Goal: Task Accomplishment & Management: Complete application form

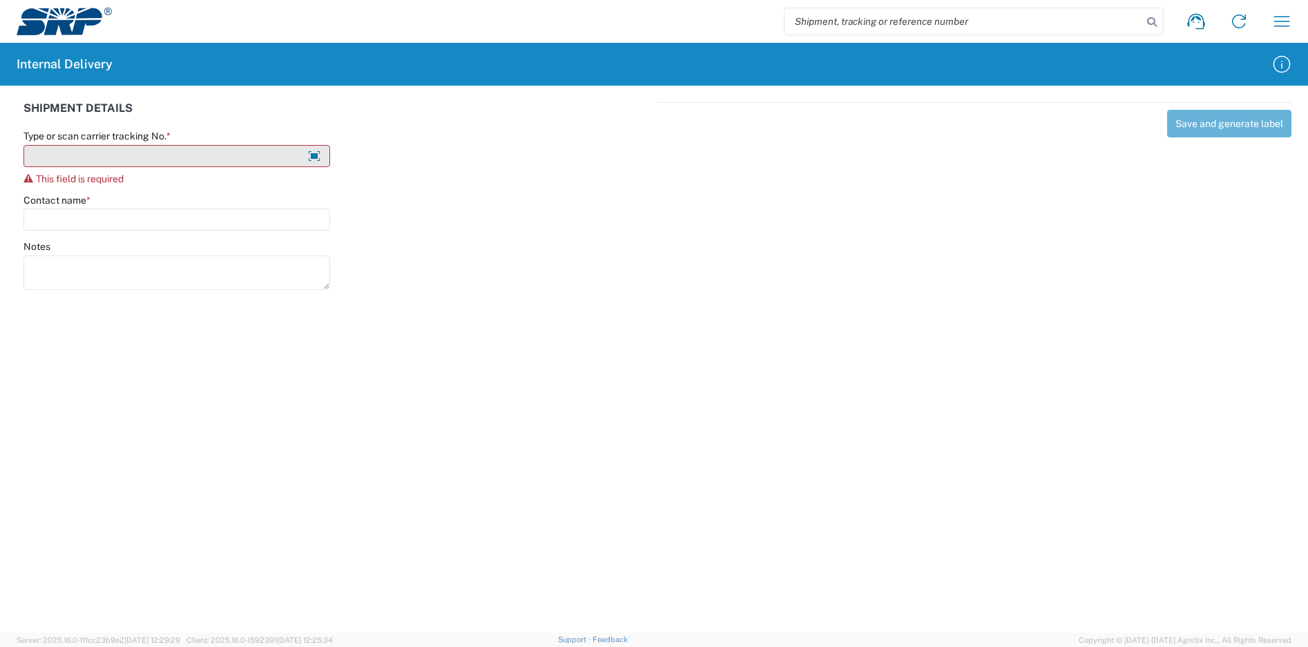
click at [105, 157] on input "Type or scan carrier tracking No. *" at bounding box center [176, 156] width 307 height 22
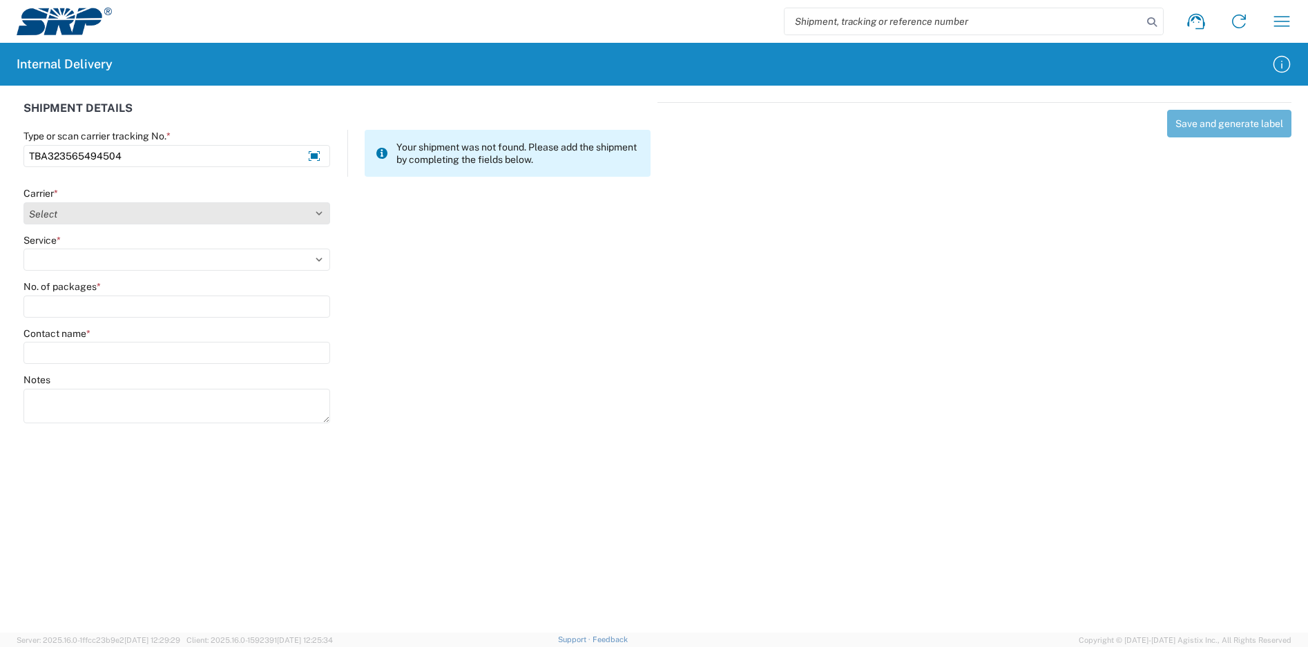
type input "TBA323565494504"
click at [147, 213] on select "Select Amazon Logistics ATI Trucking BC Dimerco Logistics Empire Southwest FedE…" at bounding box center [176, 213] width 307 height 22
select select "8933"
click at [23, 202] on select "Select Amazon Logistics ATI Trucking BC Dimerco Logistics Empire Southwest FedE…" at bounding box center [176, 213] width 307 height 22
click at [105, 259] on select "Select Amazon Logistics TBA Rail TL Standard 3 - 5 Day" at bounding box center [176, 260] width 307 height 22
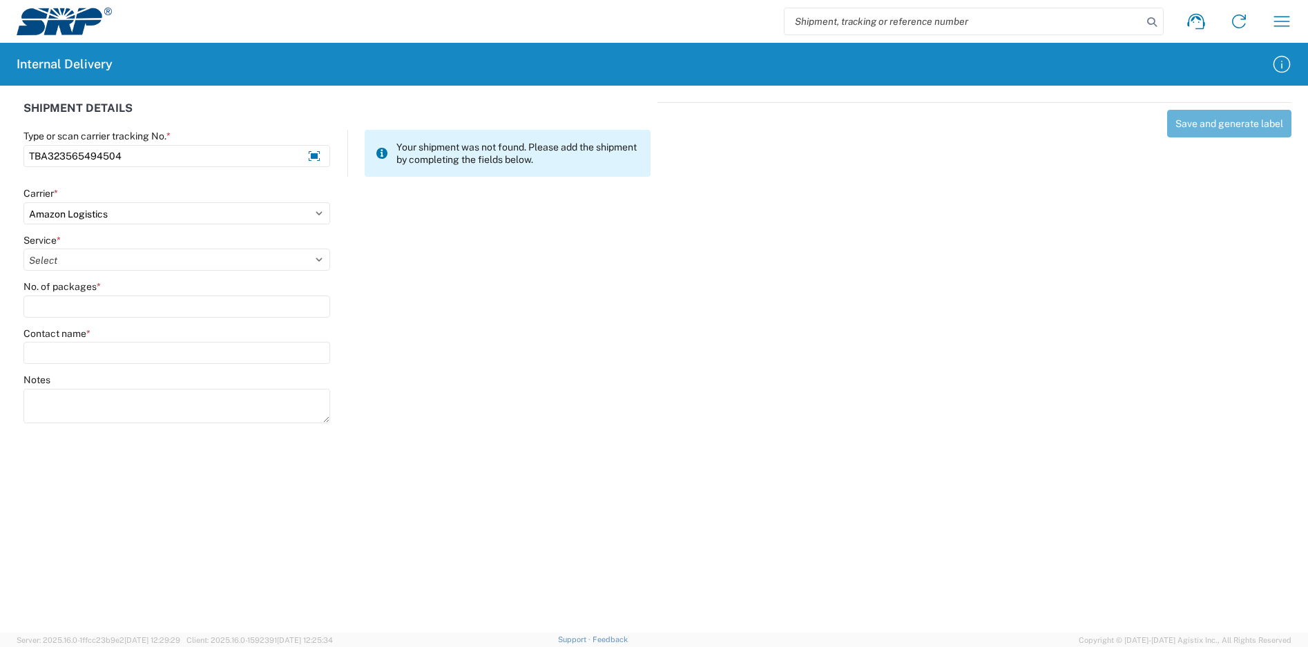
select select "24525"
click at [23, 249] on select "Select Amazon Logistics TBA Rail TL Standard 3 - 5 Day" at bounding box center [176, 260] width 307 height 22
click at [102, 309] on input "No. of packages *" at bounding box center [176, 307] width 307 height 22
type input "1"
click at [113, 347] on input "Contact name *" at bounding box center [176, 353] width 307 height 22
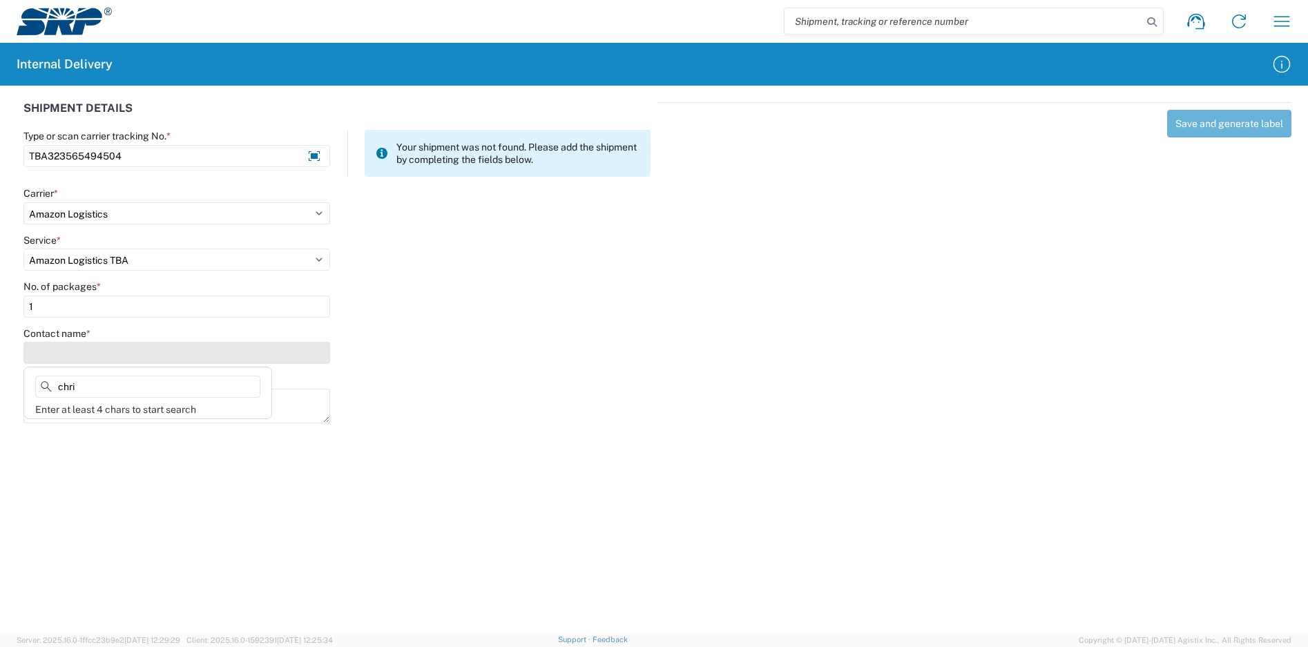
type input "[PERSON_NAME]"
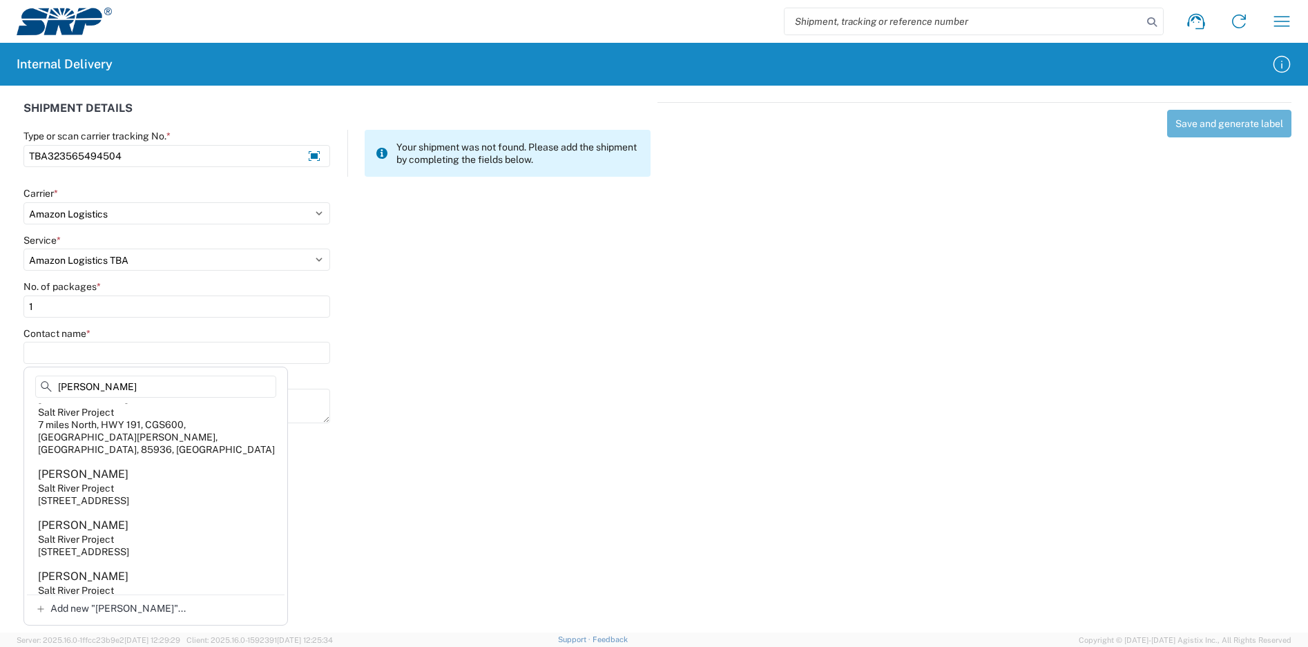
scroll to position [2072, 0]
drag, startPoint x: 64, startPoint y: 380, endPoint x: 8, endPoint y: 370, distance: 56.8
click at [8, 370] on agx-block-ui "Shipment request Shipment tracking Internal delivery Transit update My profile …" at bounding box center [654, 323] width 1308 height 647
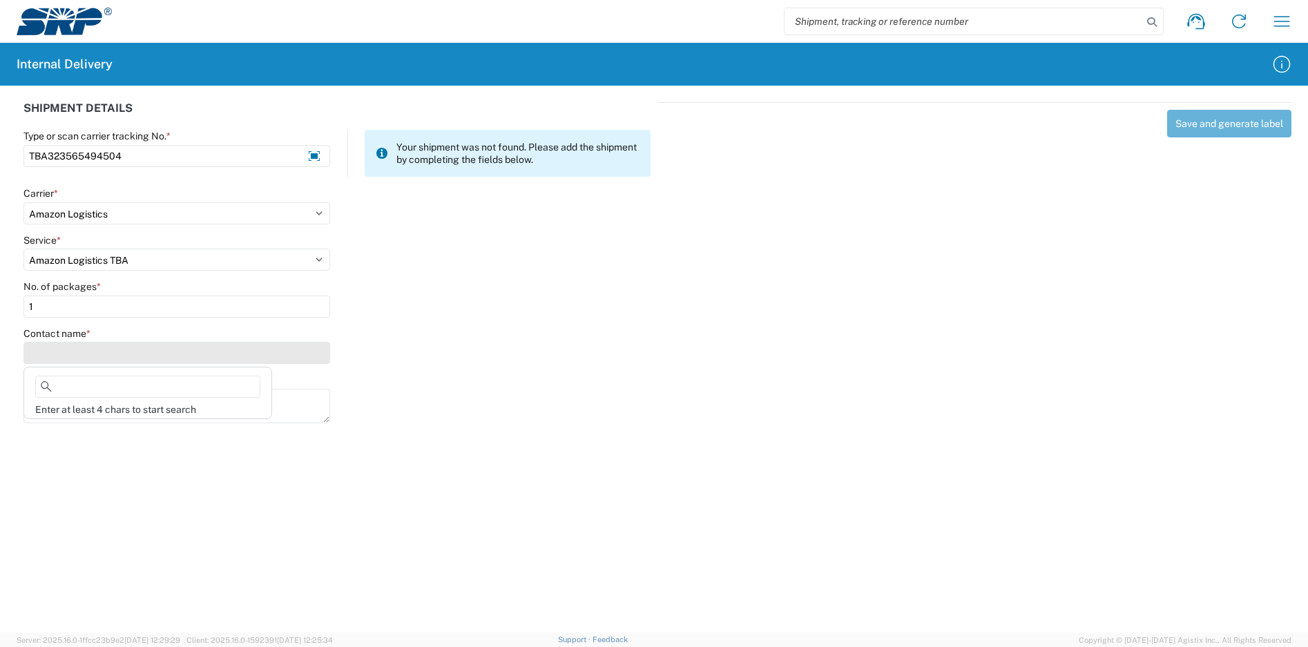
click at [73, 354] on input "Contact name *" at bounding box center [176, 353] width 307 height 22
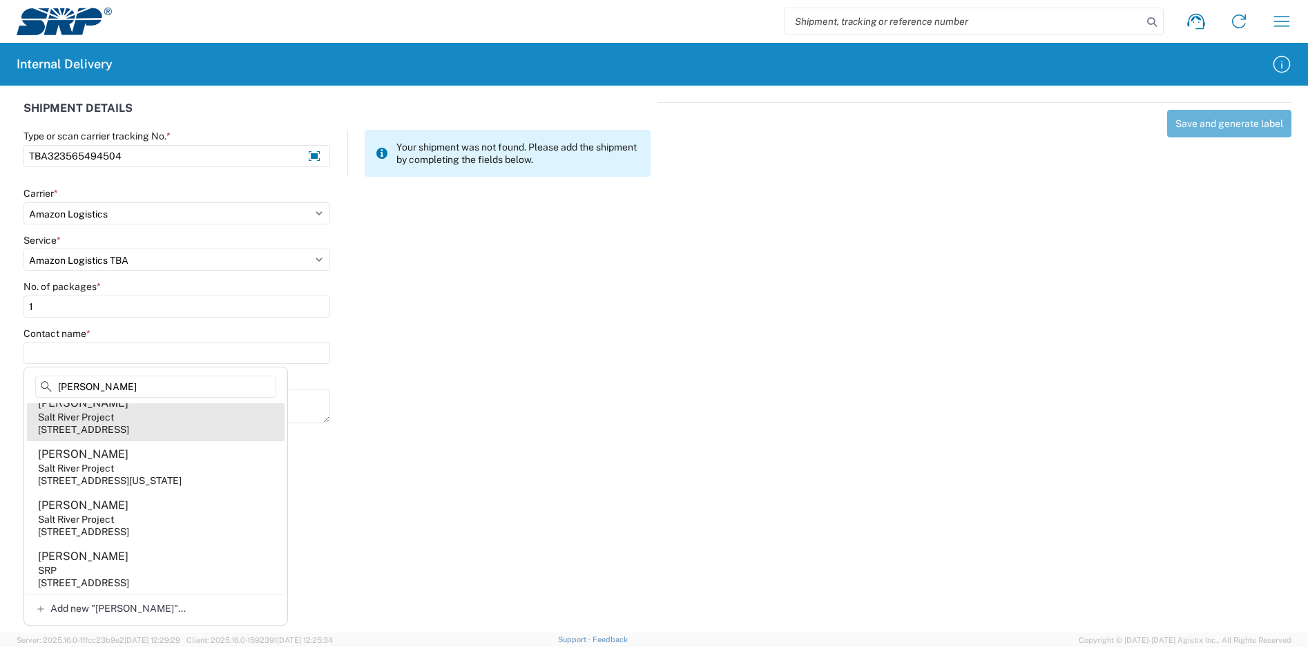
scroll to position [26, 0]
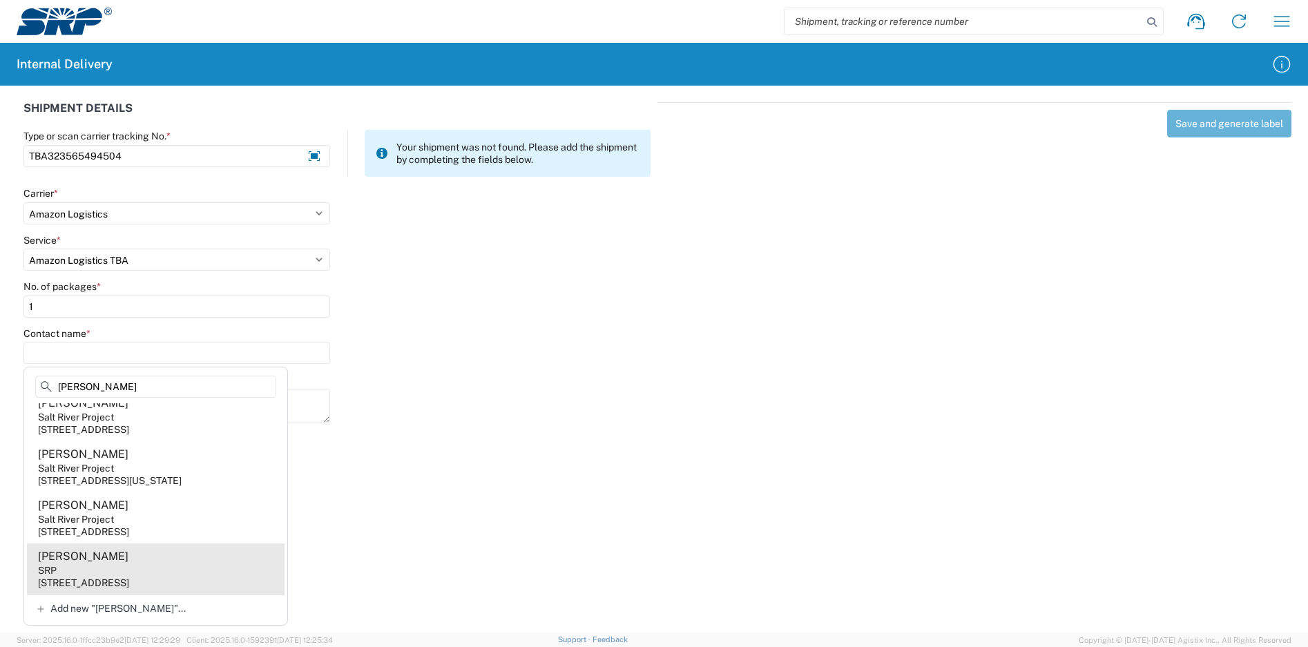
type input "[PERSON_NAME]"
click at [165, 561] on agx-address-suggestion-item "[PERSON_NAME] SRP [STREET_ADDRESS]" at bounding box center [156, 569] width 258 height 51
type input "[PERSON_NAME]"
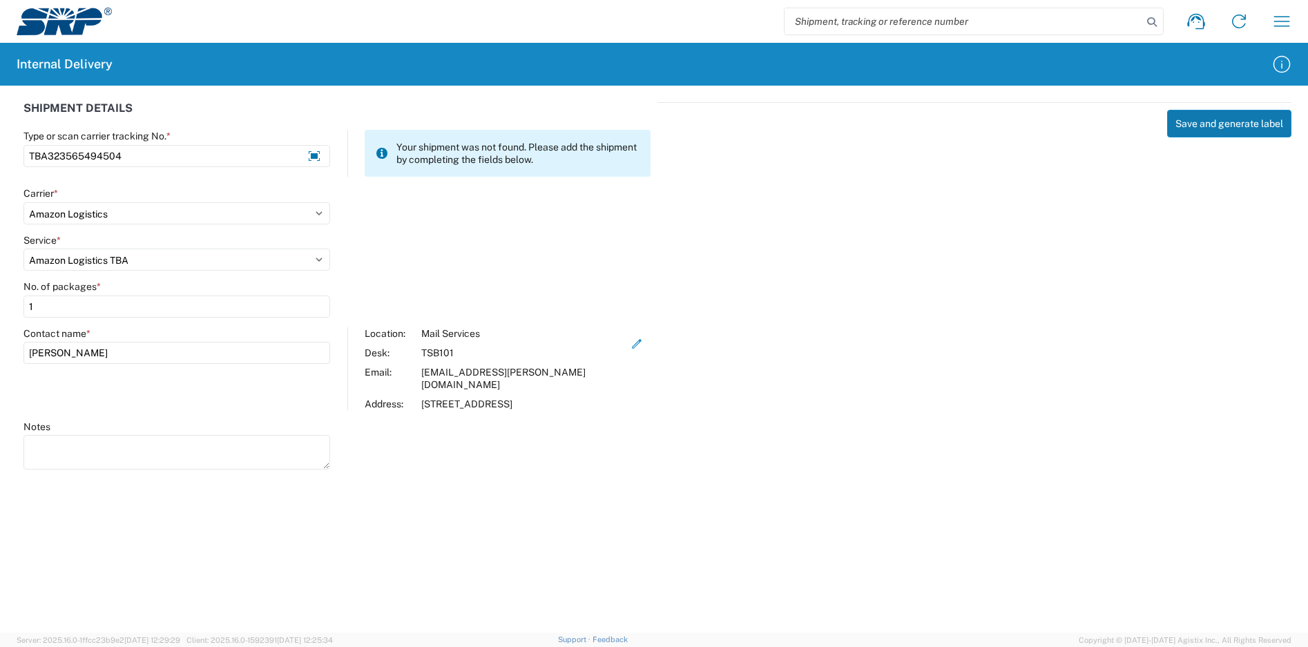
click at [1223, 135] on button "Save and generate label" at bounding box center [1229, 124] width 124 height 28
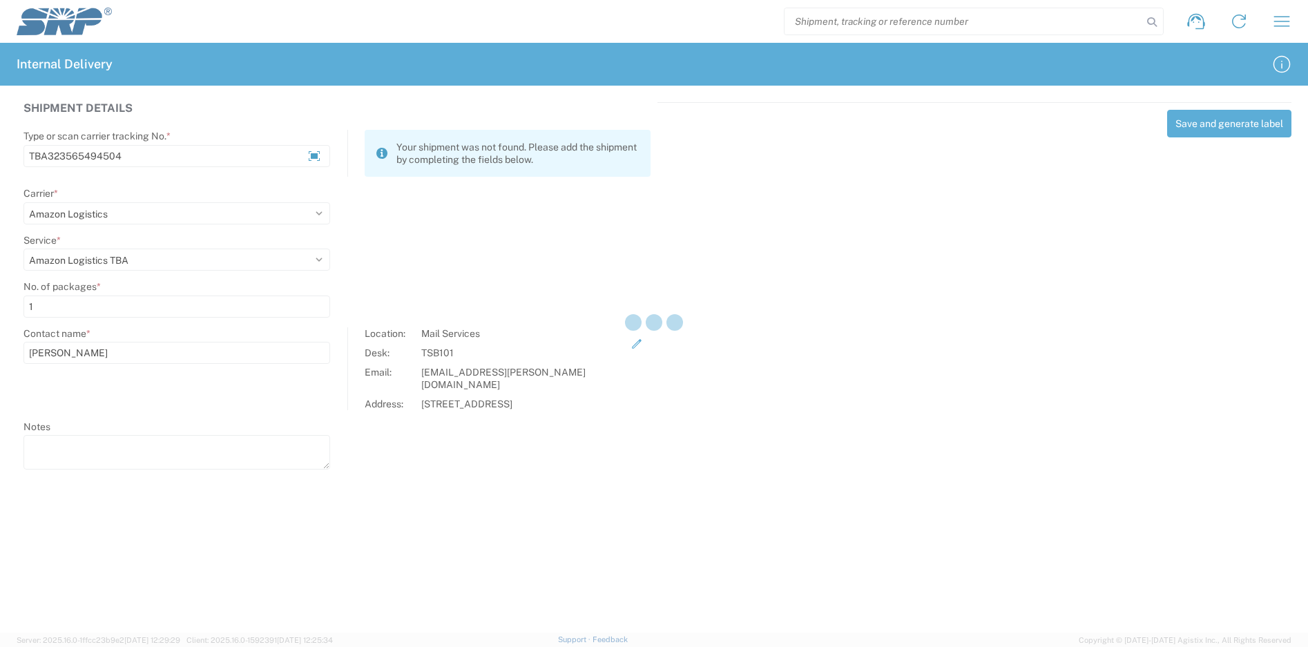
select select
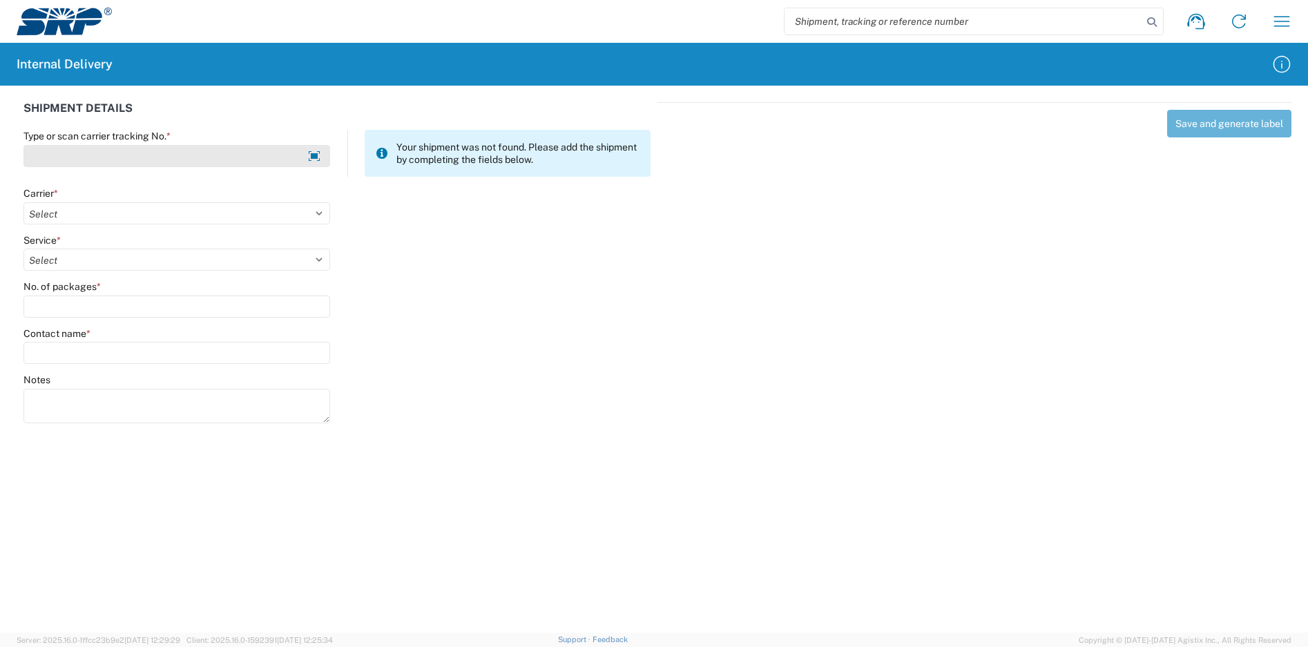
click at [202, 158] on input "Type or scan carrier tracking No. *" at bounding box center [176, 156] width 307 height 22
type input "TBA323565147704"
drag, startPoint x: 111, startPoint y: 190, endPoint x: 113, endPoint y: 212, distance: 22.1
click at [112, 192] on div "Carrier *" at bounding box center [176, 193] width 307 height 12
click at [113, 212] on select "Select Amazon Logistics ATI Trucking BC Dimerco Logistics Empire Southwest FedE…" at bounding box center [176, 213] width 307 height 22
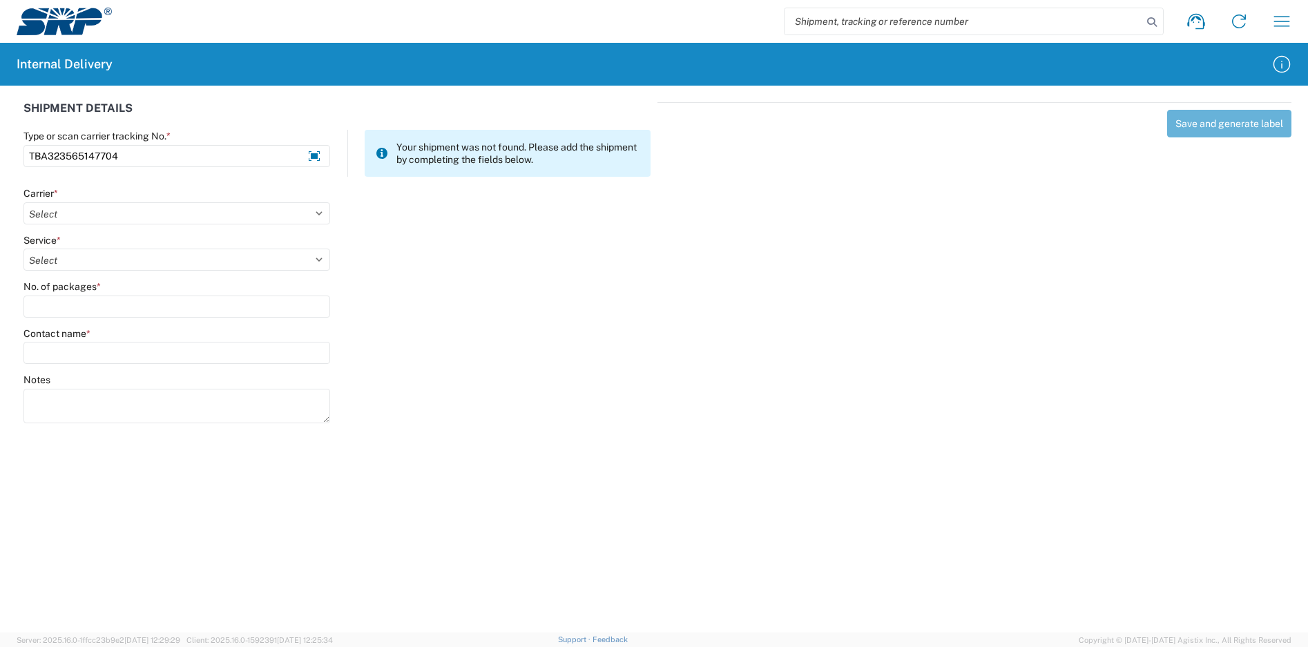
select select "8933"
click at [23, 202] on select "Select Amazon Logistics ATI Trucking BC Dimerco Logistics Empire Southwest FedE…" at bounding box center [176, 213] width 307 height 22
click at [115, 267] on select "Select Amazon Logistics TBA Rail TL Standard 3 - 5 Day" at bounding box center [176, 260] width 307 height 22
select select "24525"
click at [23, 249] on select "Select Amazon Logistics TBA Rail TL Standard 3 - 5 Day" at bounding box center [176, 260] width 307 height 22
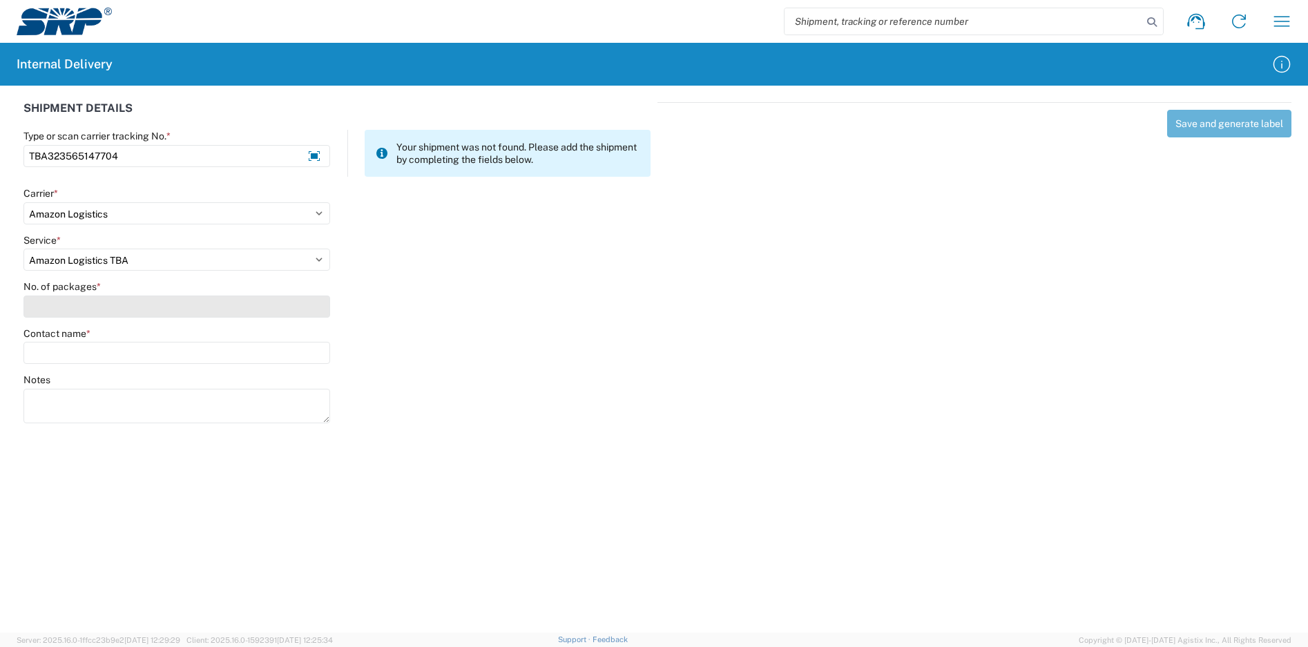
click at [113, 304] on input "No. of packages *" at bounding box center [176, 307] width 307 height 22
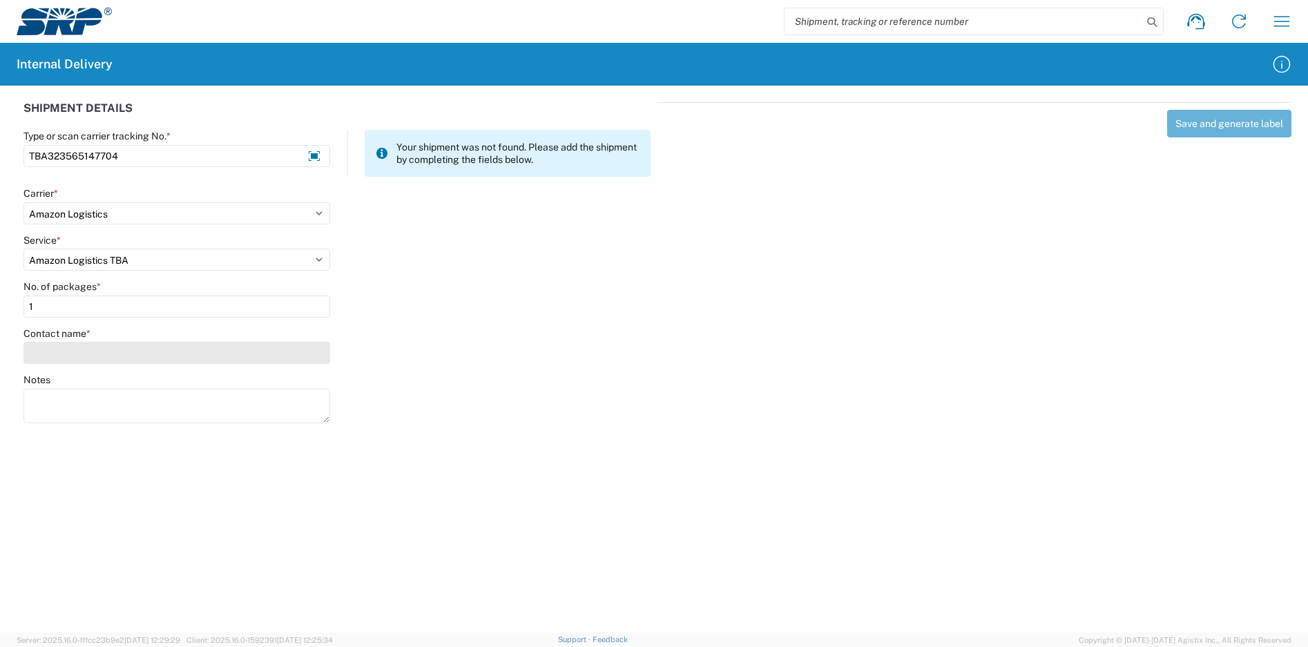
type input "1"
click at [126, 349] on input "Contact name *" at bounding box center [176, 353] width 307 height 22
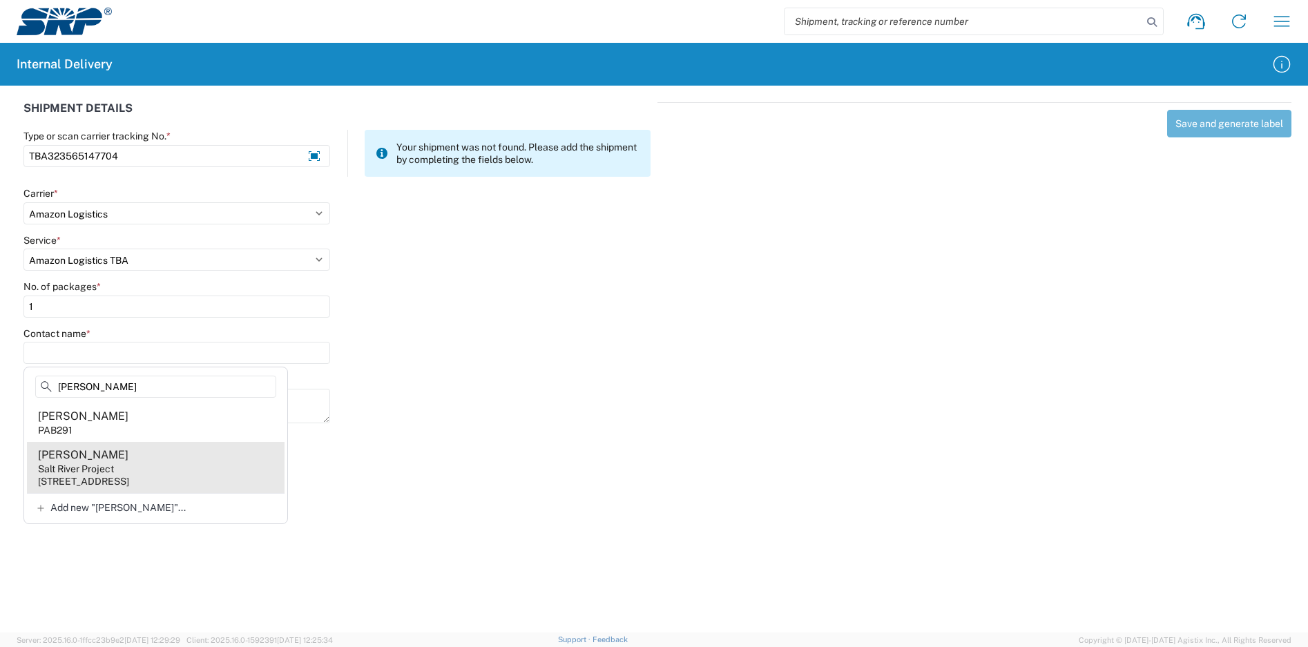
type input "[PERSON_NAME]"
click at [167, 474] on agx-address-suggestion-item "Analy [PERSON_NAME] Salt River Project [STREET_ADDRESS]" at bounding box center [156, 467] width 258 height 51
type input "[PERSON_NAME]"
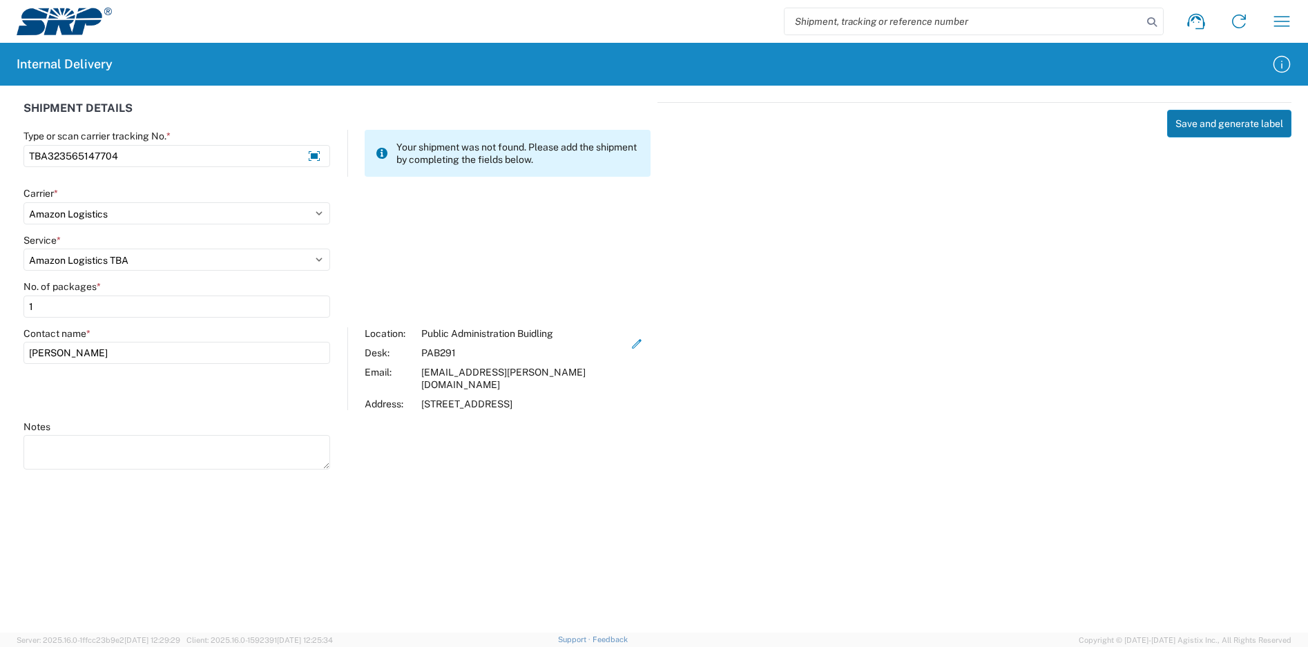
click at [1231, 127] on button "Save and generate label" at bounding box center [1229, 124] width 124 height 28
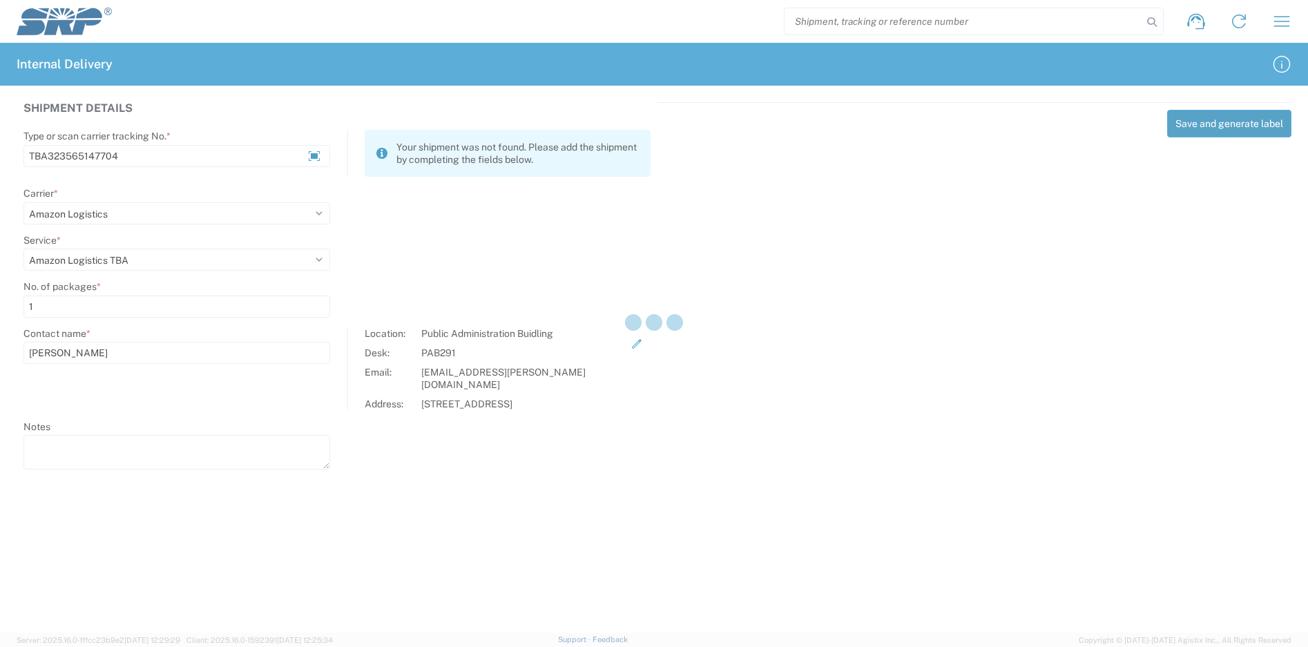
select select
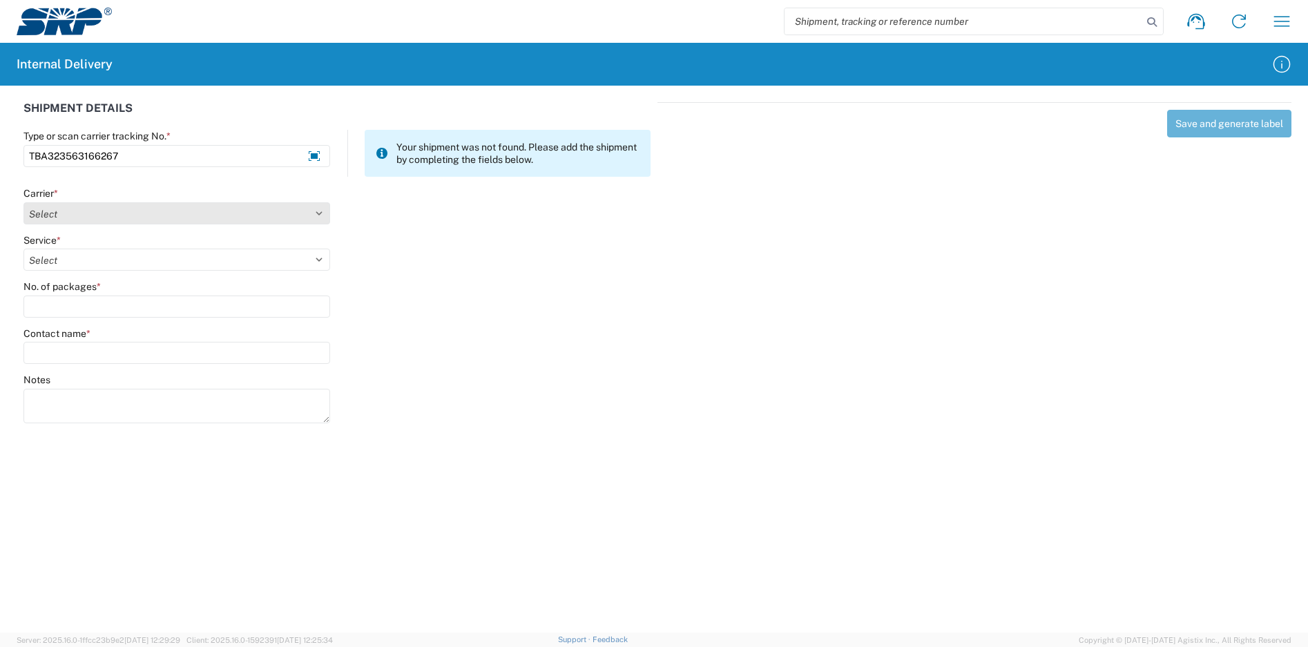
type input "TBA323563166267"
click at [117, 215] on select "Select Amazon Logistics ATI Trucking BC Dimerco Logistics Empire Southwest FedE…" at bounding box center [176, 213] width 307 height 22
select select "8933"
click at [23, 202] on select "Select Amazon Logistics ATI Trucking BC Dimerco Logistics Empire Southwest FedE…" at bounding box center [176, 213] width 307 height 22
click at [114, 265] on select "Select Amazon Logistics TBA Rail TL Standard 3 - 5 Day" at bounding box center [176, 260] width 307 height 22
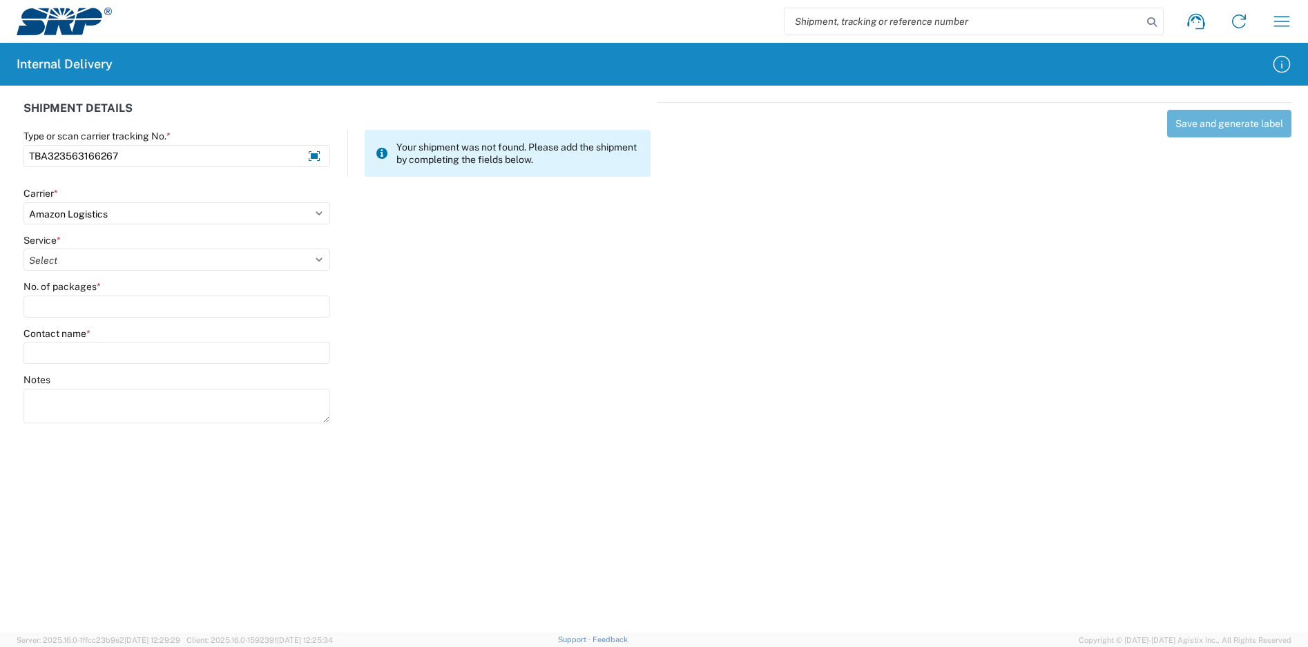
select select "24525"
click at [23, 249] on select "Select Amazon Logistics TBA Rail TL Standard 3 - 5 Day" at bounding box center [176, 260] width 307 height 22
click at [109, 303] on input "No. of packages *" at bounding box center [176, 307] width 307 height 22
type input "1"
click at [124, 343] on input "Contact name *" at bounding box center [176, 353] width 307 height 22
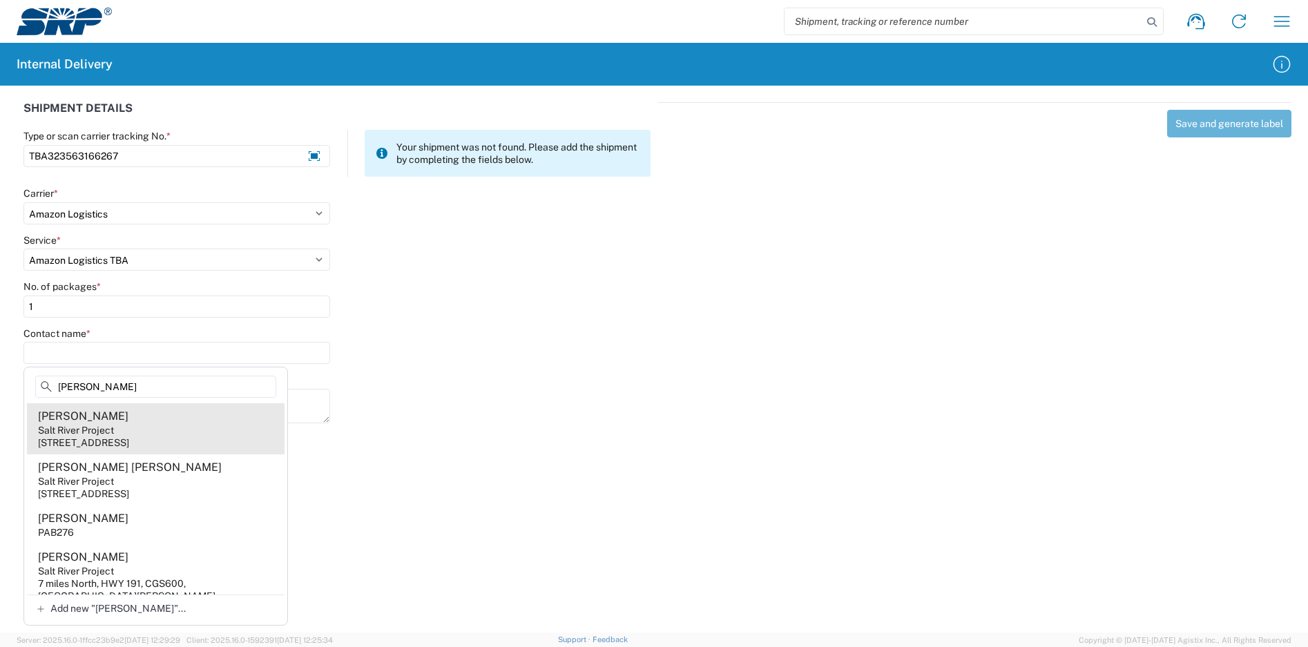
scroll to position [207, 0]
type input "[PERSON_NAME]"
click at [129, 446] on div "[STREET_ADDRESS]" at bounding box center [83, 440] width 91 height 12
type input "[PERSON_NAME]"
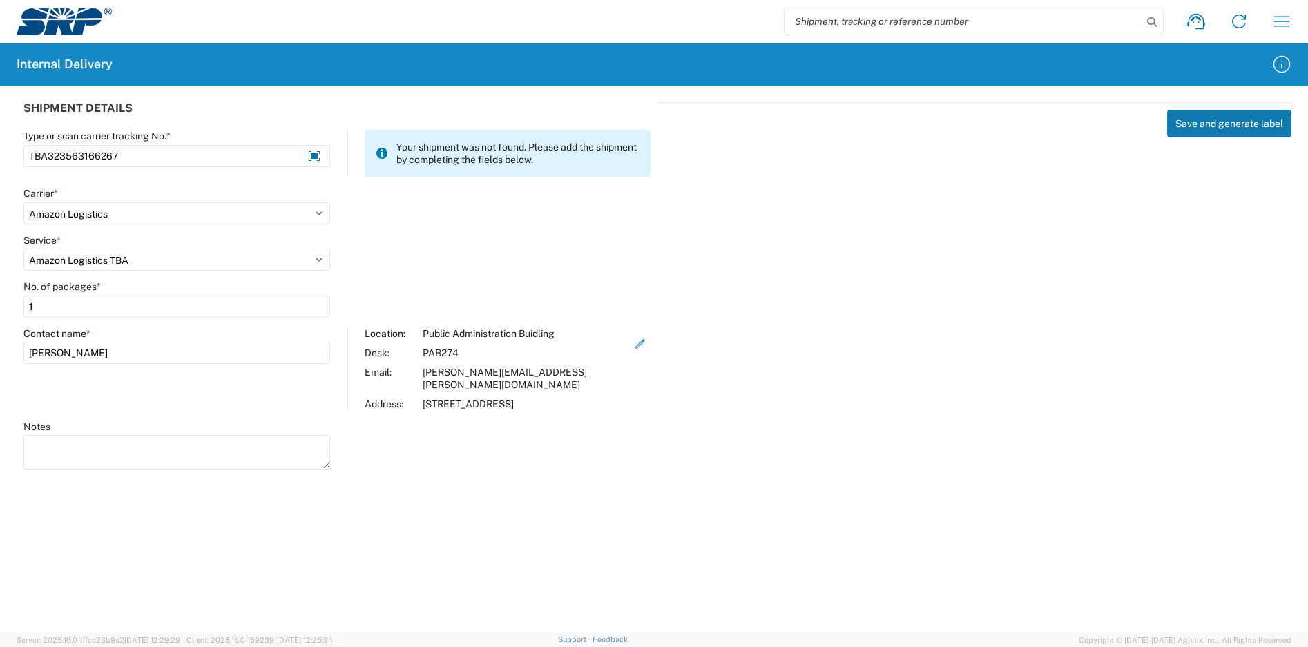
click at [1227, 122] on button "Save and generate label" at bounding box center [1229, 124] width 124 height 28
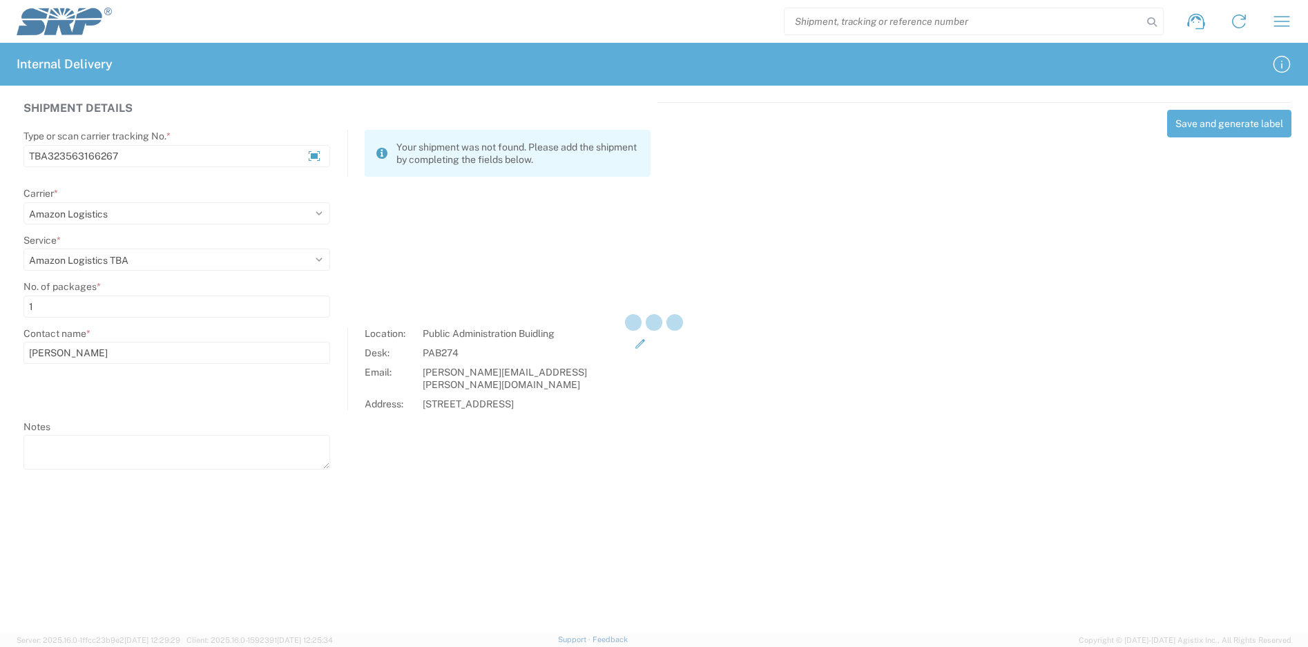
select select
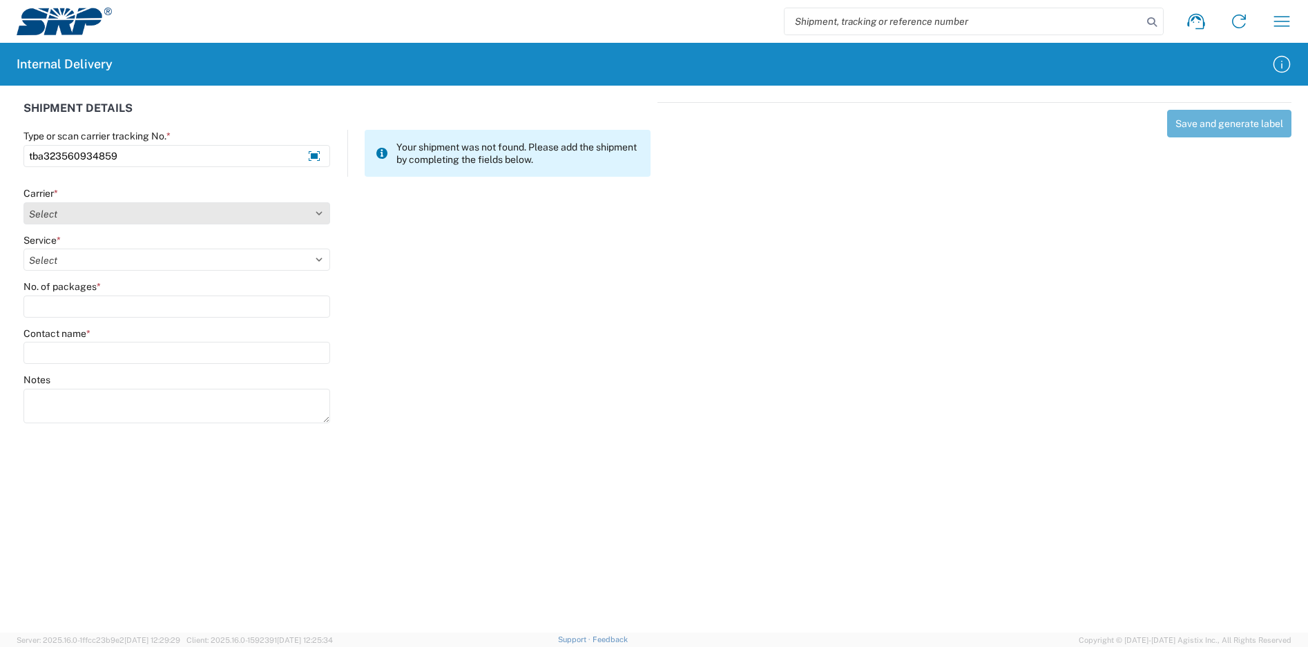
type input "tba323560934859"
click at [160, 209] on select "Select Amazon Logistics ATI Trucking BC Dimerco Logistics Empire Southwest FedE…" at bounding box center [176, 213] width 307 height 22
select select "8933"
click at [23, 202] on select "Select Amazon Logistics ATI Trucking BC Dimerco Logistics Empire Southwest FedE…" at bounding box center [176, 213] width 307 height 22
click at [131, 252] on select "Select" at bounding box center [176, 260] width 307 height 22
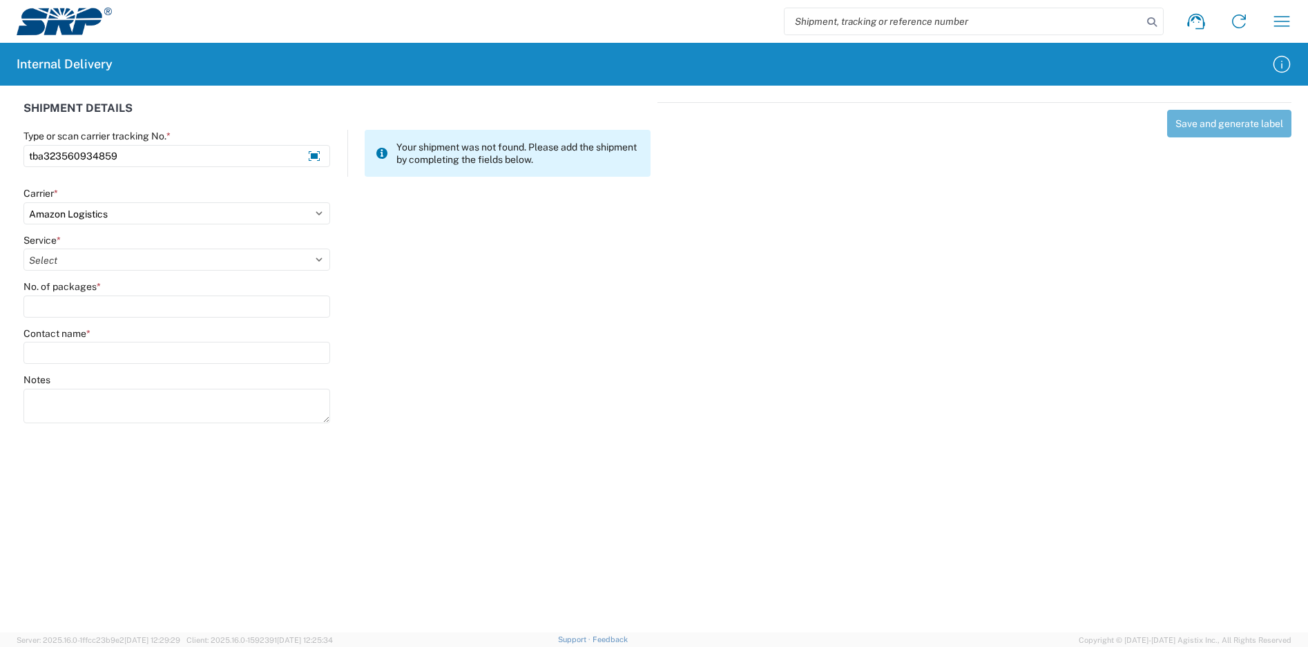
select select "24525"
click at [23, 249] on select "Select Amazon Logistics TBA Rail TL Standard 3 - 5 Day" at bounding box center [176, 260] width 307 height 22
click at [113, 313] on input "No. of packages *" at bounding box center [176, 307] width 307 height 22
type input "1"
click at [118, 349] on input "Contact name *" at bounding box center [176, 353] width 307 height 22
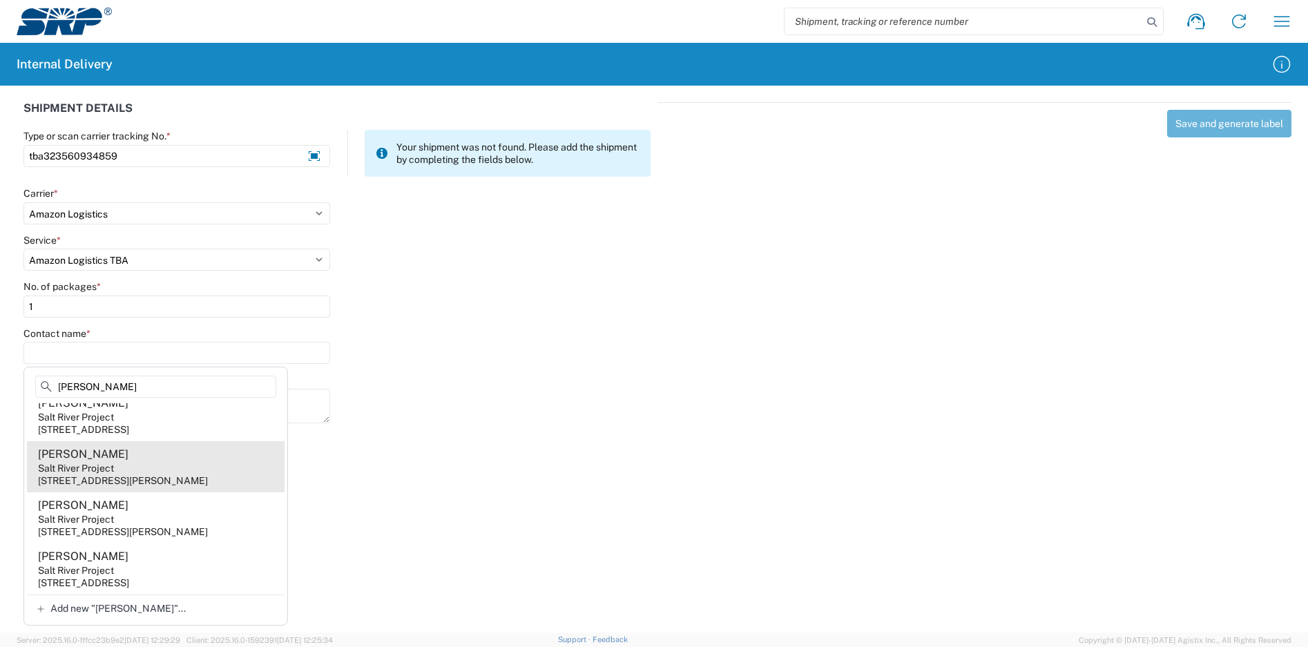
scroll to position [459, 0]
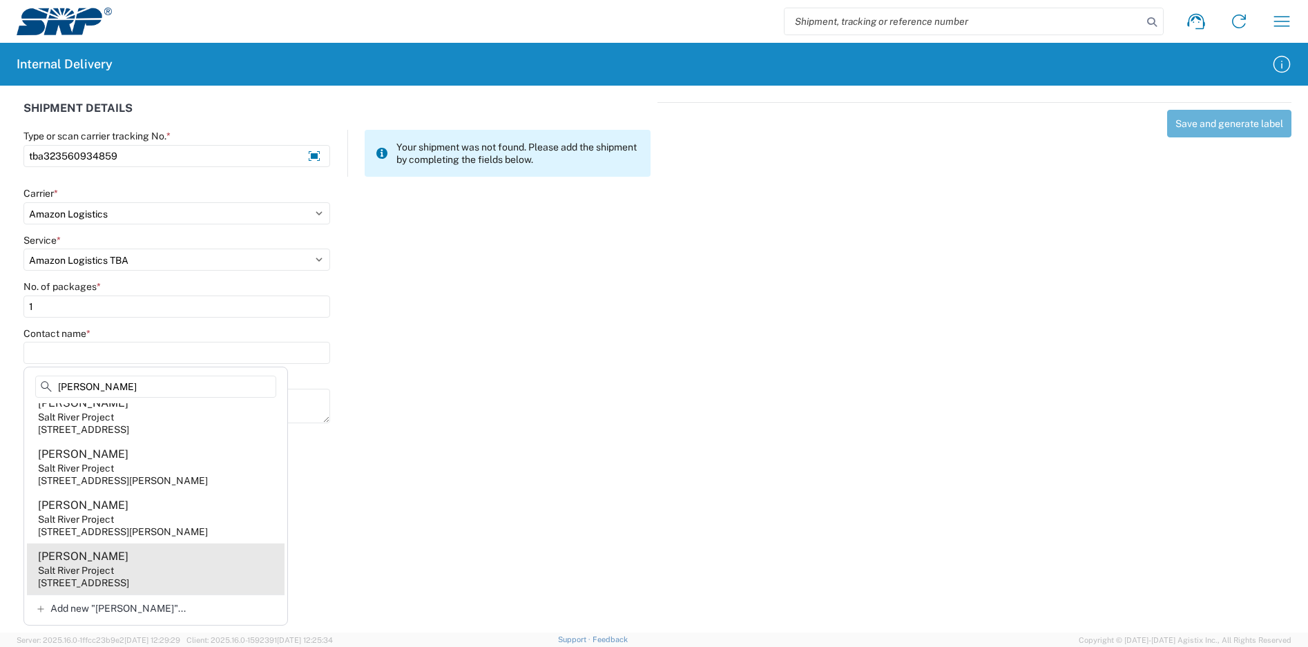
type input "[PERSON_NAME]"
click at [156, 573] on agx-address-suggestion-item "[PERSON_NAME] Salt River Project [STREET_ADDRESS]" at bounding box center [156, 569] width 258 height 51
type input "[PERSON_NAME]"
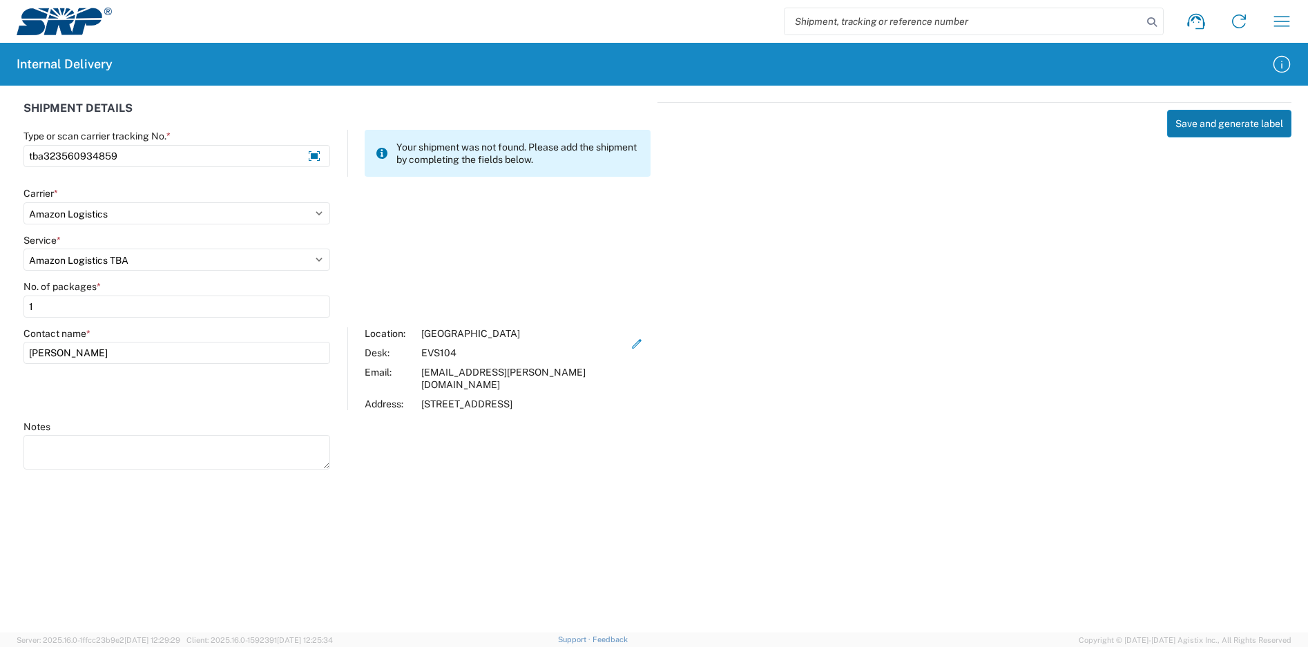
click at [1222, 120] on button "Save and generate label" at bounding box center [1229, 124] width 124 height 28
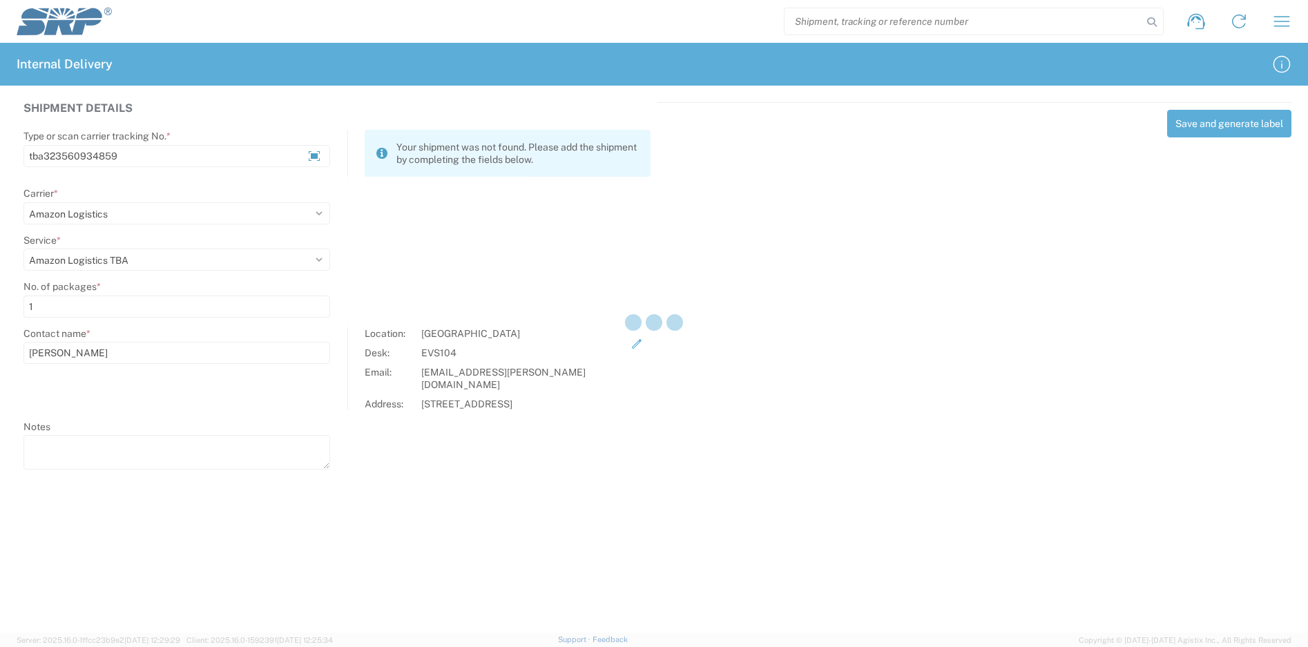
select select
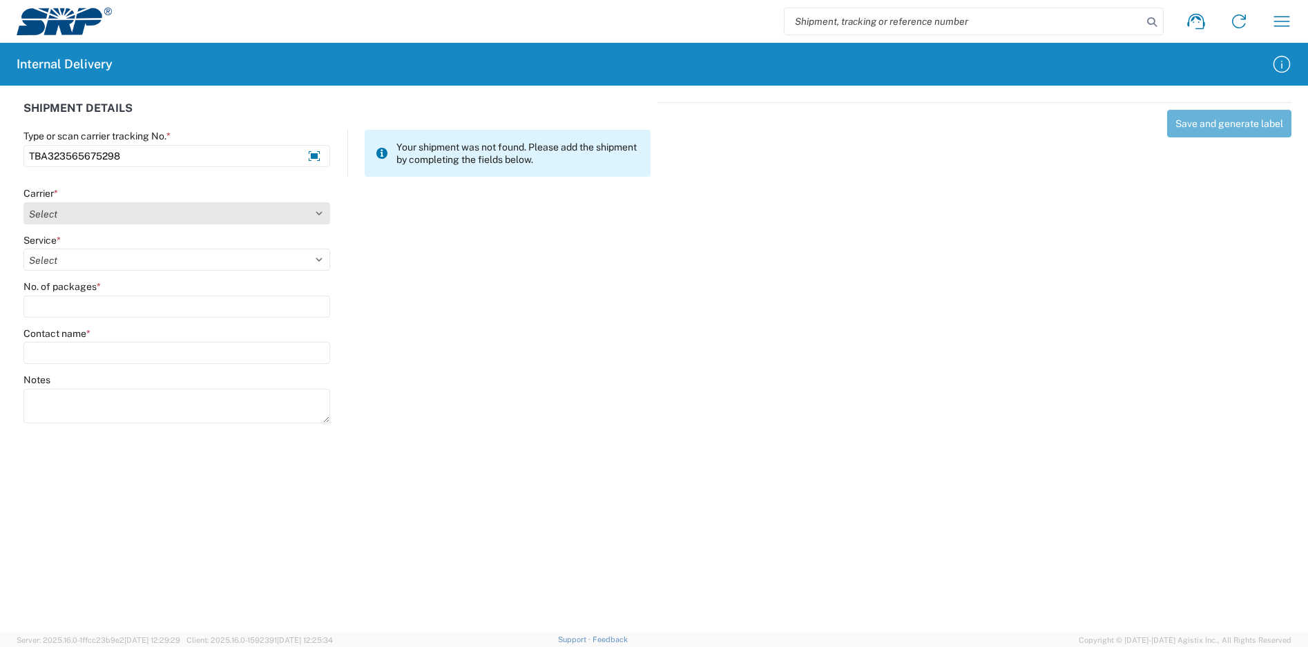
type input "TBA323565675298"
click at [145, 220] on select "Select Amazon Logistics ATI Trucking BC Dimerco Logistics Empire Southwest FedE…" at bounding box center [176, 213] width 307 height 22
select select "8933"
click at [23, 202] on select "Select Amazon Logistics ATI Trucking BC Dimerco Logistics Empire Southwest FedE…" at bounding box center [176, 213] width 307 height 22
click at [68, 268] on select "Select Amazon Logistics TBA Rail TL Standard 3 - 5 Day" at bounding box center [176, 260] width 307 height 22
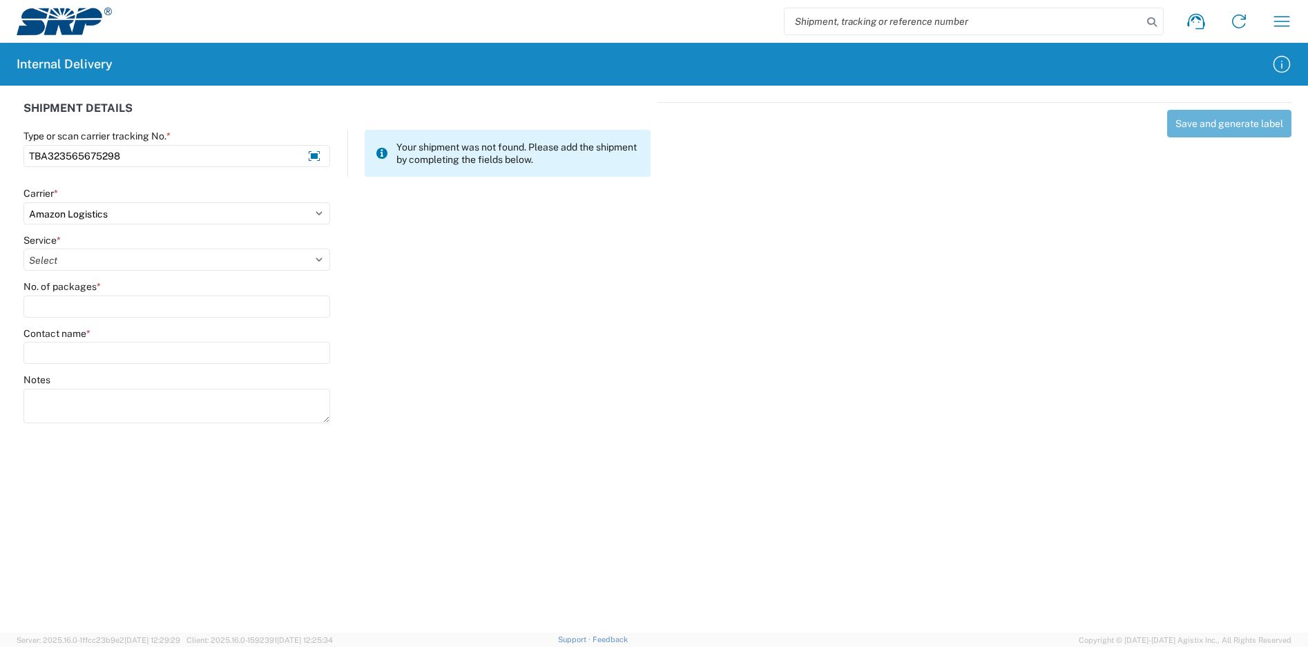
select select "24525"
click at [23, 249] on select "Select Amazon Logistics TBA Rail TL Standard 3 - 5 Day" at bounding box center [176, 260] width 307 height 22
click at [75, 307] on input "No. of packages *" at bounding box center [176, 307] width 307 height 22
type input "1"
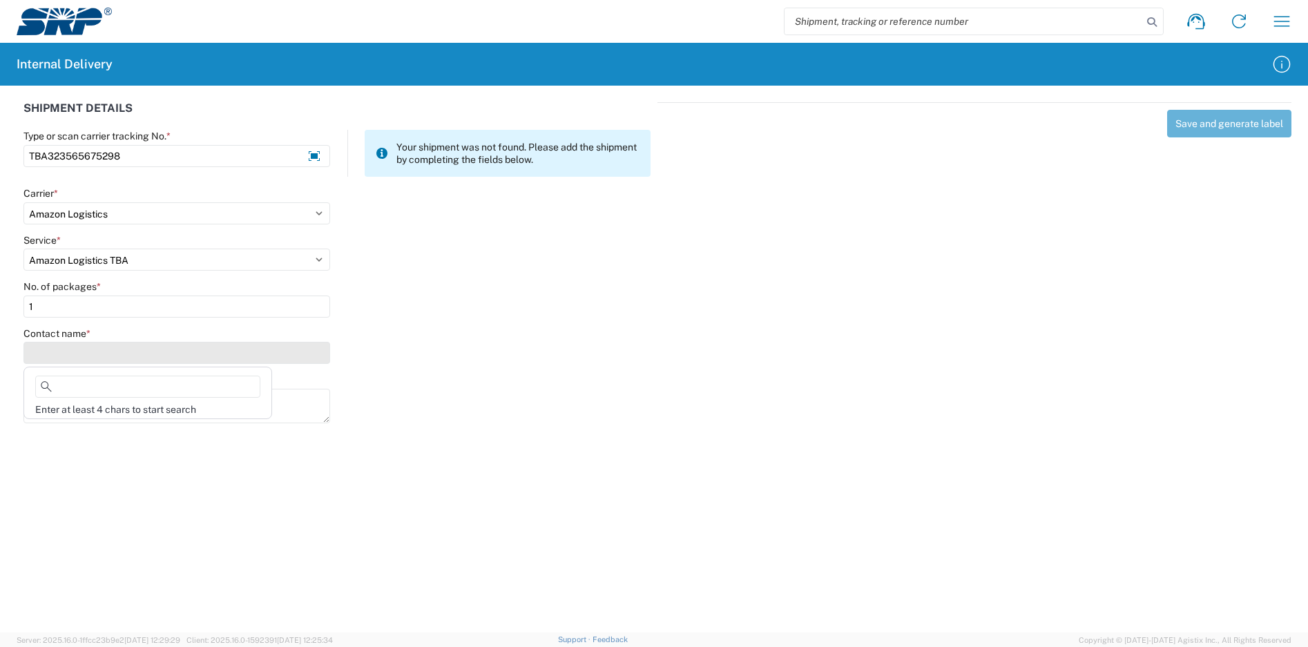
click at [89, 352] on input "Contact name *" at bounding box center [176, 353] width 307 height 22
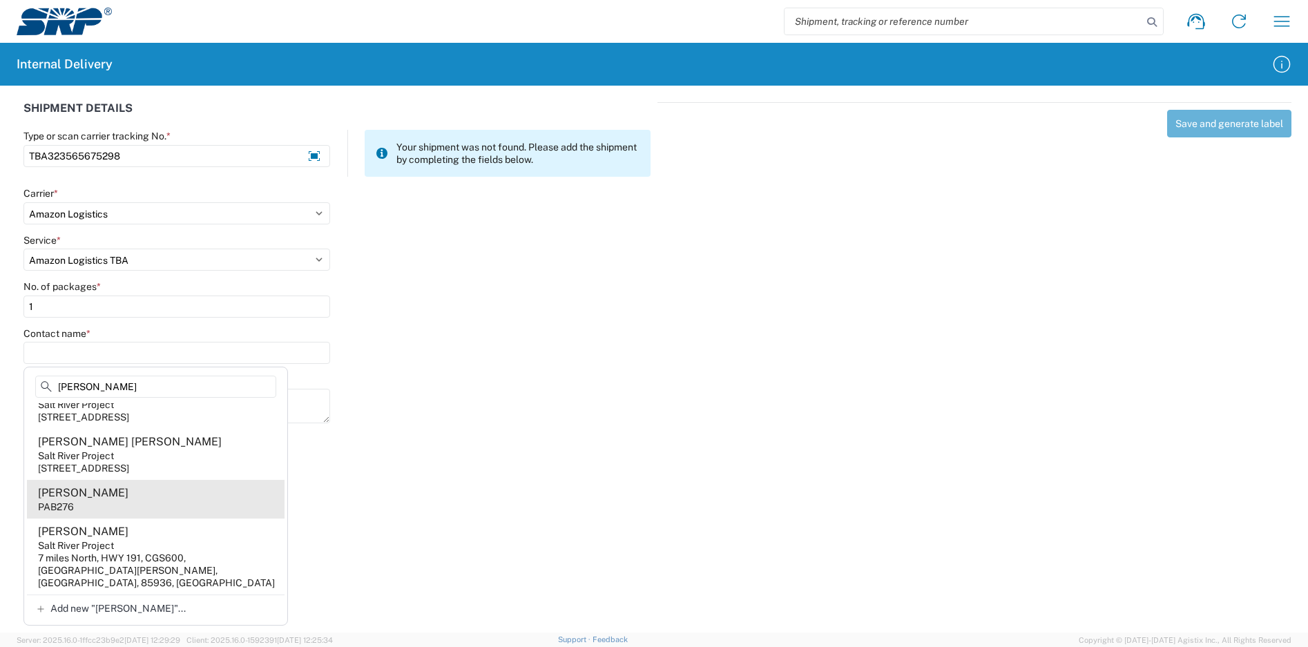
scroll to position [186, 0]
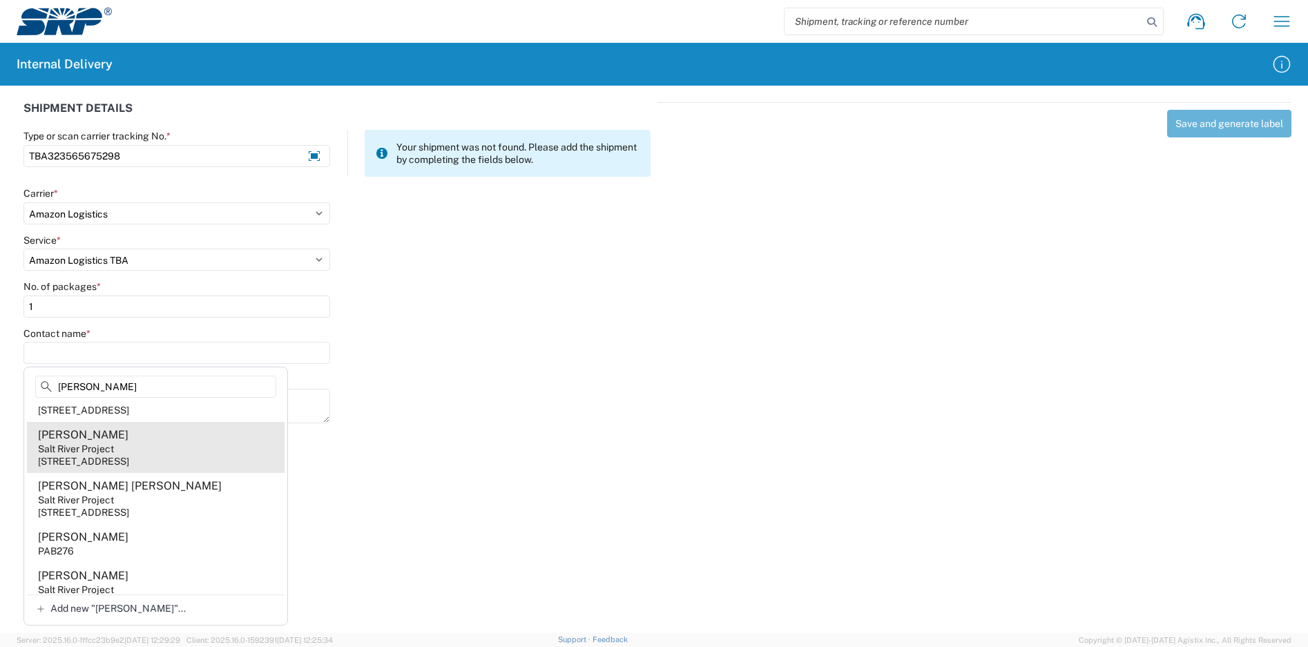
type input "[PERSON_NAME]"
click at [179, 473] on agx-address-suggestion-item "[PERSON_NAME] Salt River Project [STREET_ADDRESS]" at bounding box center [156, 447] width 258 height 51
type input "[PERSON_NAME]"
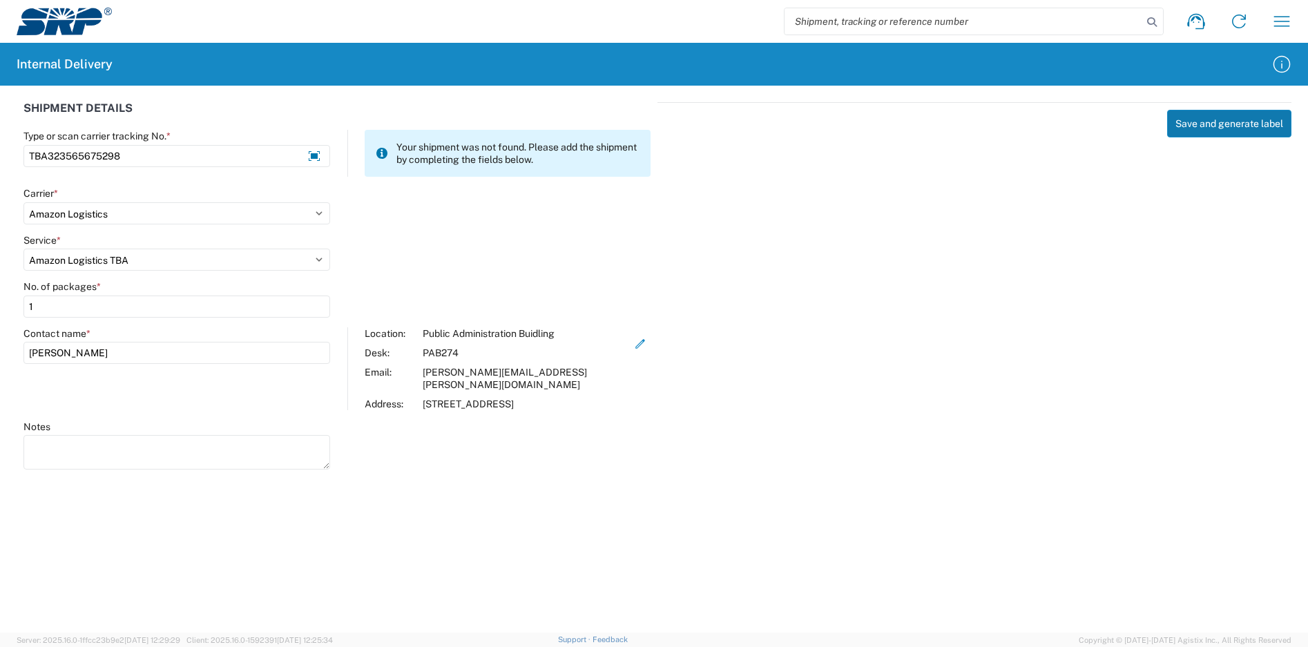
click at [1220, 128] on button "Save and generate label" at bounding box center [1229, 124] width 124 height 28
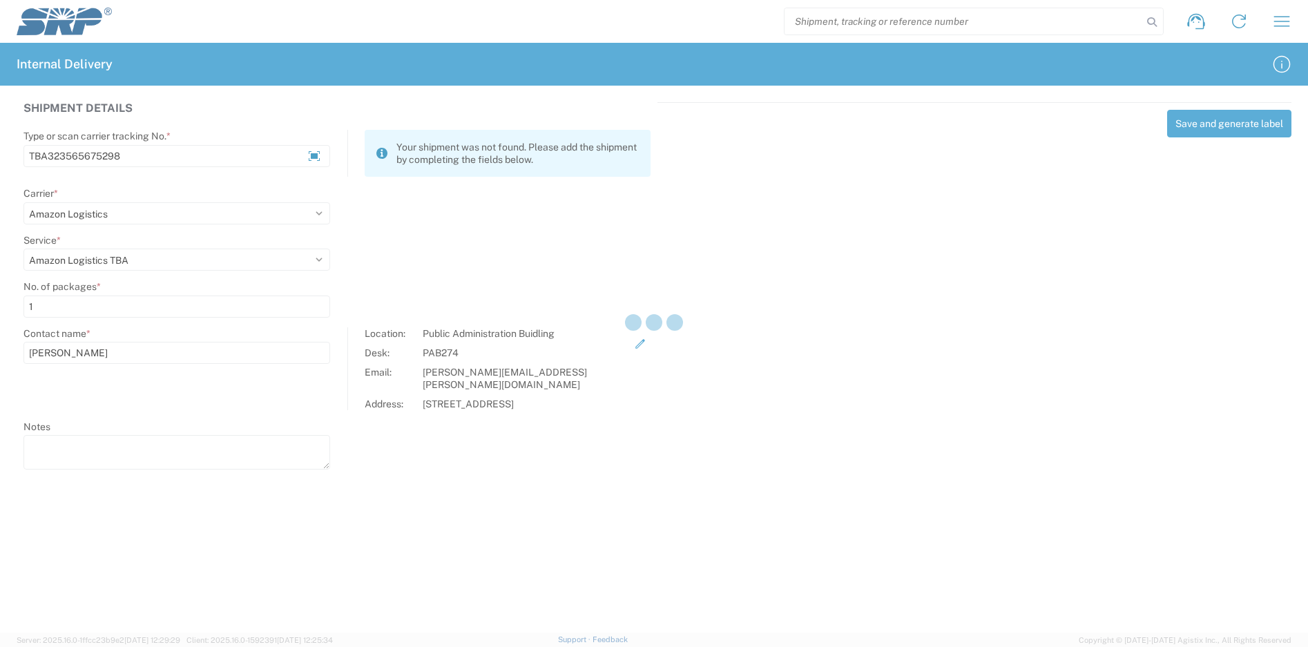
select select
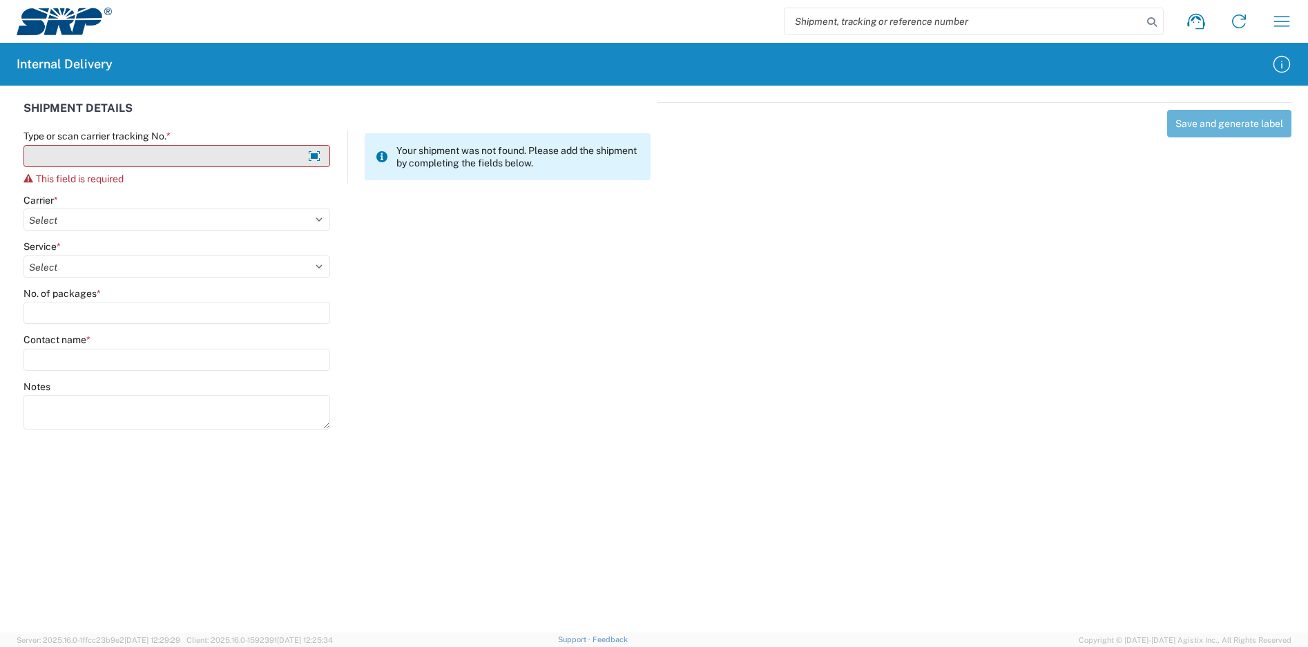
click at [101, 157] on input "Type or scan carrier tracking No. *" at bounding box center [176, 156] width 307 height 22
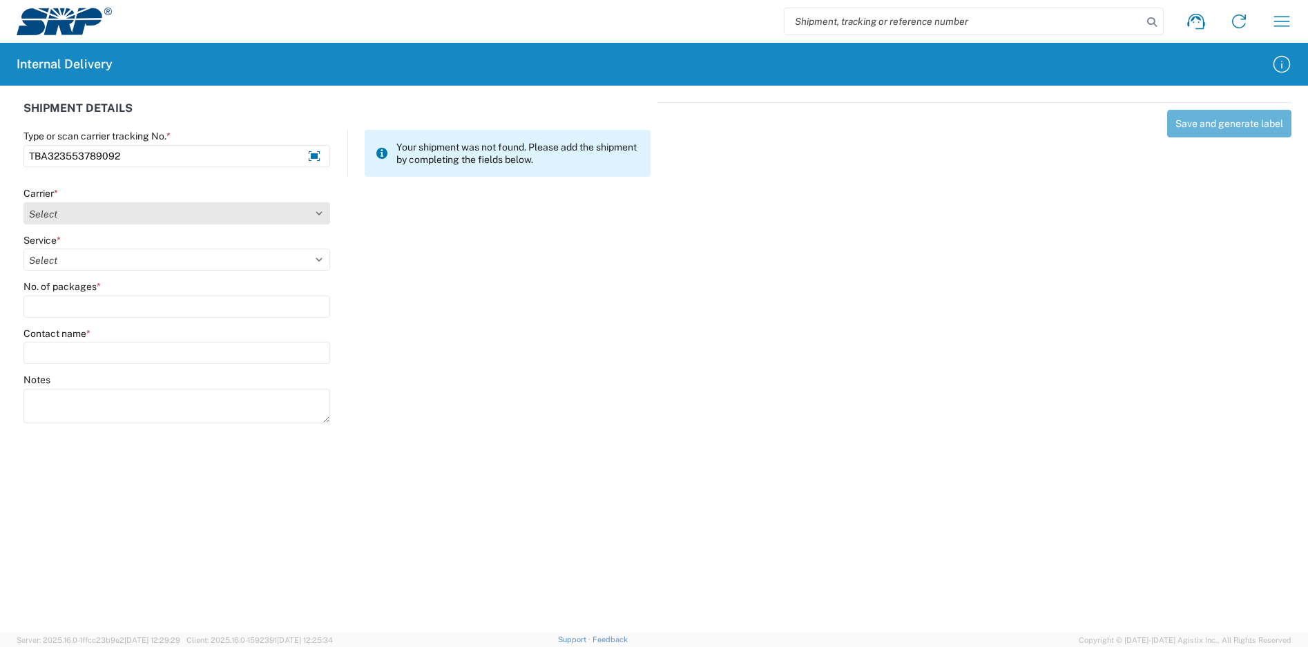
type input "TBA323553789092"
click at [84, 212] on select "Select Amazon Logistics ATI Trucking BC Dimerco Logistics Empire Southwest FedE…" at bounding box center [176, 213] width 307 height 22
select select "8933"
click at [23, 202] on select "Select Amazon Logistics ATI Trucking BC Dimerco Logistics Empire Southwest FedE…" at bounding box center [176, 213] width 307 height 22
click at [79, 258] on select "Select Amazon Logistics TBA Rail TL Standard 3 - 5 Day" at bounding box center [176, 260] width 307 height 22
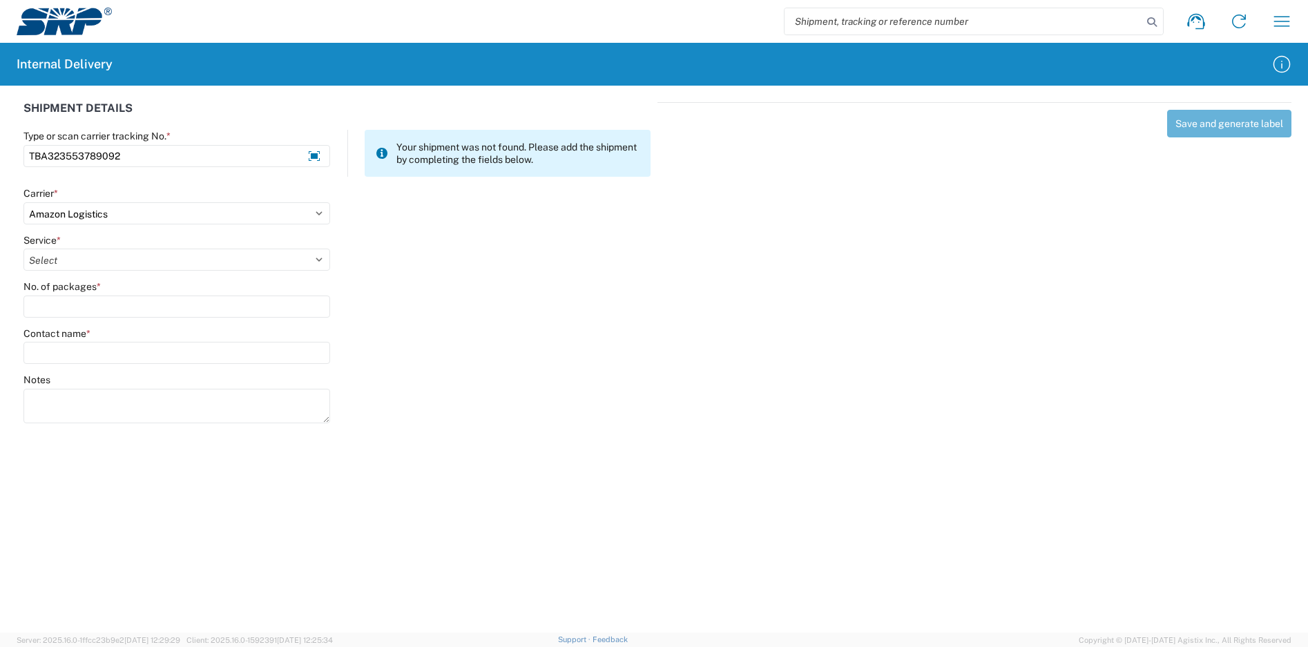
select select "24525"
click at [23, 249] on select "Select Amazon Logistics TBA Rail TL Standard 3 - 5 Day" at bounding box center [176, 260] width 307 height 22
click at [82, 284] on label "No. of packages *" at bounding box center [61, 286] width 77 height 12
click at [82, 296] on input "No. of packages *" at bounding box center [176, 307] width 307 height 22
click at [81, 307] on input "No. of packages *" at bounding box center [176, 307] width 307 height 22
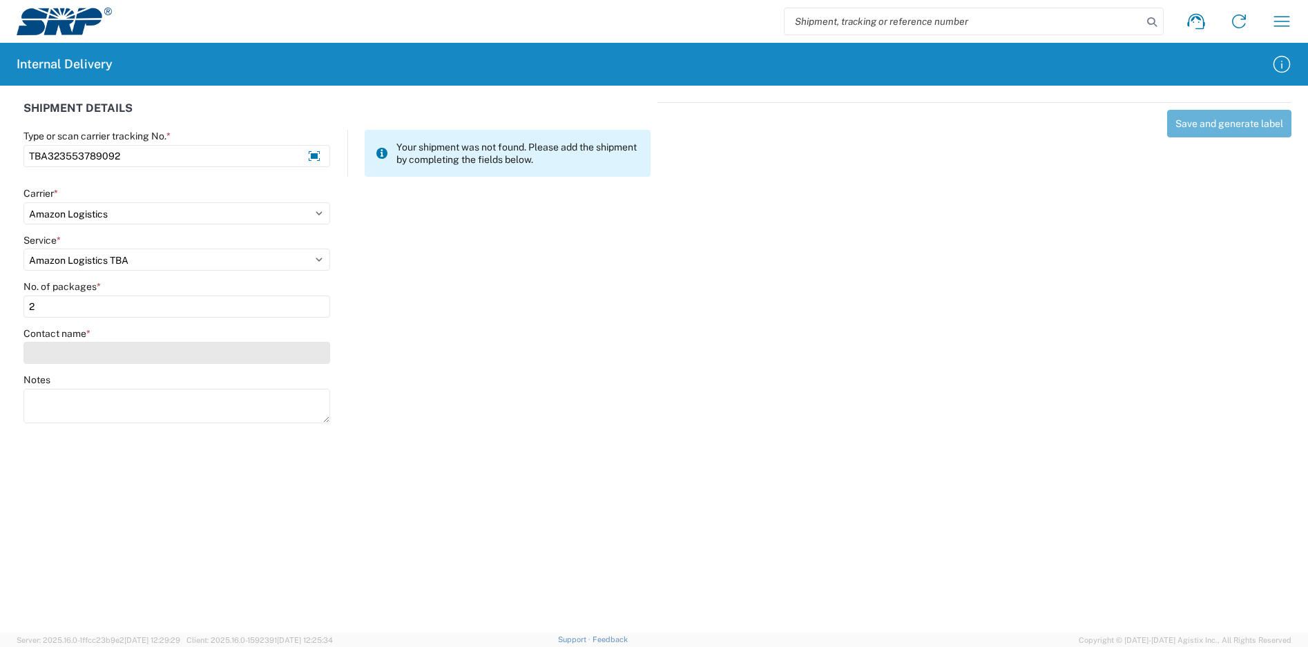
type input "2"
click at [83, 359] on input "Contact name *" at bounding box center [176, 353] width 307 height 22
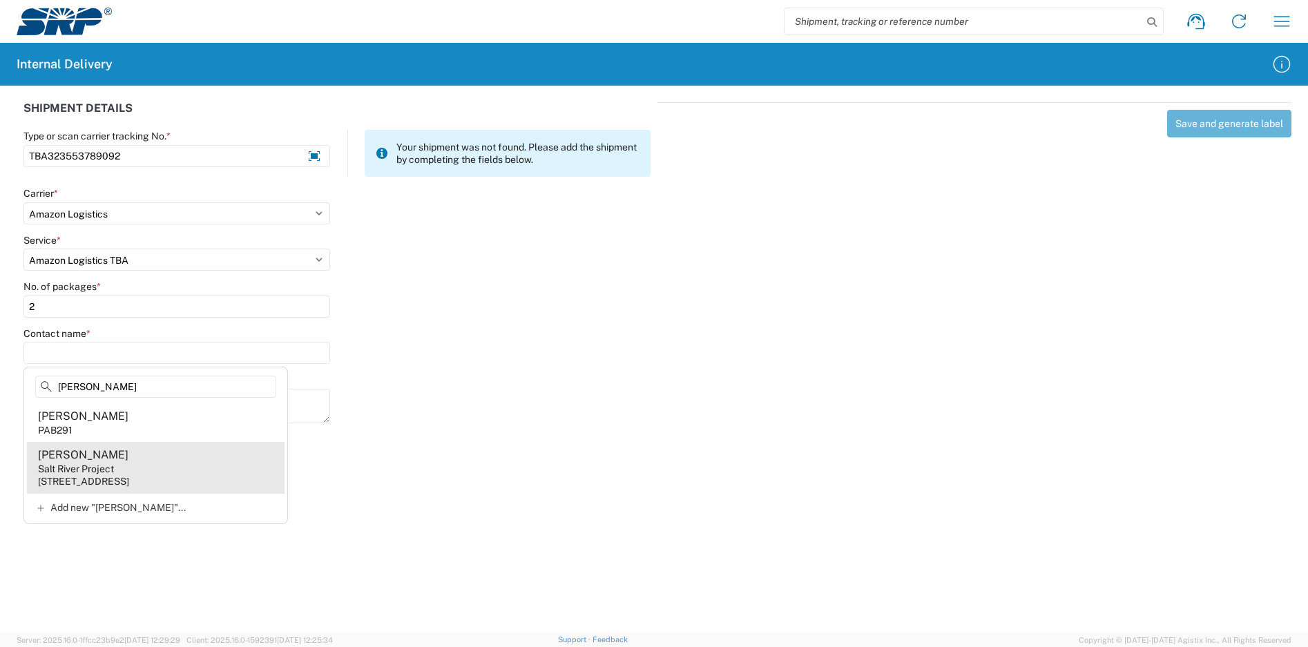
type input "[PERSON_NAME]"
click at [133, 459] on agx-address-suggestion-item "Analy [PERSON_NAME] Salt River Project [STREET_ADDRESS]" at bounding box center [156, 467] width 258 height 51
type input "[PERSON_NAME]"
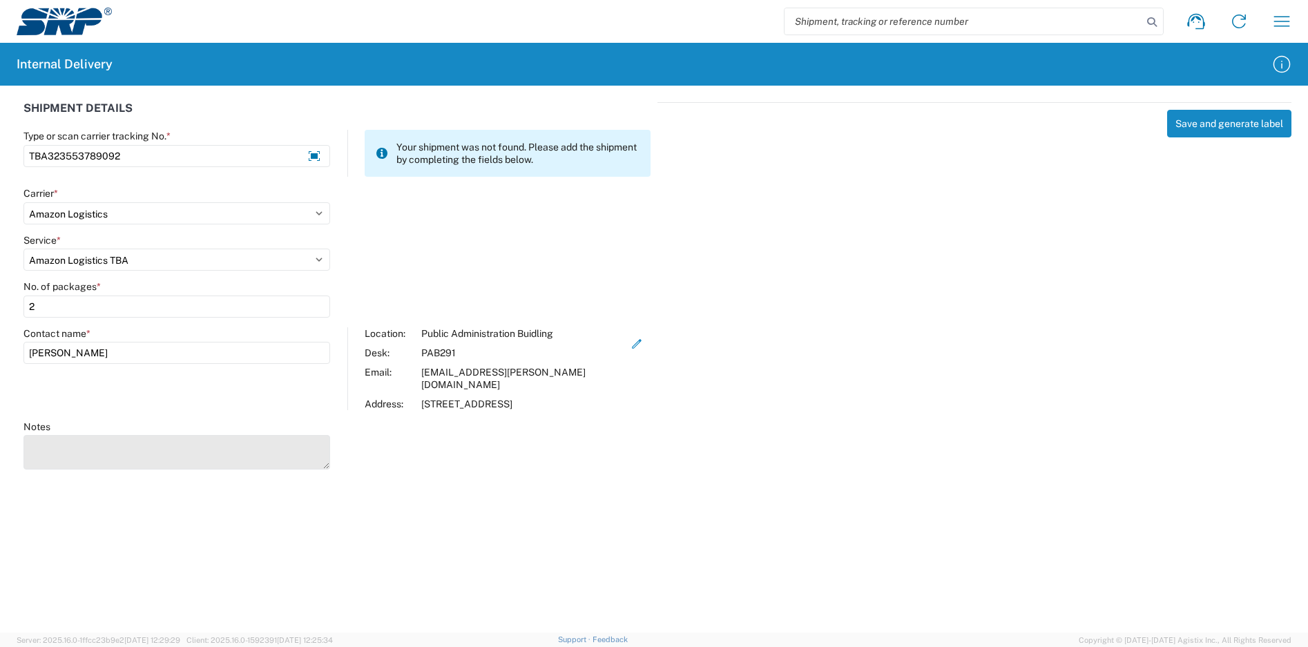
click at [110, 439] on textarea "Notes" at bounding box center [176, 452] width 307 height 35
type textarea "TBA323552229807"
click at [1241, 124] on button "Save and generate label" at bounding box center [1229, 124] width 124 height 28
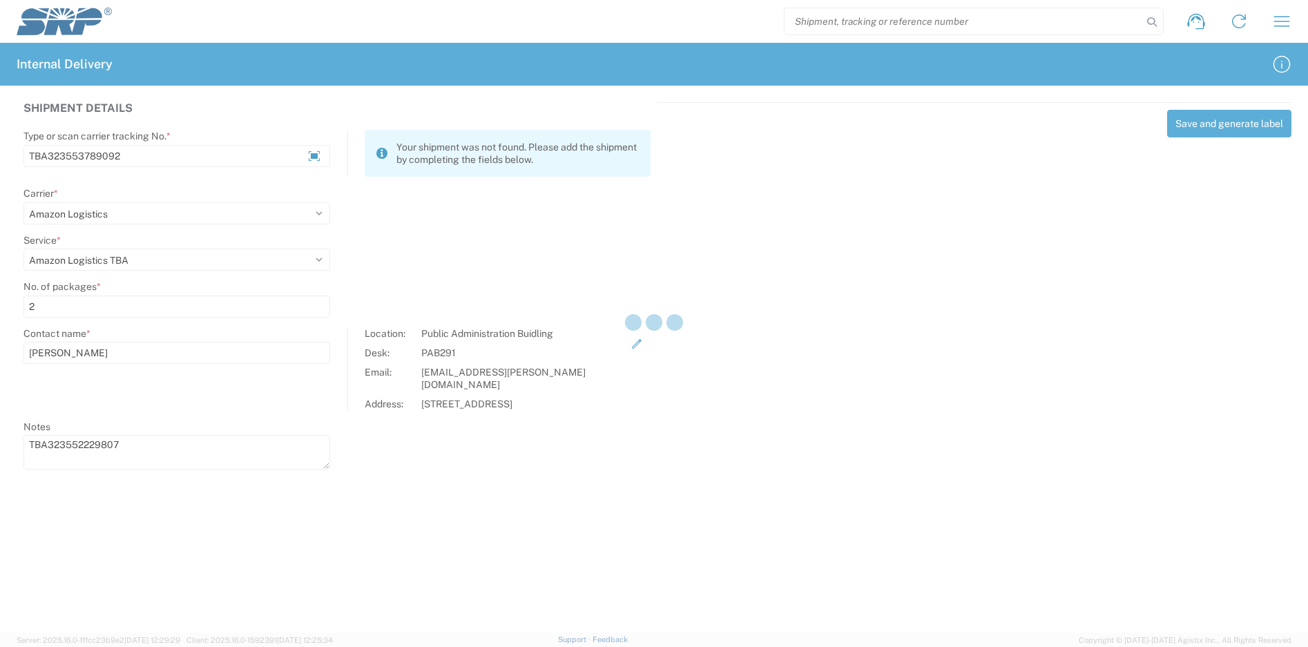
select select
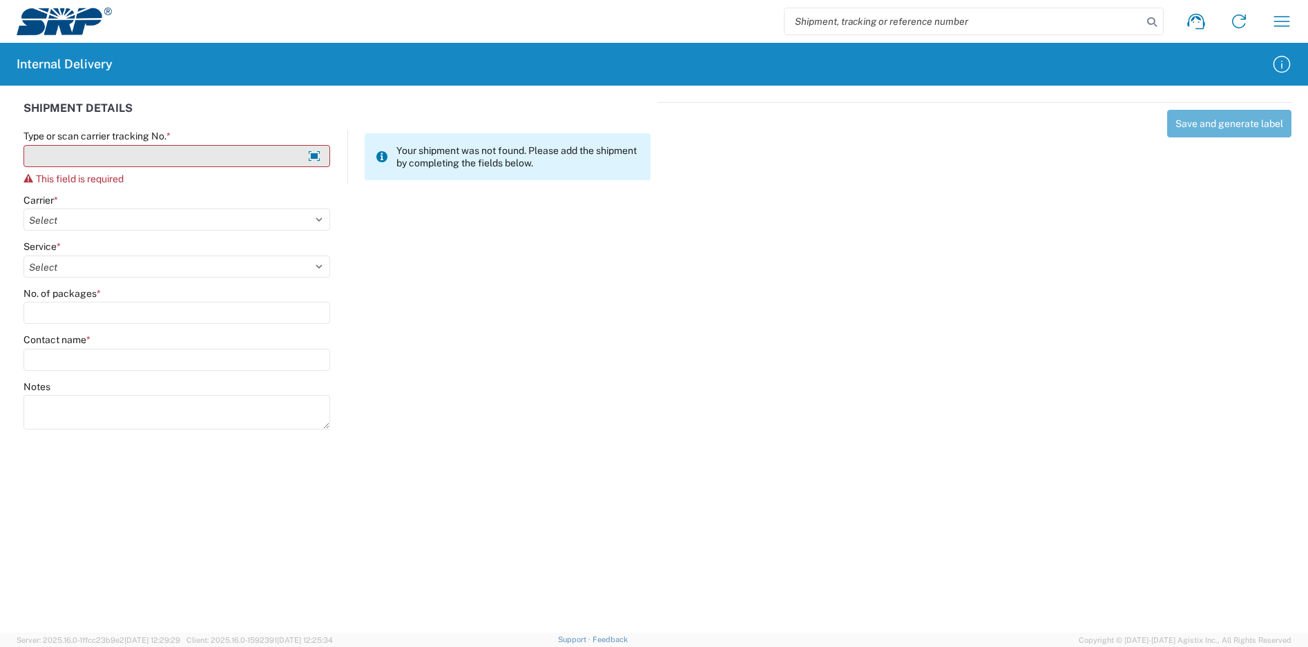
click at [165, 158] on input "Type or scan carrier tracking No. *" at bounding box center [176, 156] width 307 height 22
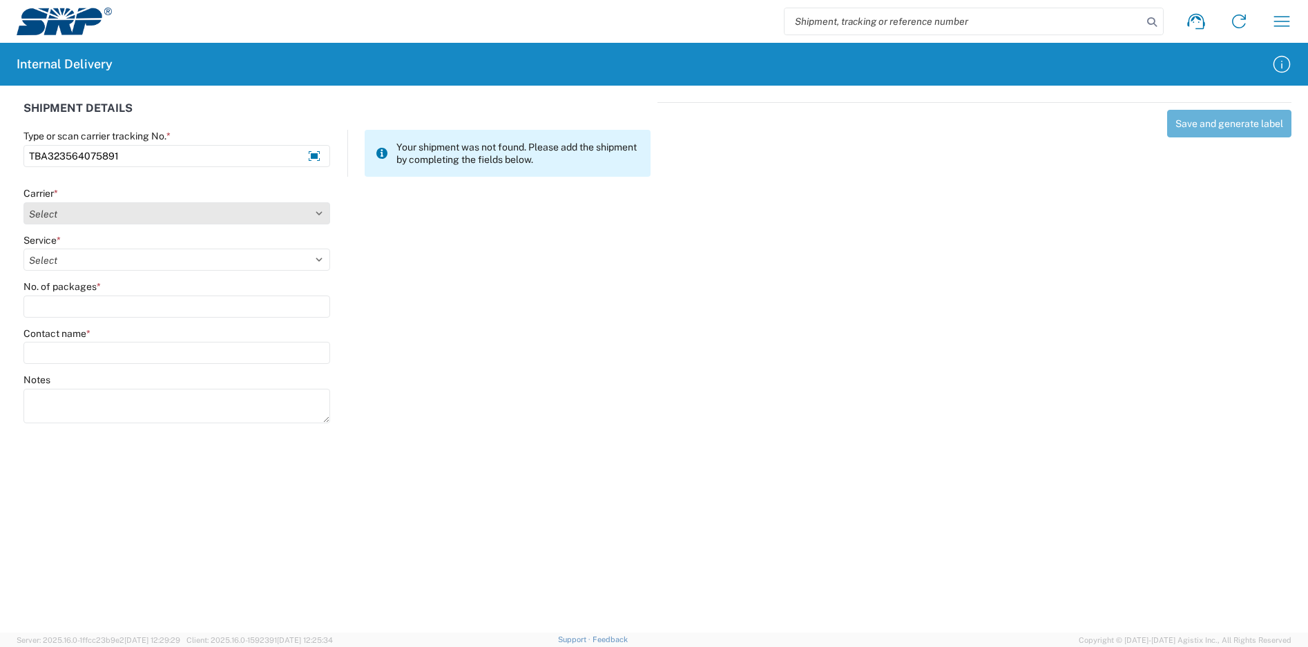
type input "TBA323564075891"
click at [151, 208] on select "Select Amazon Logistics ATI Trucking BC Dimerco Logistics Empire Southwest FedE…" at bounding box center [176, 213] width 307 height 22
select select "8933"
click at [23, 202] on select "Select Amazon Logistics ATI Trucking BC Dimerco Logistics Empire Southwest FedE…" at bounding box center [176, 213] width 307 height 22
click at [146, 264] on select "Select Amazon Logistics TBA Rail TL Standard 3 - 5 Day" at bounding box center [176, 260] width 307 height 22
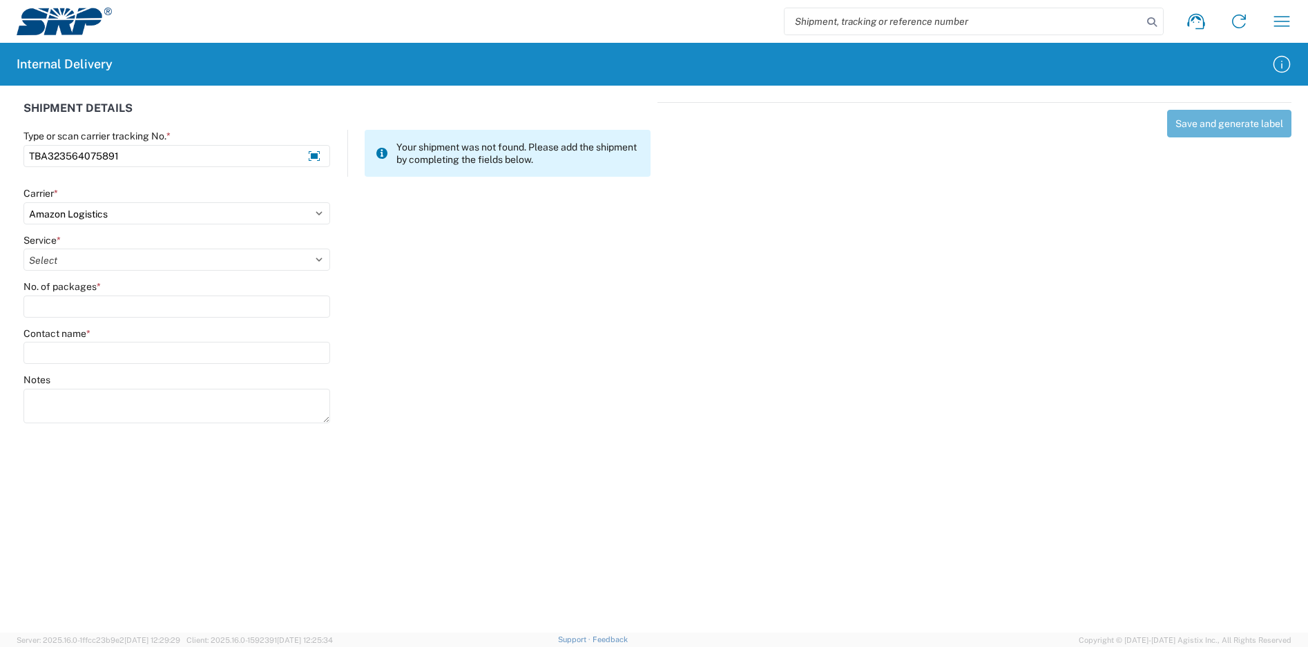
select select "24525"
click at [23, 249] on select "Select Amazon Logistics TBA Rail TL Standard 3 - 5 Day" at bounding box center [176, 260] width 307 height 22
click at [140, 311] on input "No. of packages *" at bounding box center [176, 307] width 307 height 22
type input "2"
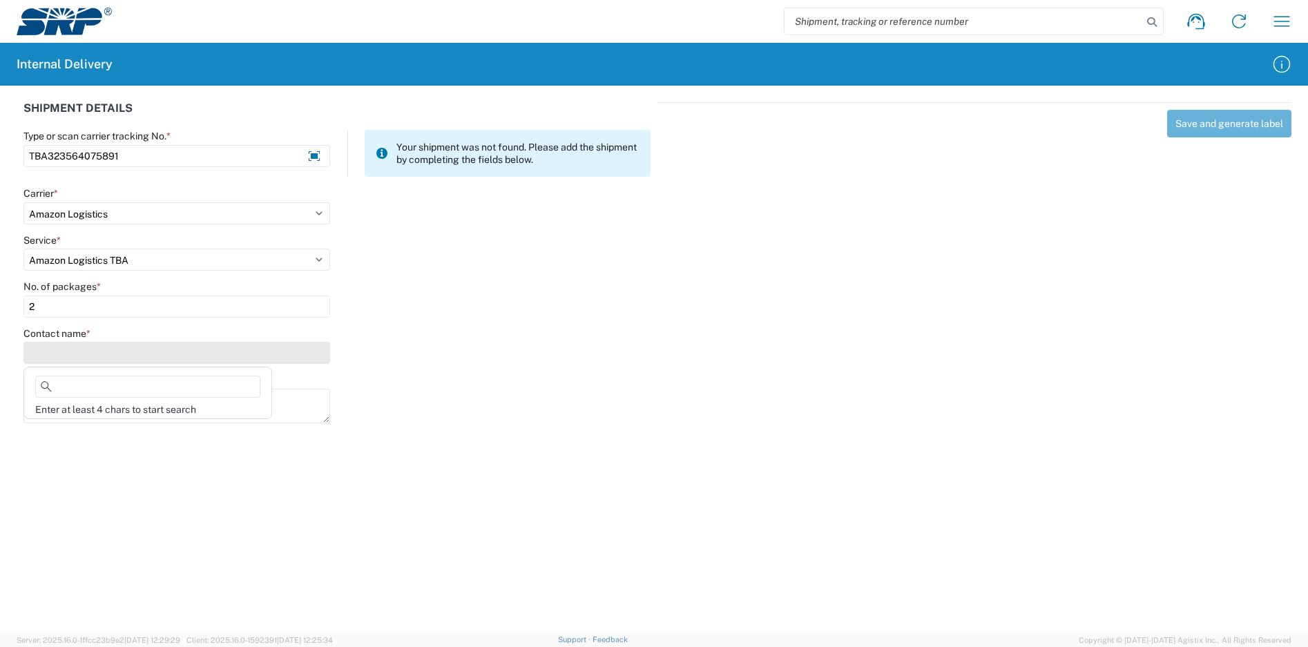
click at [154, 357] on input "Contact name *" at bounding box center [176, 353] width 307 height 22
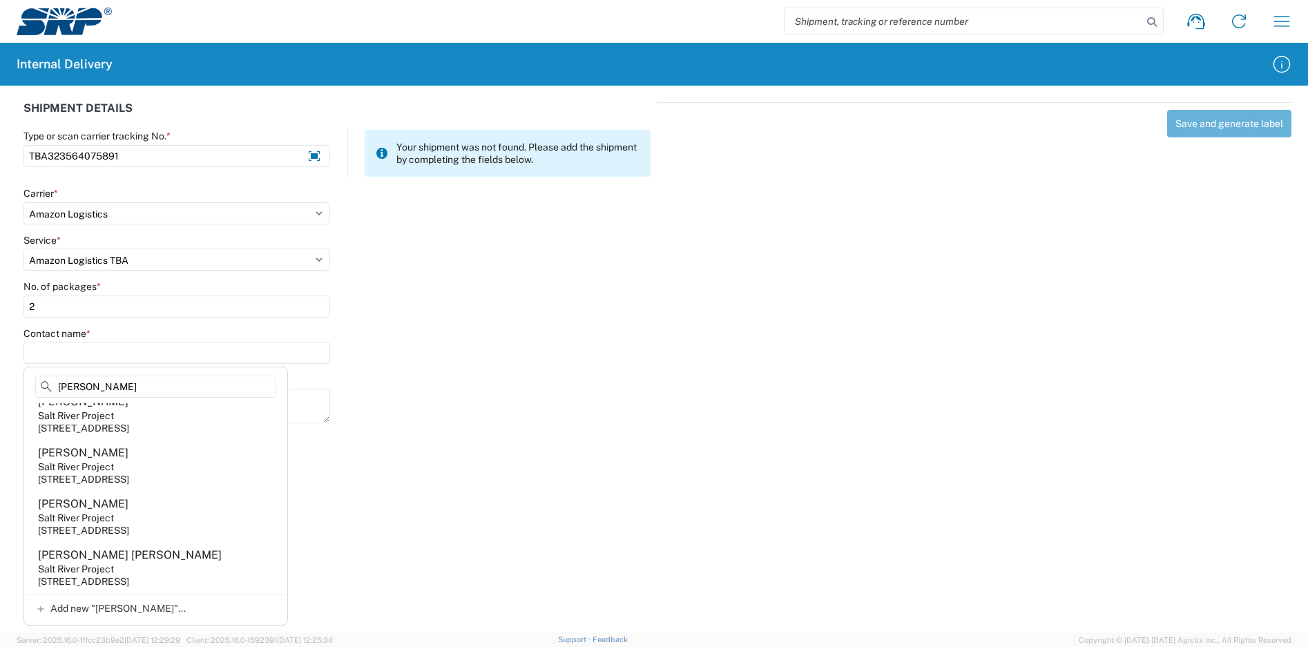
scroll to position [138, 0]
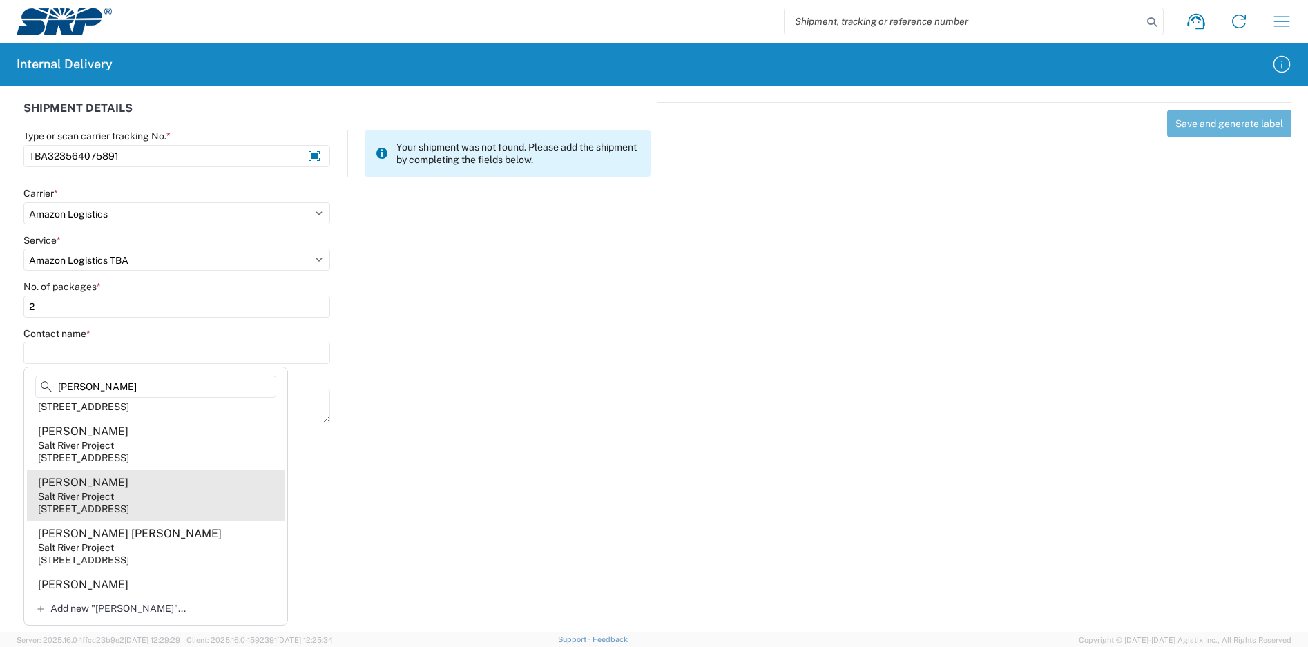
type input "[PERSON_NAME]"
click at [155, 521] on agx-address-suggestion-item "[PERSON_NAME] Salt River Project [STREET_ADDRESS]" at bounding box center [156, 495] width 258 height 51
type input "[PERSON_NAME]"
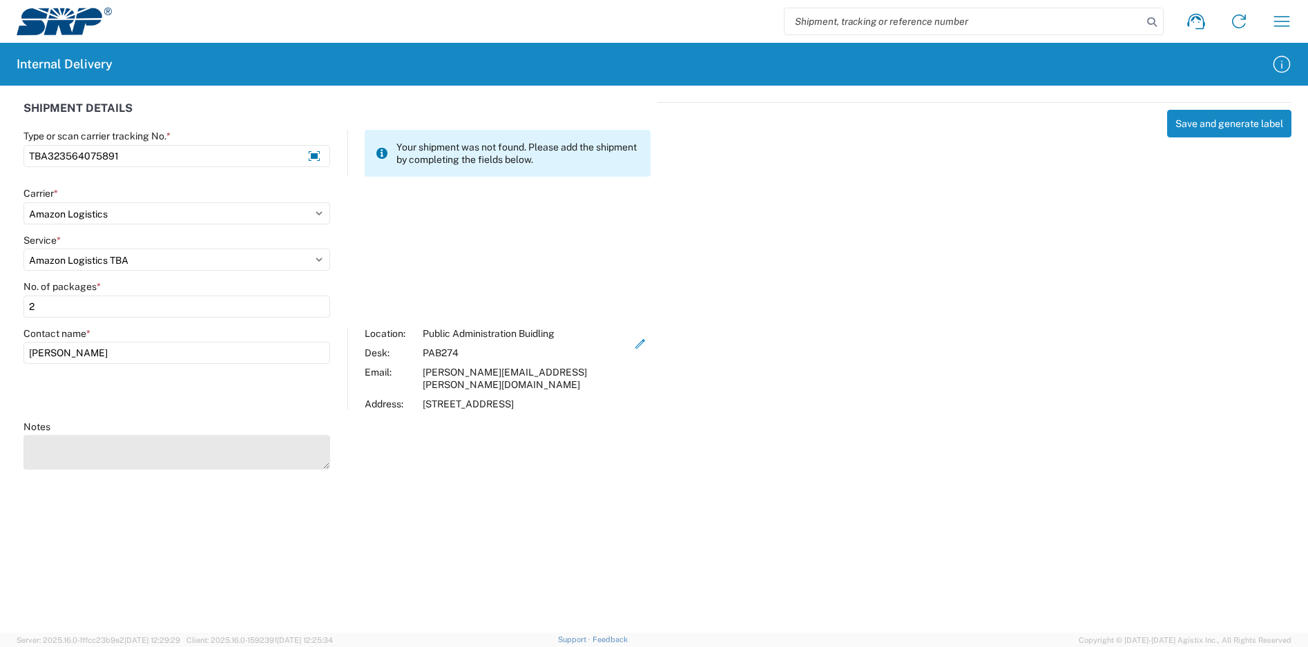
click at [150, 440] on textarea "Notes" at bounding box center [176, 452] width 307 height 35
type textarea "TBA323561286069"
click at [1209, 133] on button "Save and generate label" at bounding box center [1229, 124] width 124 height 28
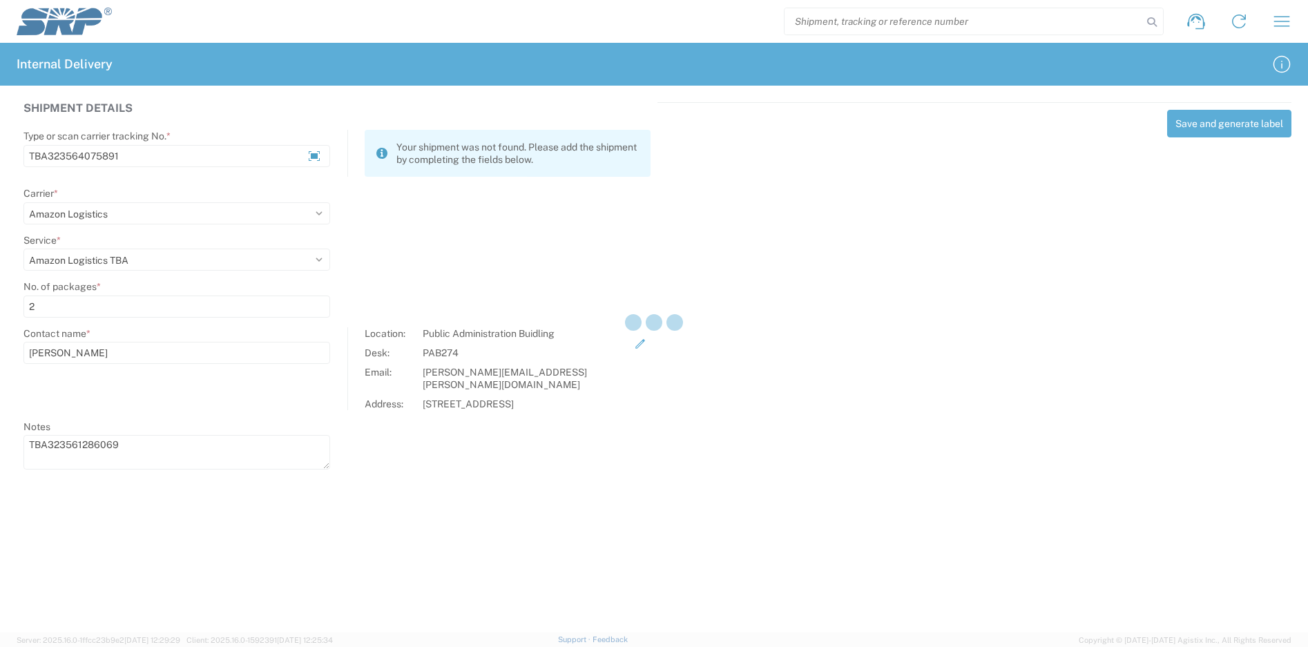
select select
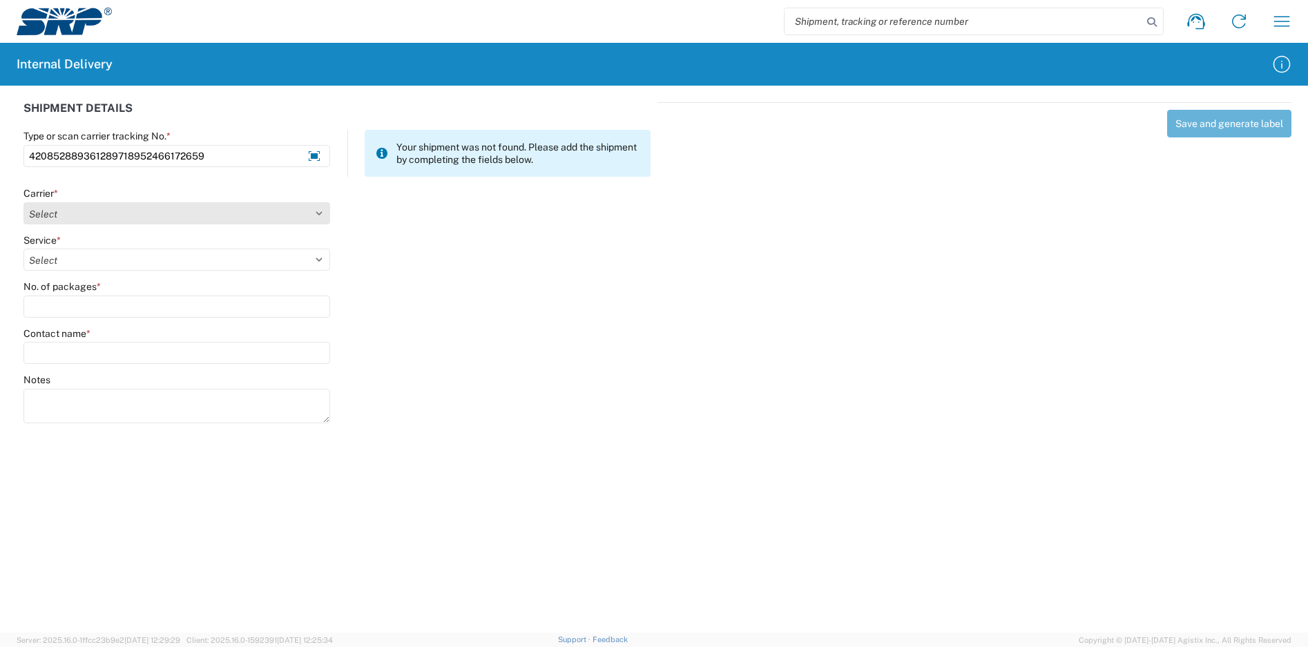
type input "420852889361289718952466172659"
click at [176, 202] on select "Select Amazon Logistics ATI Trucking BC Dimerco Logistics Empire Southwest FedE…" at bounding box center [176, 213] width 307 height 22
select select "137"
click at [23, 202] on select "Select Amazon Logistics ATI Trucking BC Dimerco Logistics Empire Southwest FedE…" at bounding box center [176, 213] width 307 height 22
click at [88, 262] on select "Select" at bounding box center [176, 260] width 307 height 22
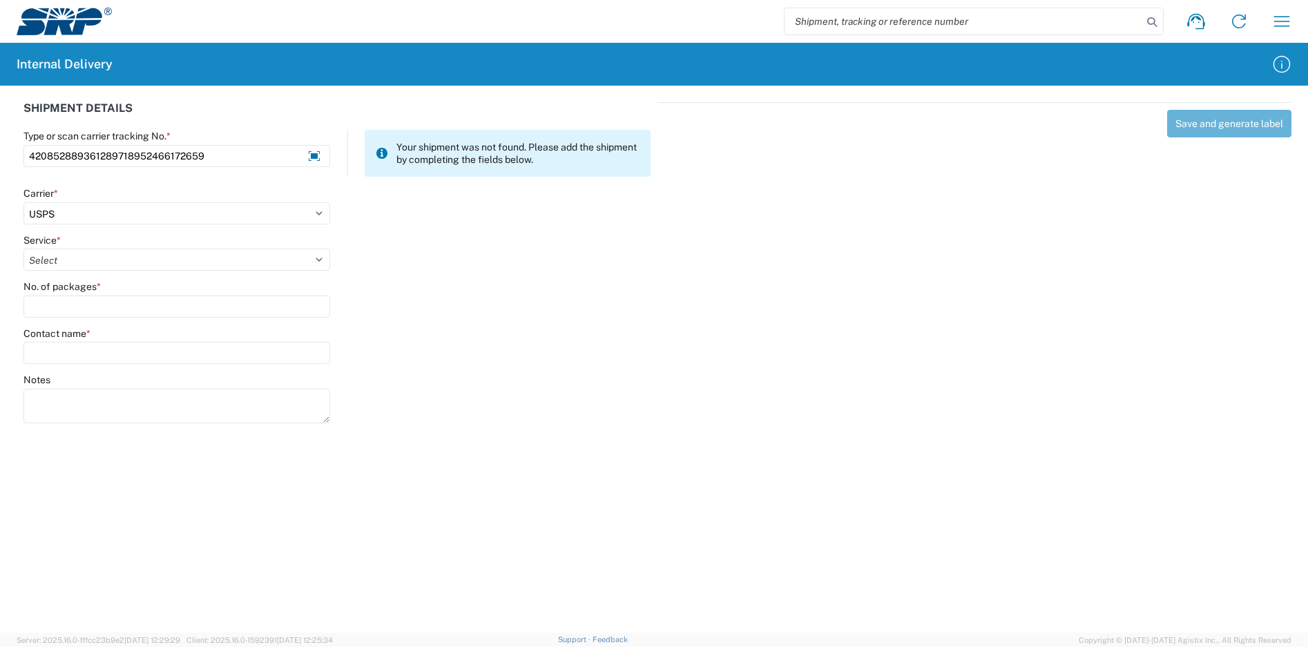
select select "17817"
click at [23, 249] on select "Select 3 - 5 Day Bound Printed Matter Express Mail Flat-Rate Envelope Express M…" at bounding box center [176, 260] width 307 height 22
click at [86, 316] on input "No. of packages *" at bounding box center [176, 307] width 307 height 22
type input "1"
click at [97, 355] on input "Contact name *" at bounding box center [176, 353] width 307 height 22
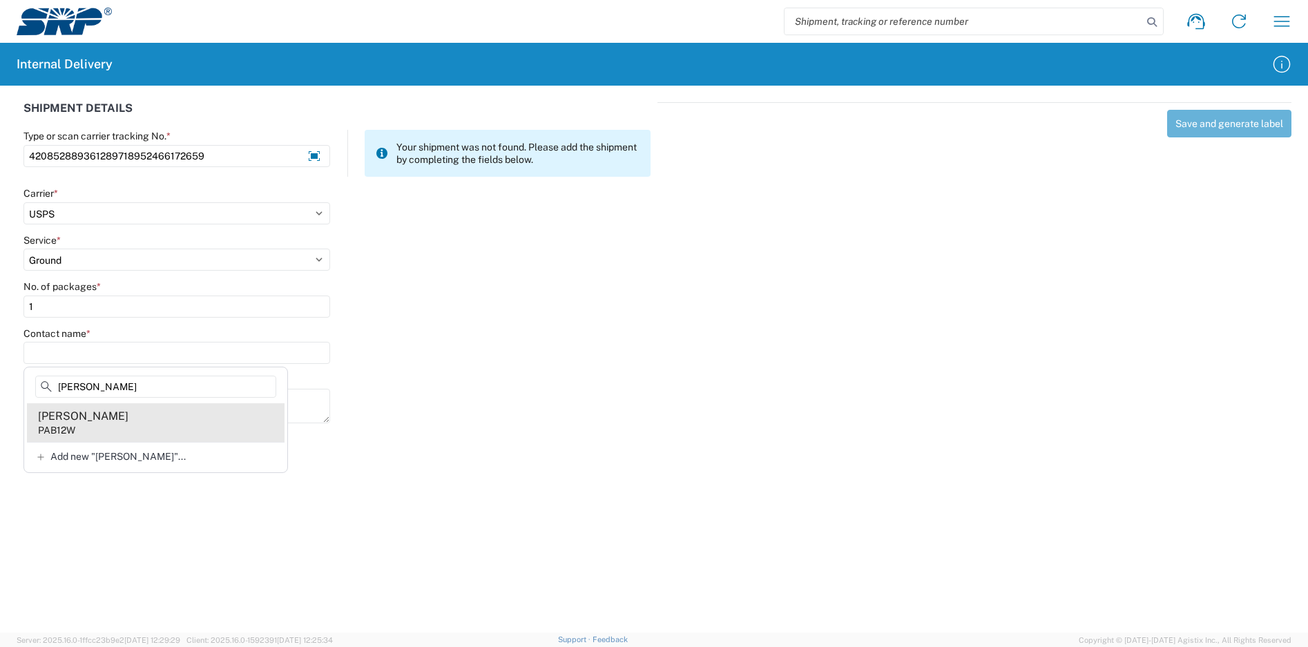
type input "[PERSON_NAME]"
click at [144, 425] on agx-address-suggestion-item "[PERSON_NAME] PAB12W" at bounding box center [156, 422] width 258 height 39
type input "[PERSON_NAME]"
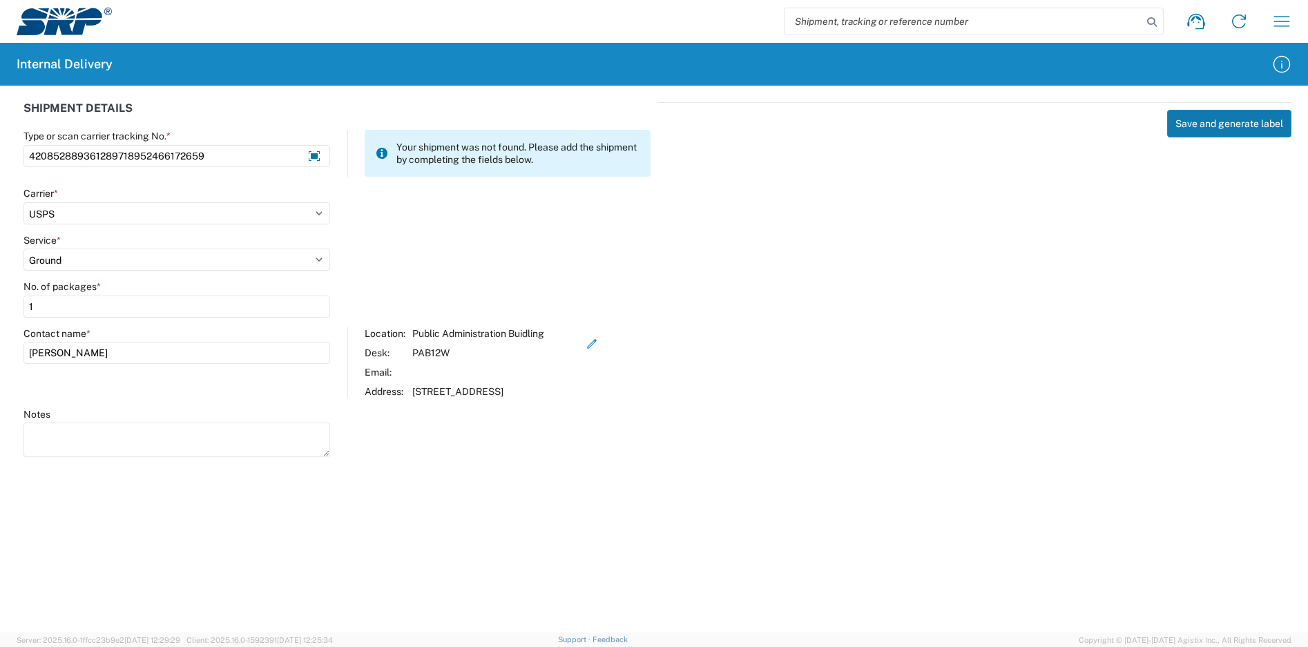
click at [1218, 119] on button "Save and generate label" at bounding box center [1229, 124] width 124 height 28
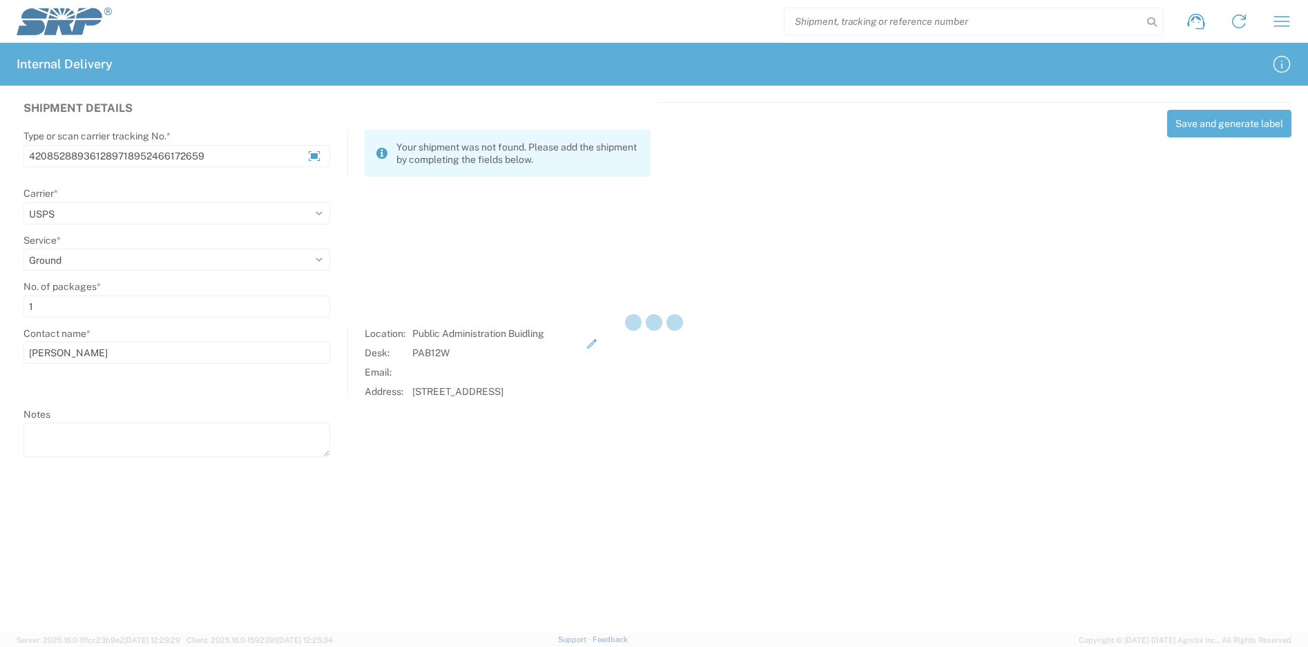
select select
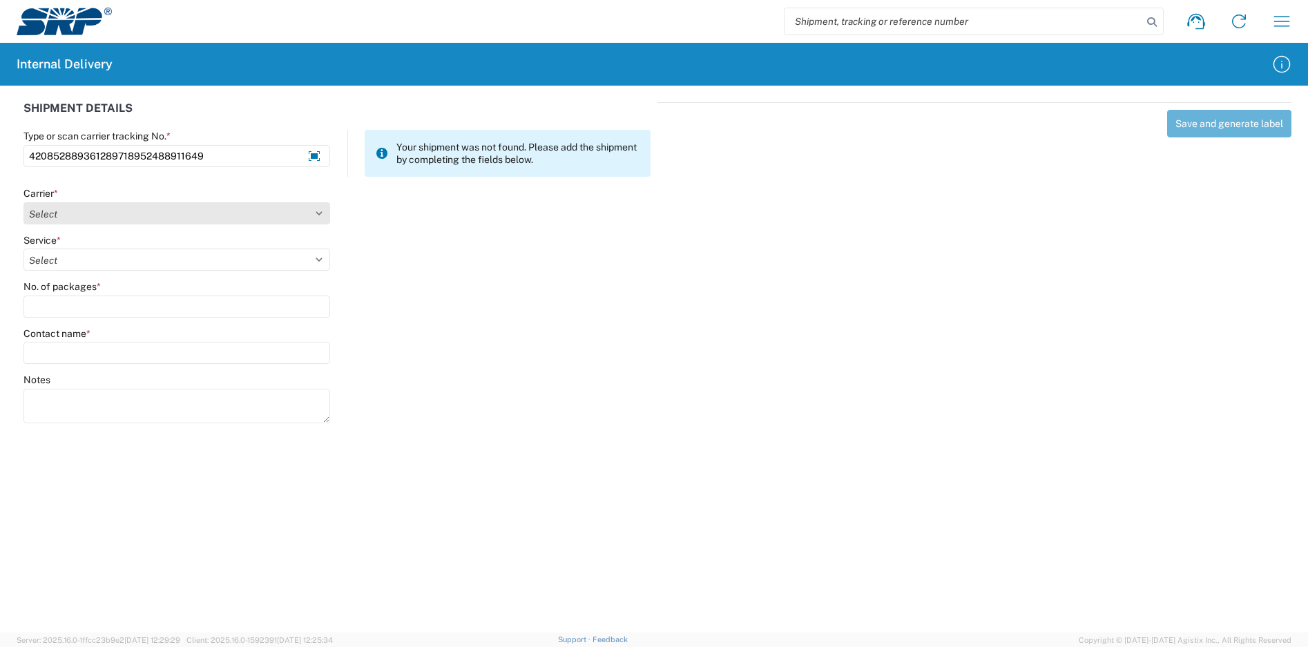
type input "420852889361289718952488911649"
click at [102, 211] on select "Select Amazon Logistics ATI Trucking BC Dimerco Logistics Empire Southwest FedE…" at bounding box center [176, 213] width 307 height 22
select select "137"
click at [23, 202] on select "Select Amazon Logistics ATI Trucking BC Dimerco Logistics Empire Southwest FedE…" at bounding box center [176, 213] width 307 height 22
click at [87, 262] on select "Select 3 - 5 Day Bound Printed Matter Express Mail Flat-Rate Envelope Express M…" at bounding box center [176, 260] width 307 height 22
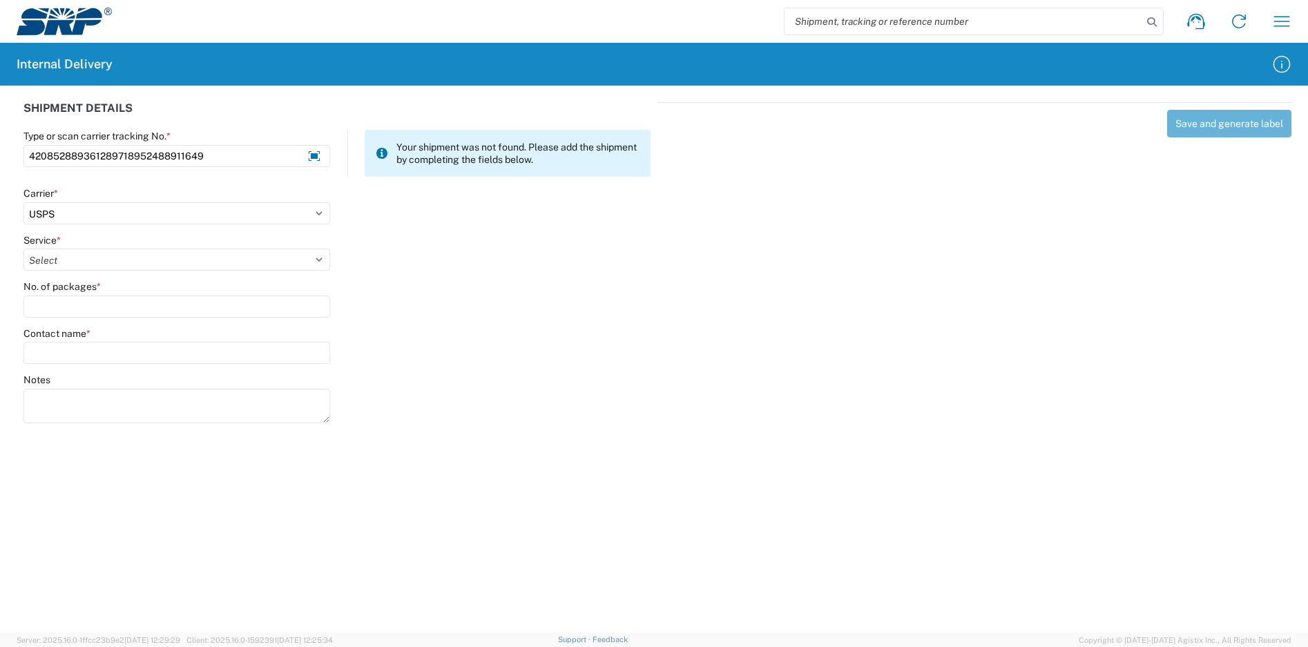
select select "17817"
click at [23, 249] on select "Select 3 - 5 Day Bound Printed Matter Express Mail Flat-Rate Envelope Express M…" at bounding box center [176, 260] width 307 height 22
click at [93, 311] on input "No. of packages *" at bounding box center [176, 307] width 307 height 22
type input "1"
click at [97, 361] on input "Contact name *" at bounding box center [176, 353] width 307 height 22
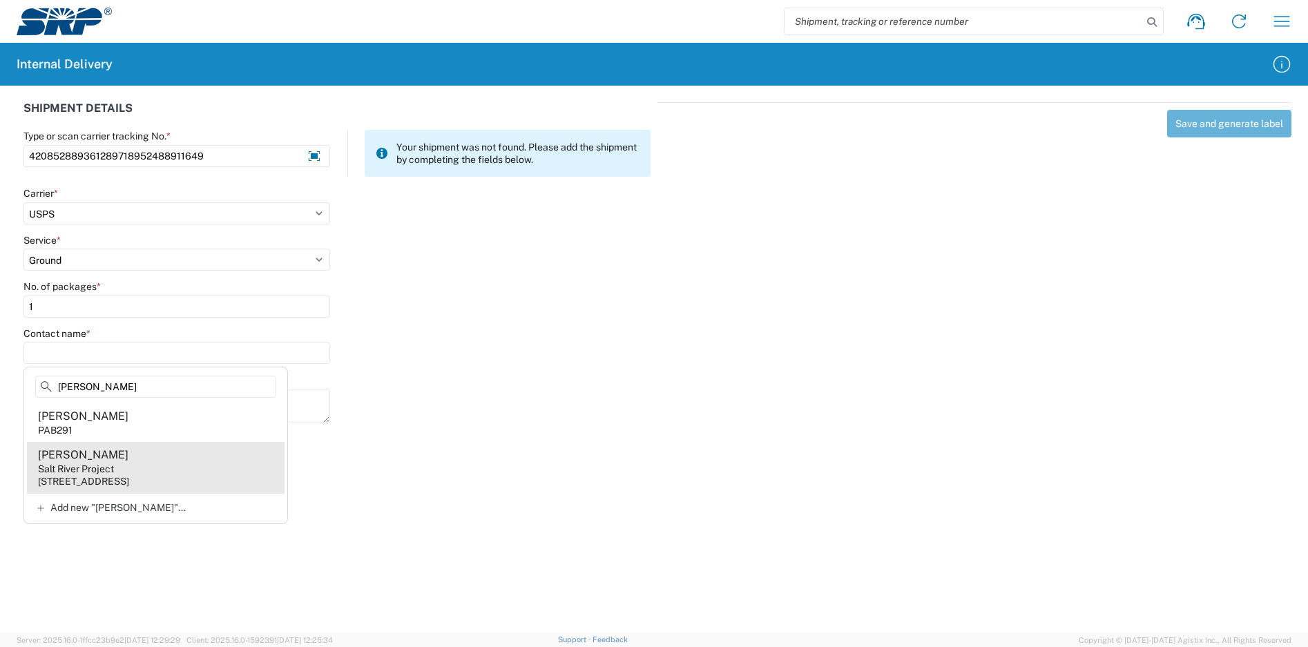
type input "[PERSON_NAME]"
click at [128, 461] on agx-address-suggestion-item "Analy [PERSON_NAME] Salt River Project [STREET_ADDRESS]" at bounding box center [156, 467] width 258 height 51
type input "[PERSON_NAME]"
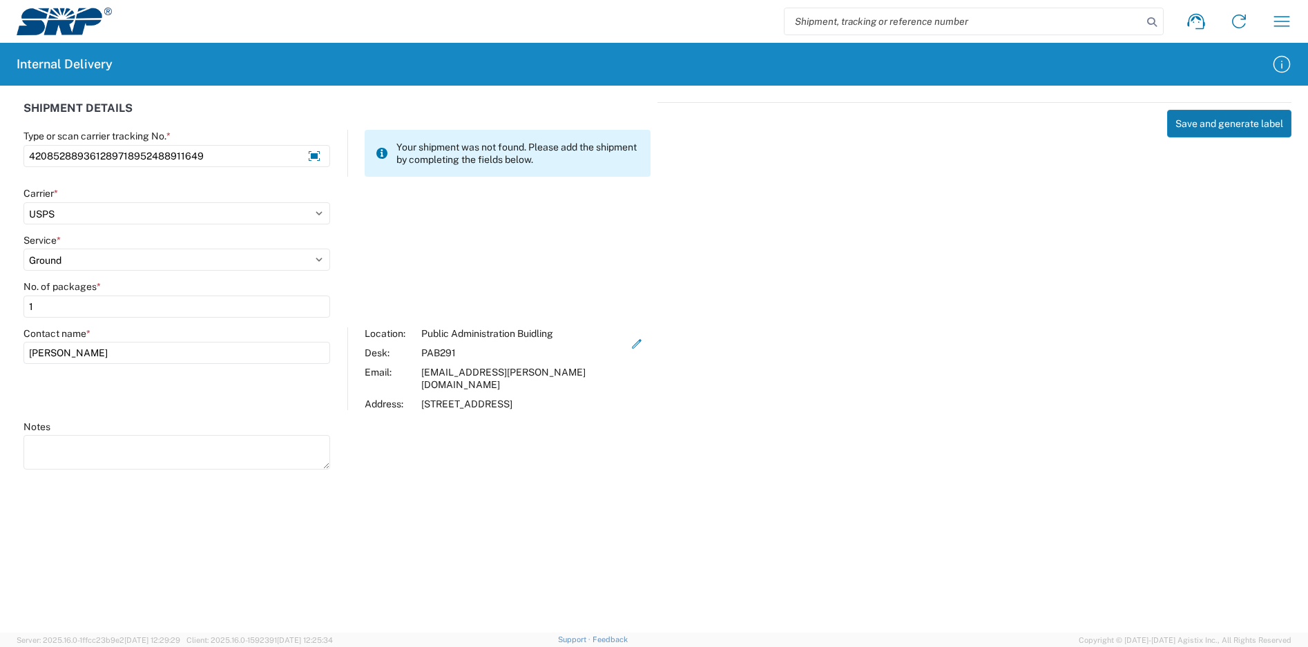
click at [1222, 129] on button "Save and generate label" at bounding box center [1229, 124] width 124 height 28
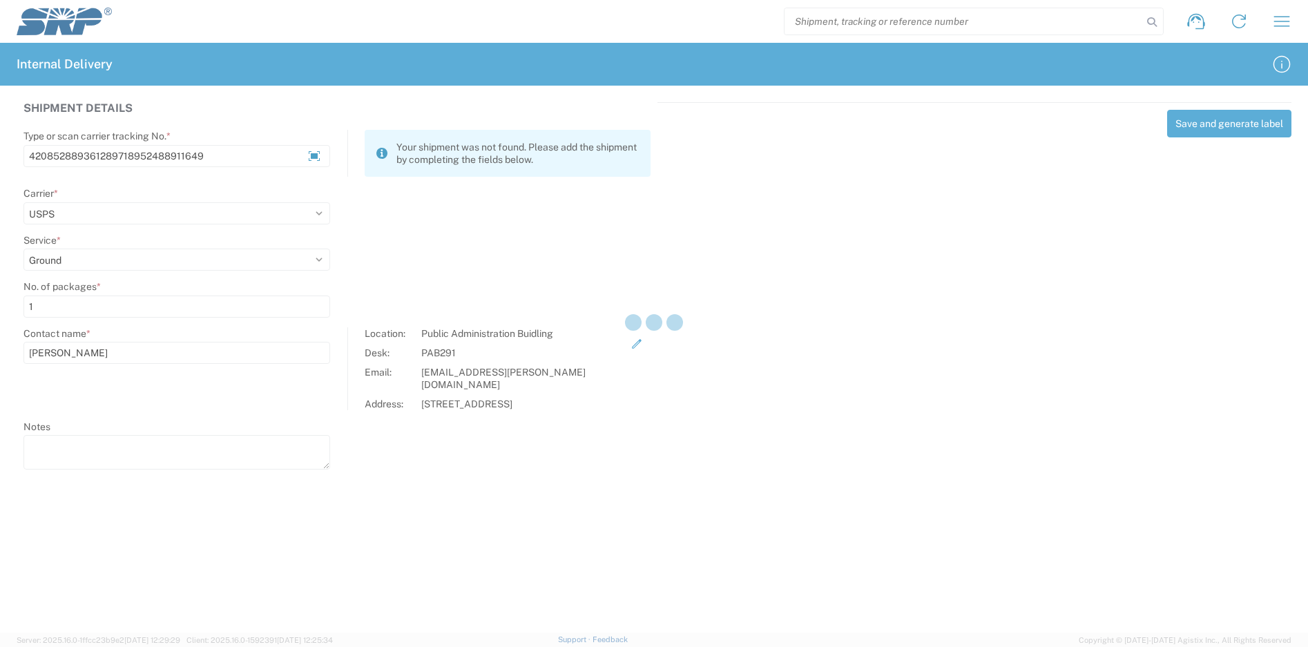
select select
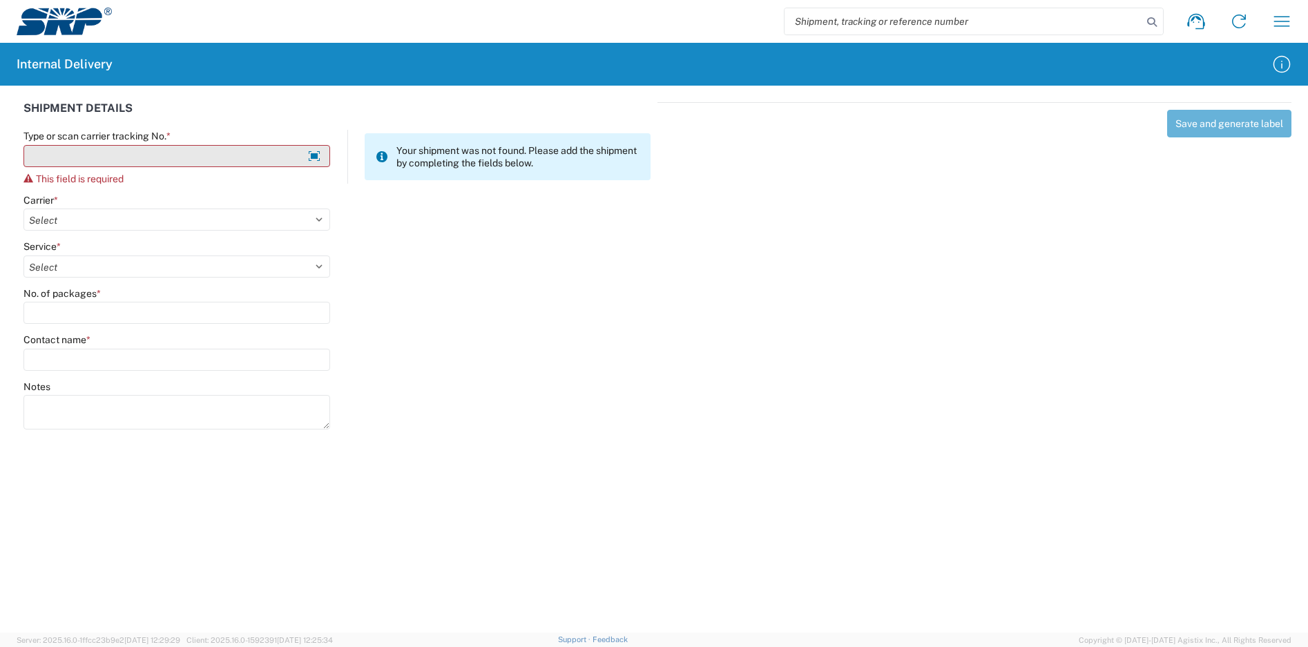
click at [220, 157] on input "Type or scan carrier tracking No. *" at bounding box center [176, 156] width 307 height 22
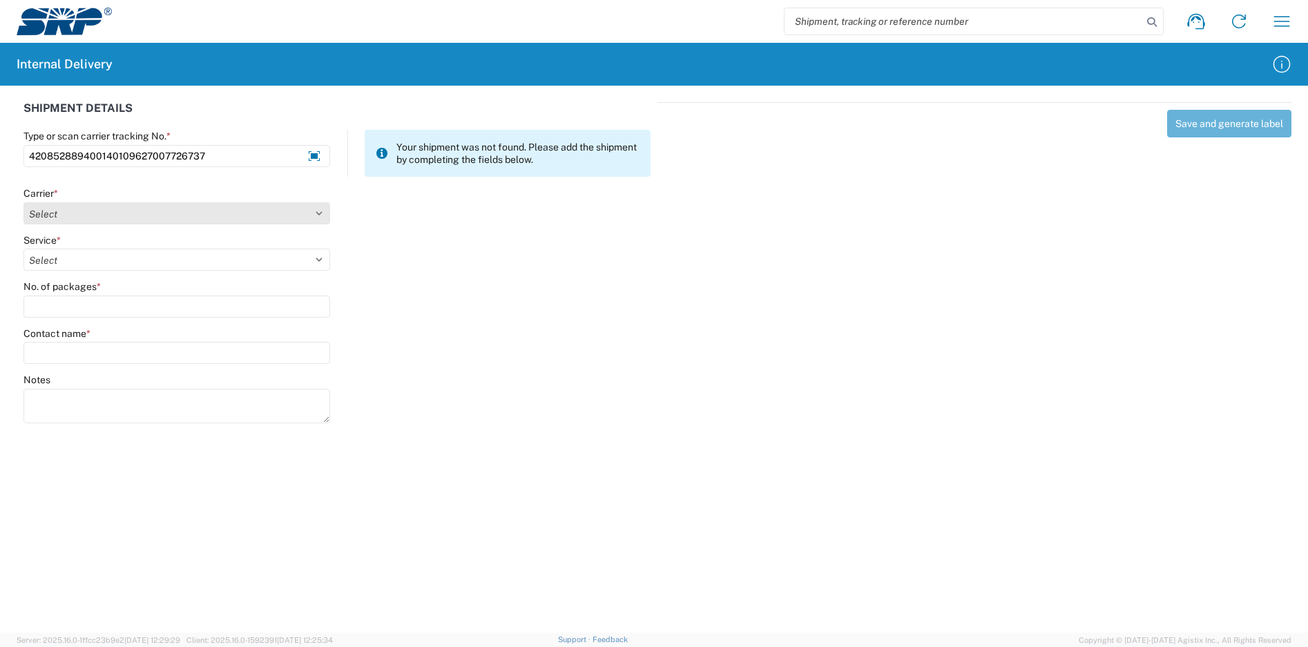
type input "420852889400140109627007726737"
click at [111, 219] on select "Select Amazon Logistics ATI Trucking BC Dimerco Logistics Empire Southwest FedE…" at bounding box center [176, 213] width 307 height 22
select select "137"
click at [23, 202] on select "Select Amazon Logistics ATI Trucking BC Dimerco Logistics Empire Southwest FedE…" at bounding box center [176, 213] width 307 height 22
click at [48, 263] on select "Select 3 - 5 Day Bound Printed Matter Express Mail Flat-Rate Envelope Express M…" at bounding box center [176, 260] width 307 height 22
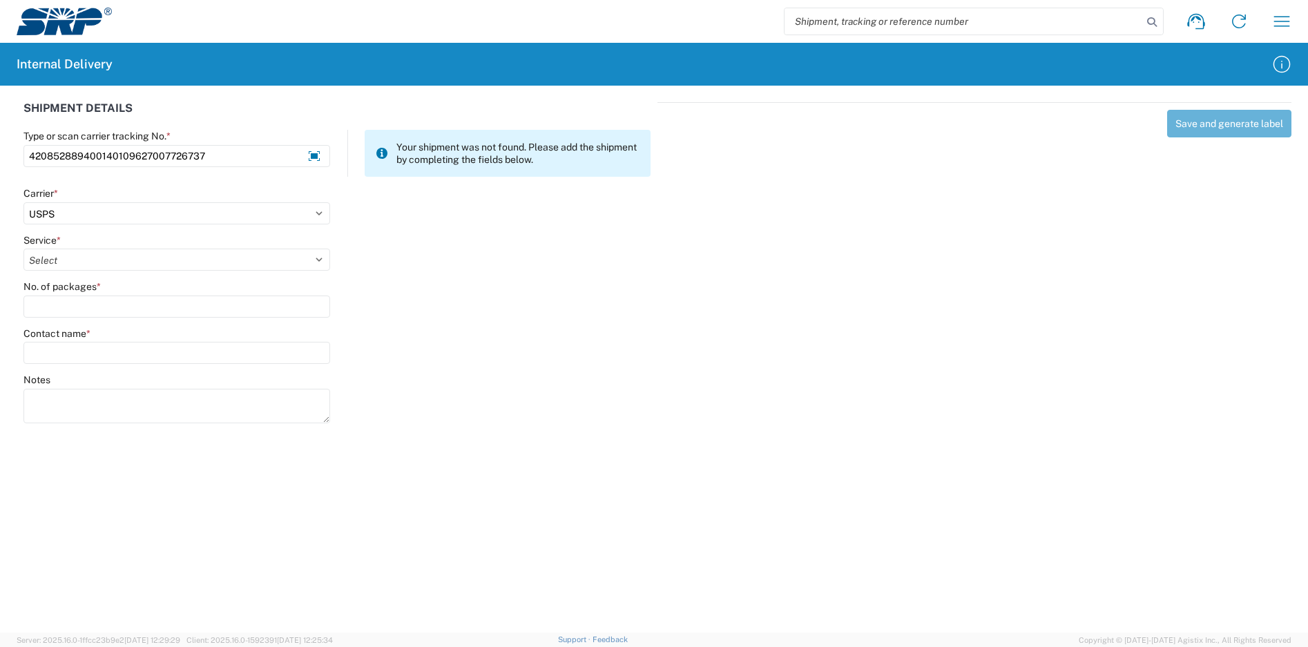
select select "17817"
click at [23, 249] on select "Select 3 - 5 Day Bound Printed Matter Express Mail Flat-Rate Envelope Express M…" at bounding box center [176, 260] width 307 height 22
click at [99, 318] on agx-form-control-wrapper-v2 "No. of packages *" at bounding box center [177, 303] width 321 height 47
click at [100, 309] on input "No. of packages *" at bounding box center [176, 307] width 307 height 22
type input "1"
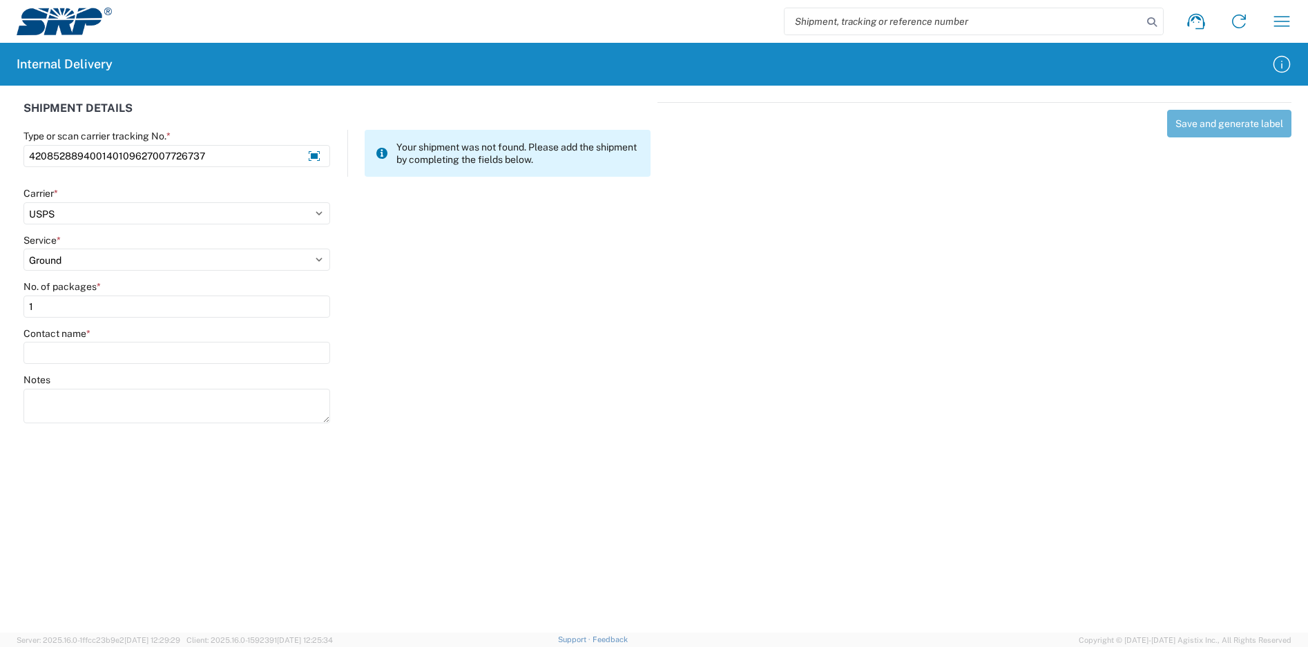
click at [117, 365] on agx-form-control-wrapper-v2 "Contact name *" at bounding box center [177, 350] width 321 height 47
click at [115, 358] on input "Contact name *" at bounding box center [176, 353] width 307 height 22
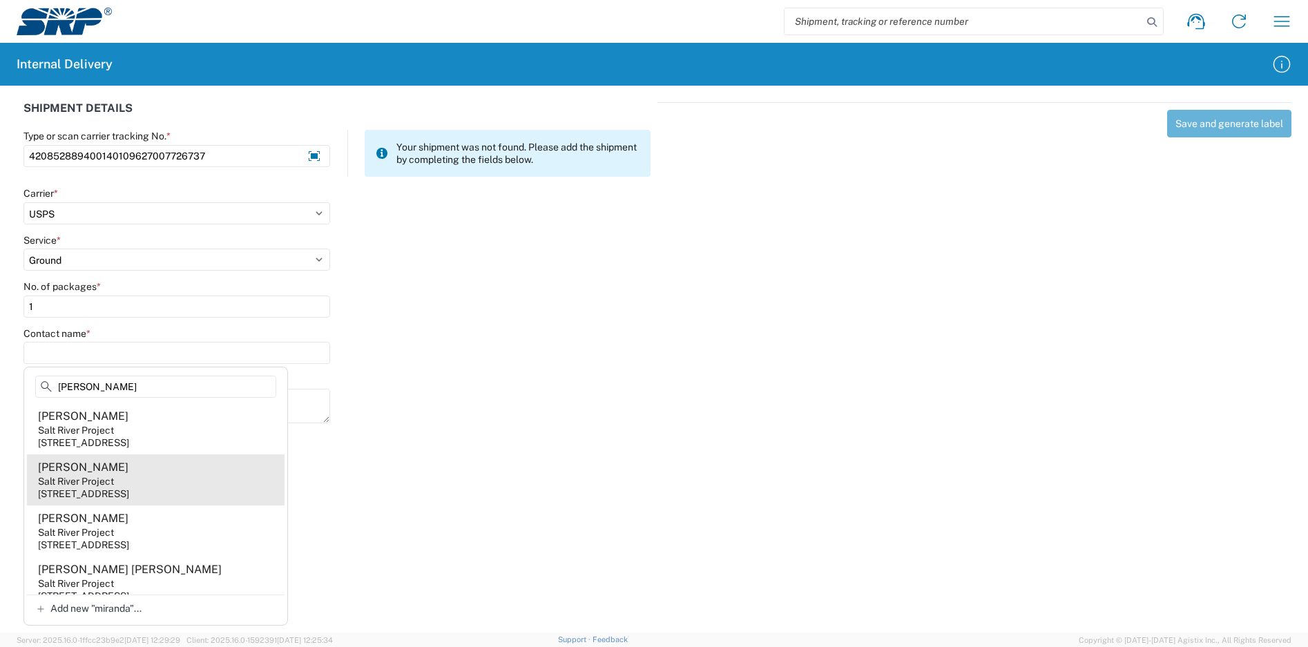
scroll to position [13, 0]
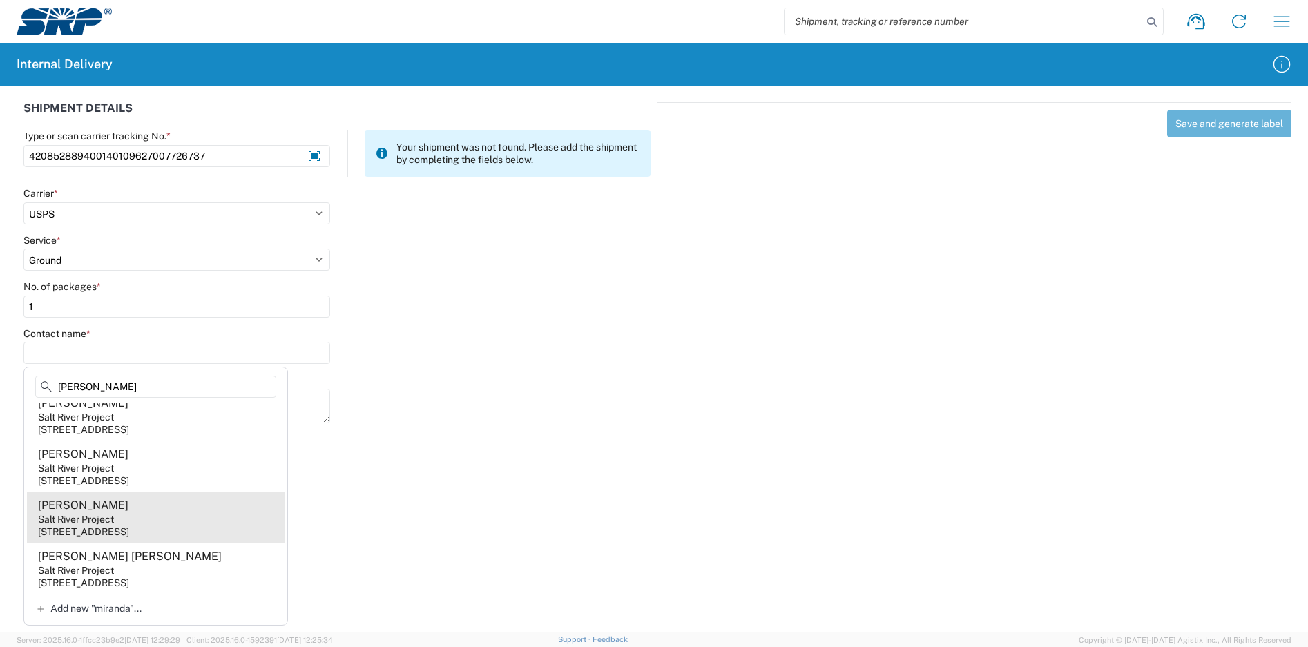
type input "[PERSON_NAME]"
click at [165, 511] on agx-address-suggestion-item "[PERSON_NAME] Salt River Project [STREET_ADDRESS]" at bounding box center [156, 517] width 258 height 51
type input "[PERSON_NAME]"
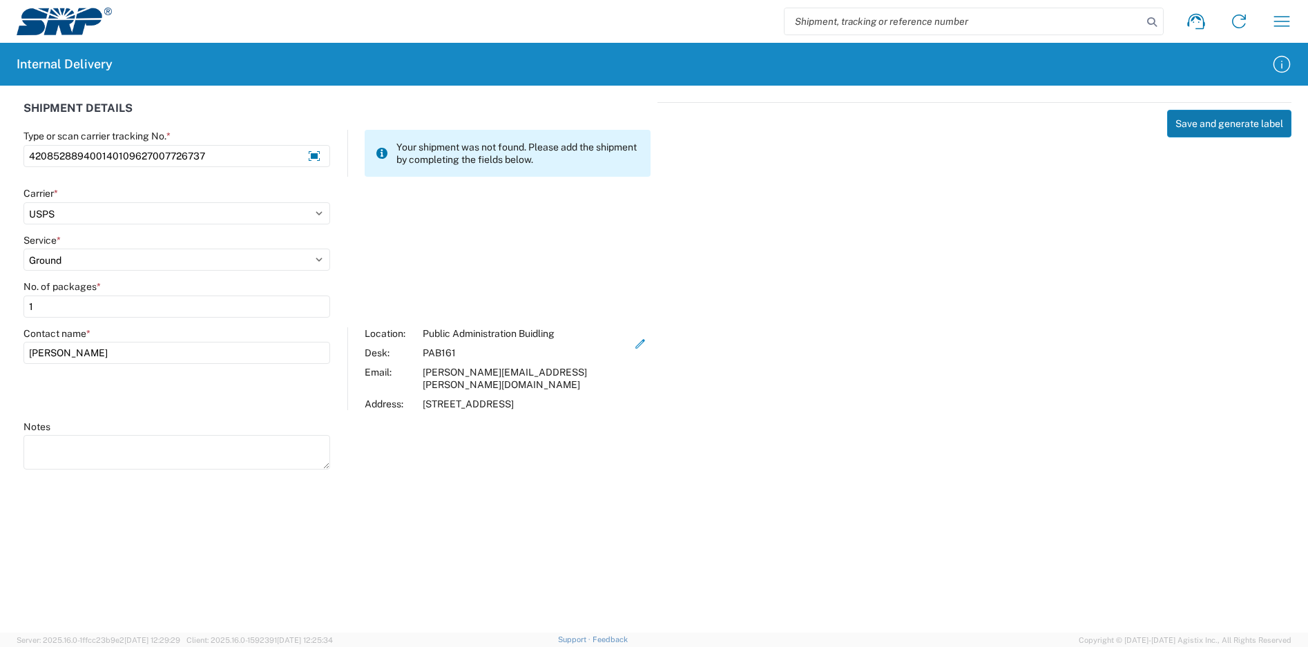
click at [1234, 129] on button "Save and generate label" at bounding box center [1229, 124] width 124 height 28
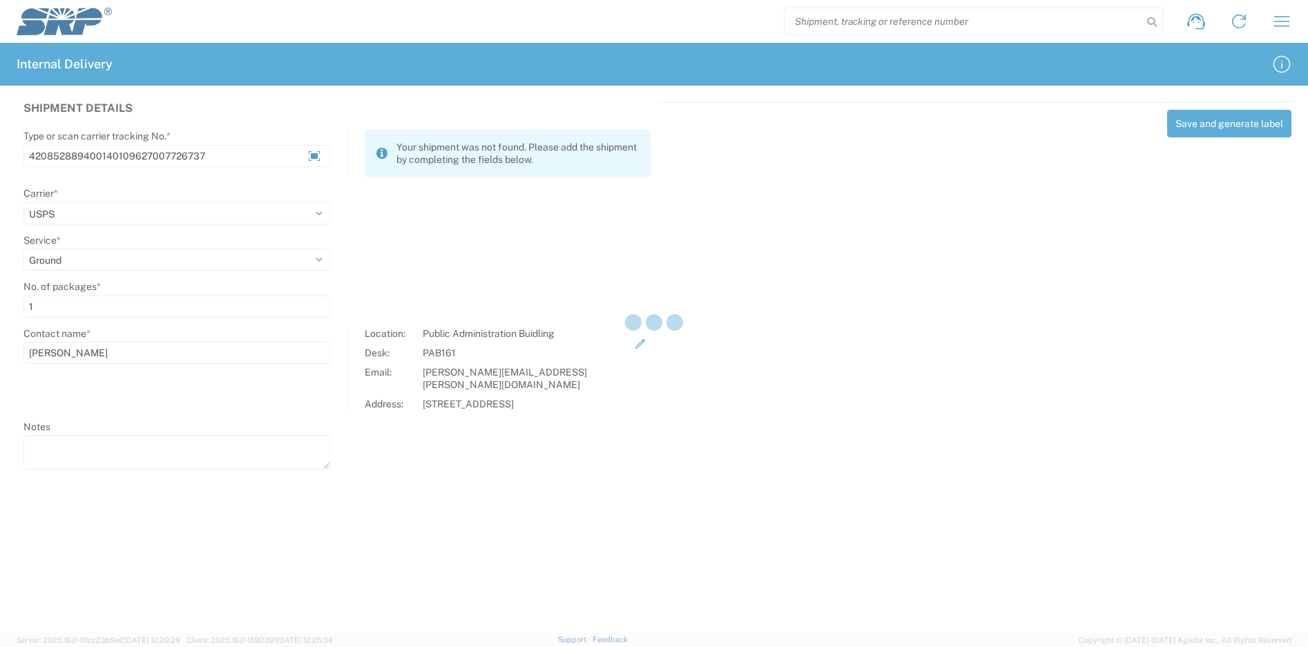
select select
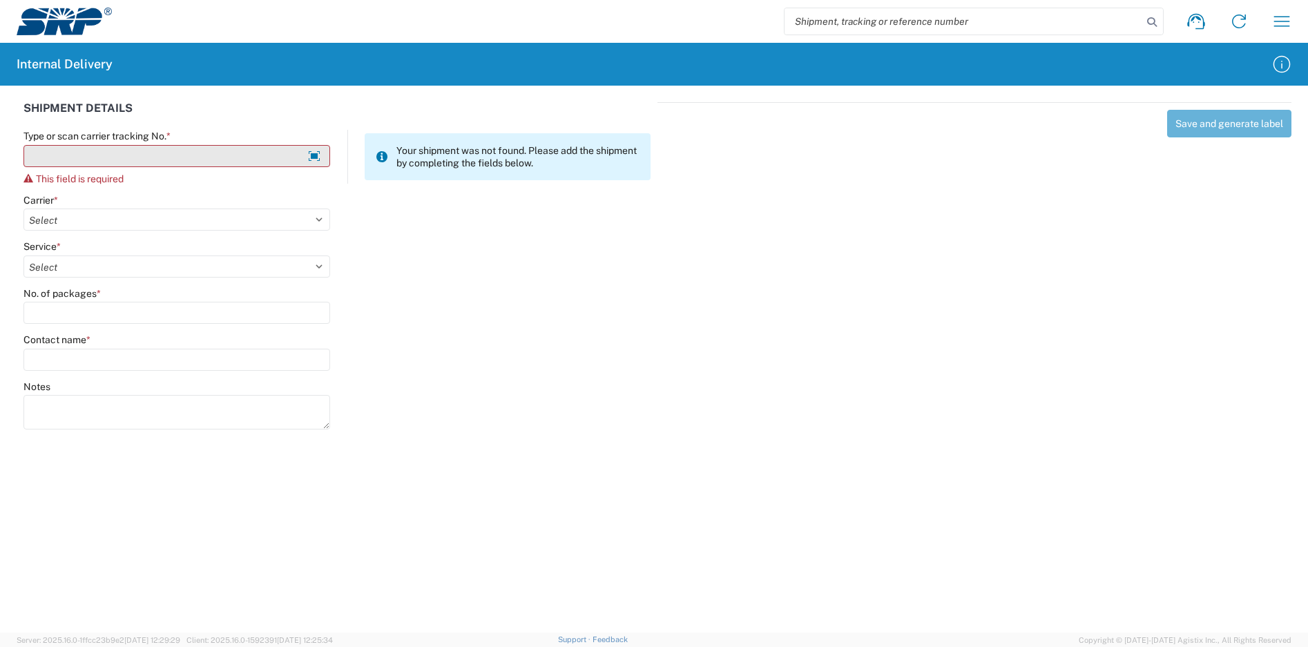
click at [131, 161] on input "Type or scan carrier tracking No. *" at bounding box center [176, 156] width 307 height 22
click at [99, 162] on input "Type or scan carrier tracking No. *" at bounding box center [176, 156] width 307 height 22
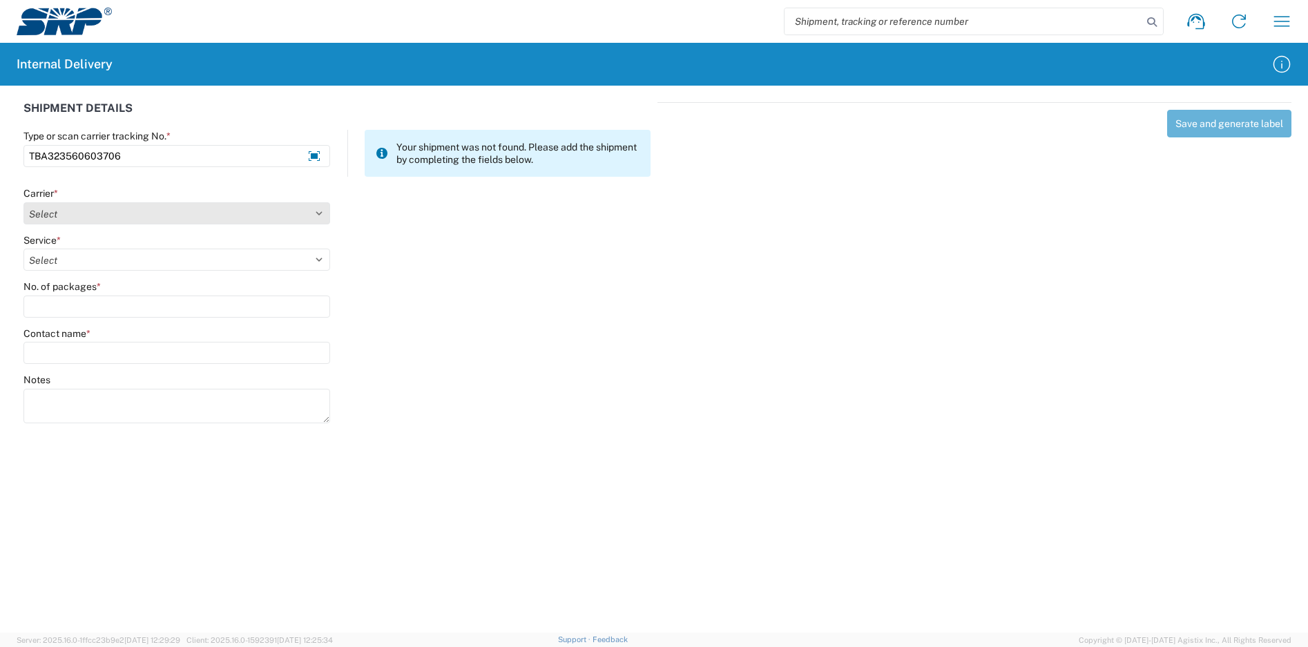
type input "TBA323560603706"
click at [119, 216] on select "Select Amazon Logistics ATI Trucking BC Dimerco Logistics Empire Southwest FedE…" at bounding box center [176, 213] width 307 height 22
click at [220, 213] on select "Select Amazon Logistics ATI Trucking BC Dimerco Logistics Empire Southwest FedE…" at bounding box center [176, 213] width 307 height 22
select select "8933"
click at [23, 202] on select "Select Amazon Logistics ATI Trucking BC Dimerco Logistics Empire Southwest FedE…" at bounding box center [176, 213] width 307 height 22
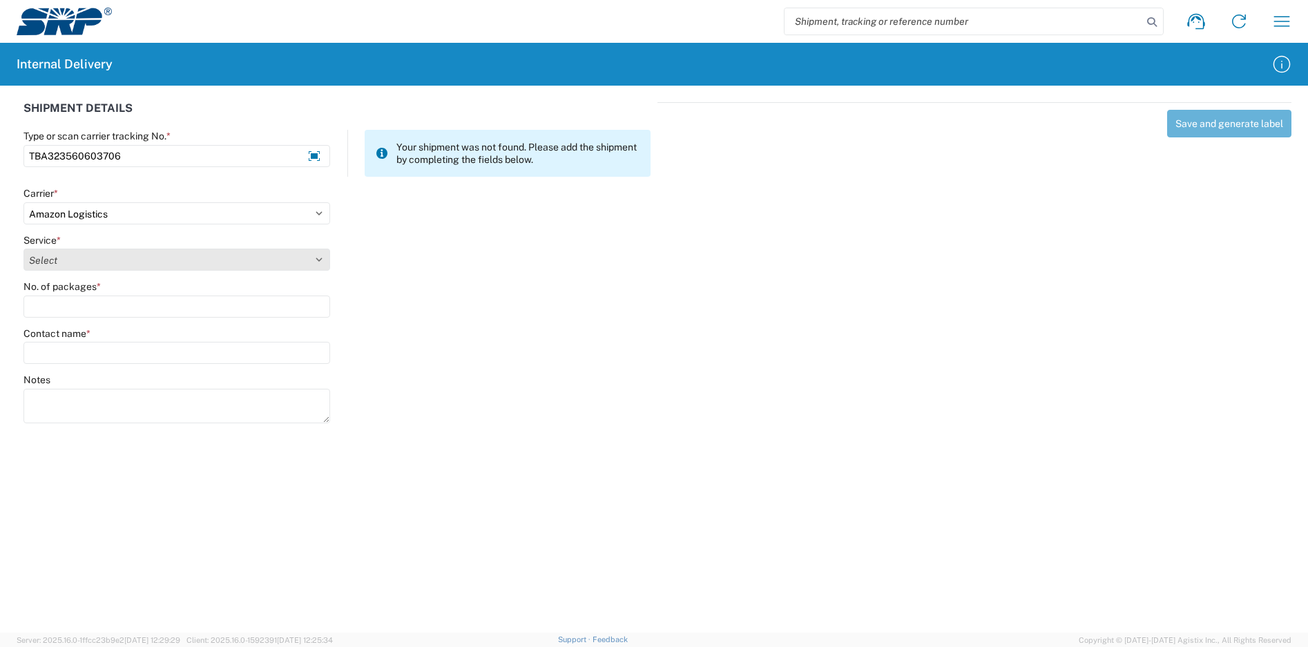
click at [184, 258] on select "Select" at bounding box center [176, 260] width 307 height 22
select select "24525"
click at [23, 249] on select "Select Amazon Logistics TBA Rail TL Standard 3 - 5 Day" at bounding box center [176, 260] width 307 height 22
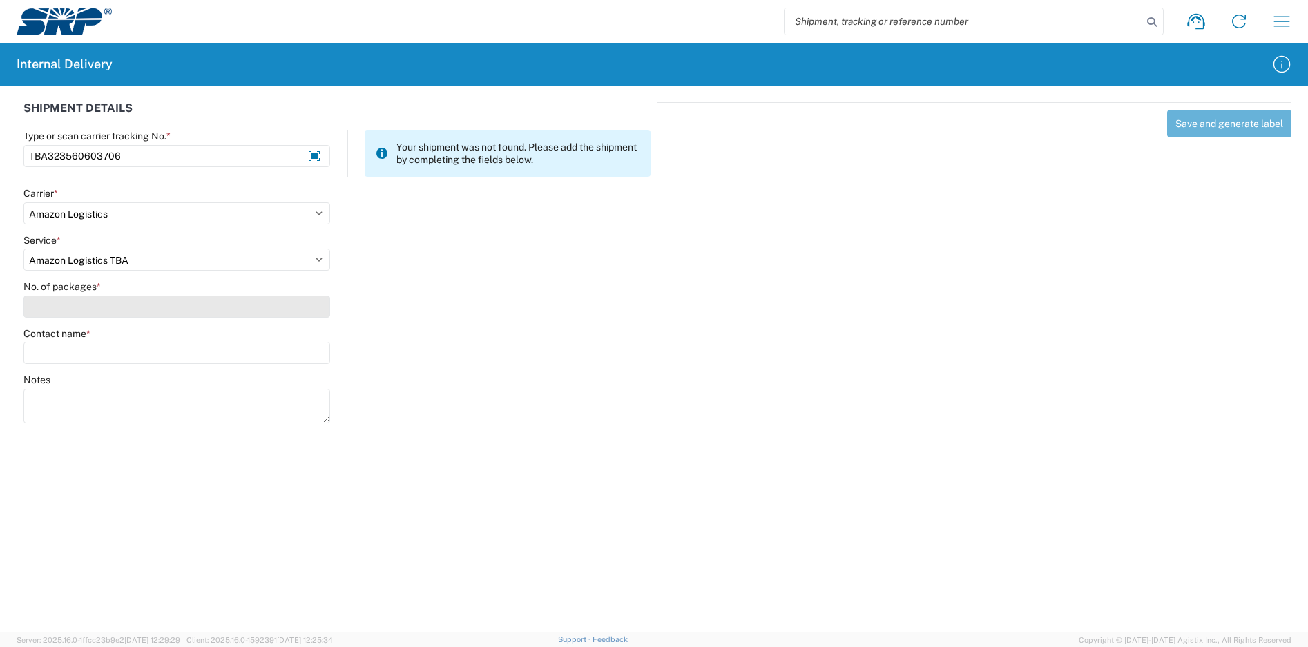
click at [178, 306] on input "No. of packages *" at bounding box center [176, 307] width 307 height 22
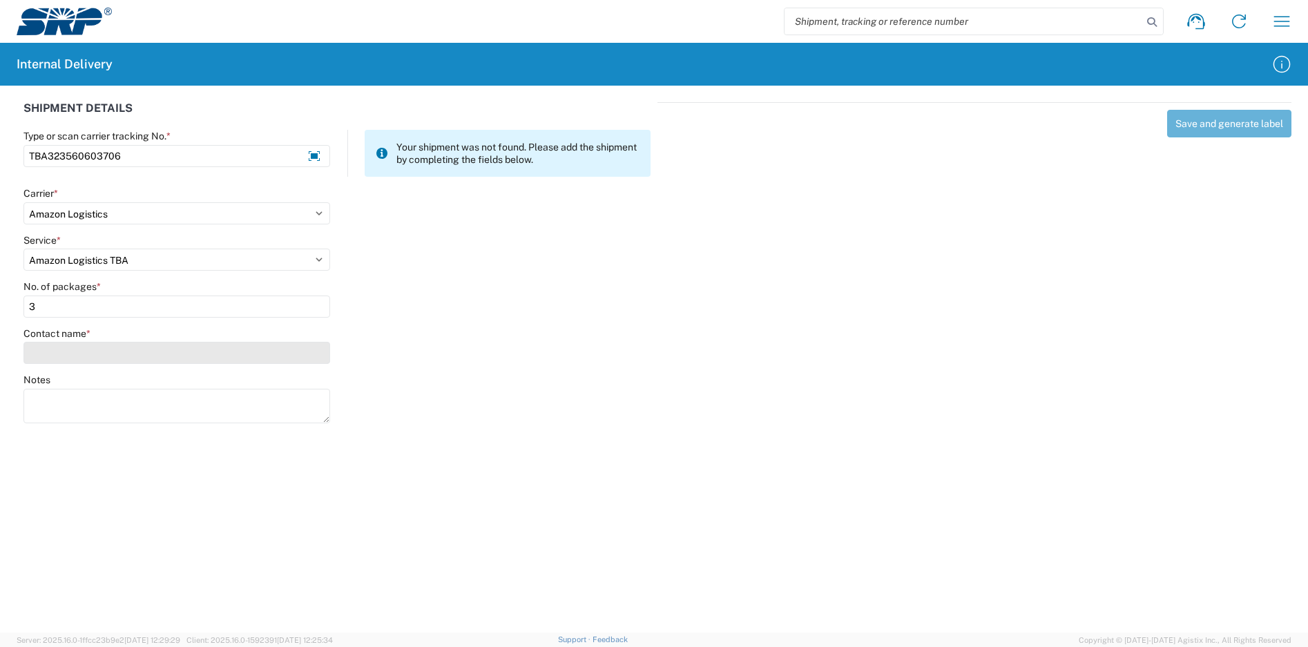
type input "3"
click at [188, 351] on input "Contact name *" at bounding box center [176, 353] width 307 height 22
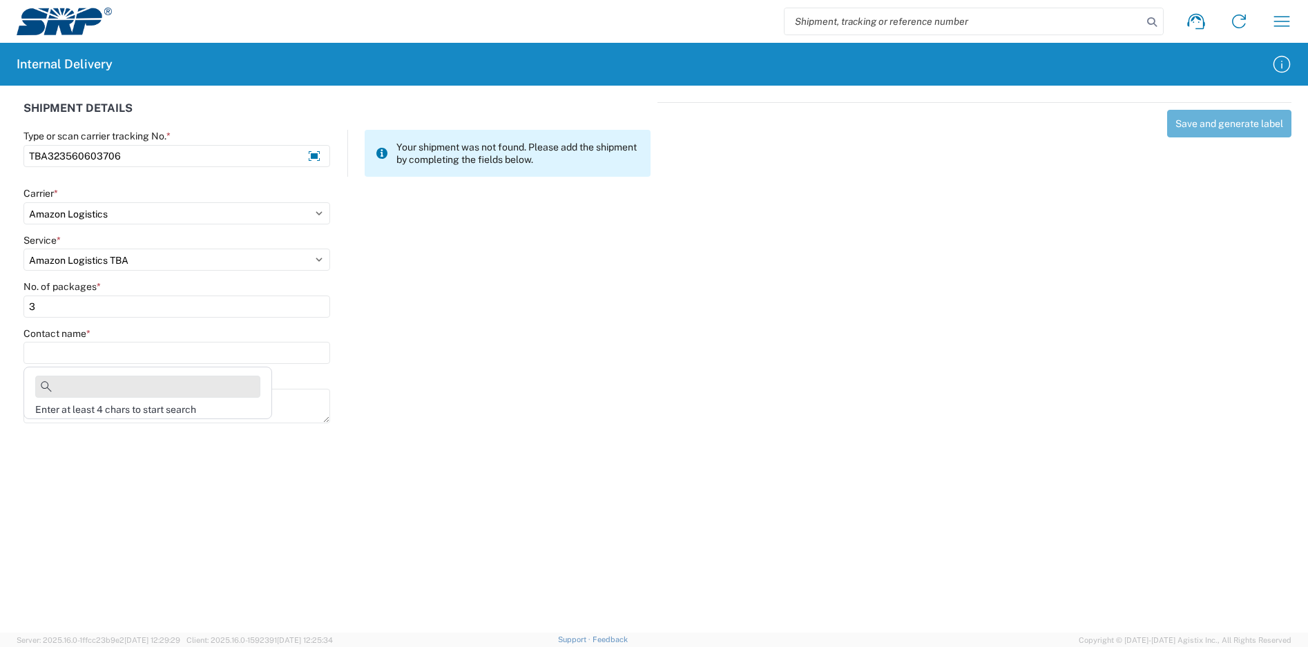
click at [117, 385] on input at bounding box center [147, 387] width 225 height 22
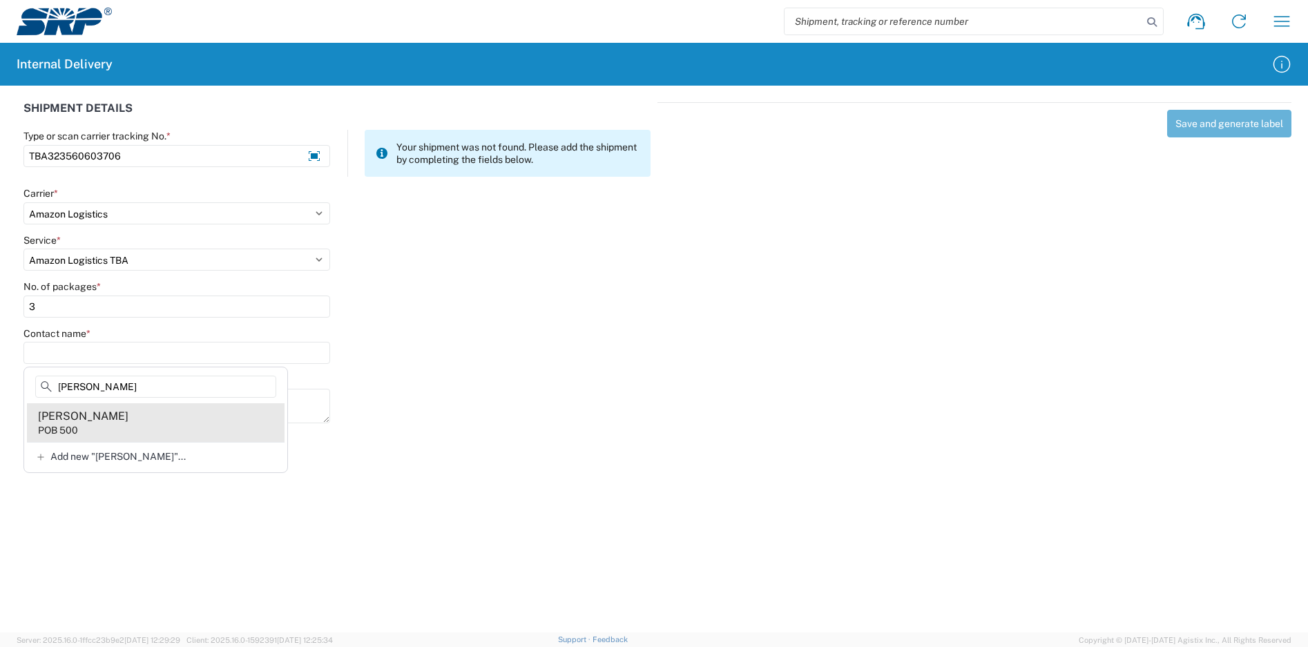
type input "[PERSON_NAME]"
click at [143, 423] on agx-address-suggestion-item "[PERSON_NAME] POB 500" at bounding box center [156, 422] width 258 height 39
type input "[PERSON_NAME]"
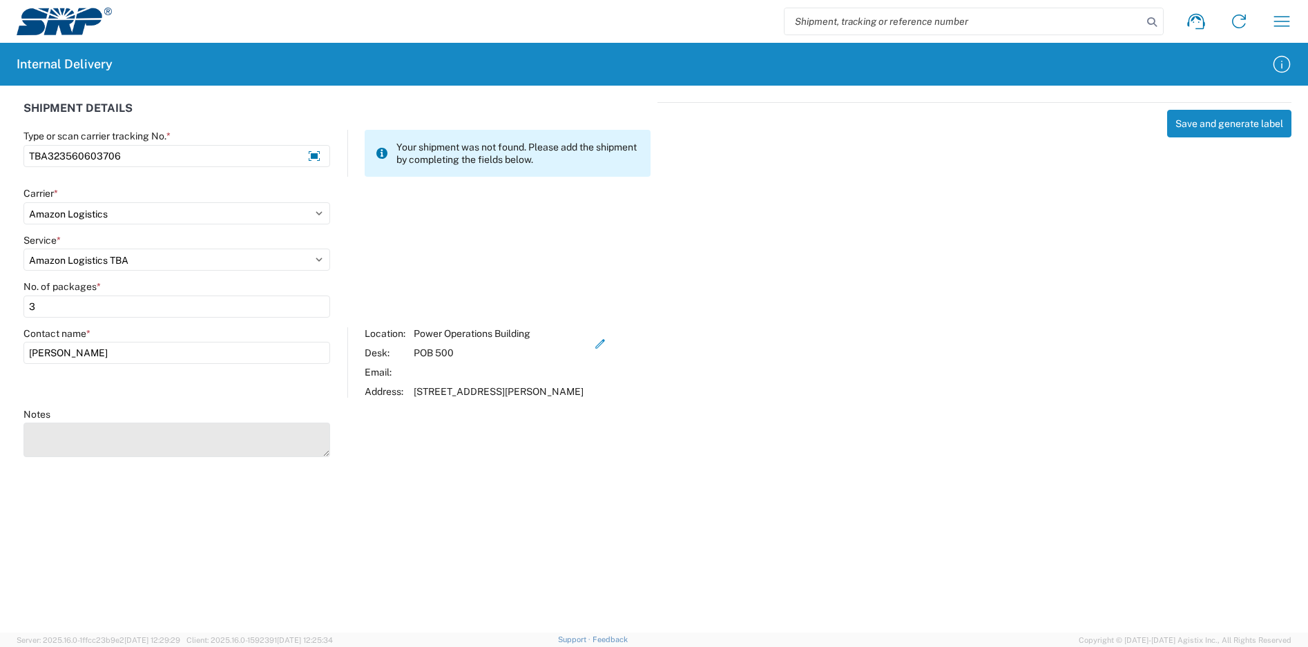
click at [120, 441] on textarea "Notes" at bounding box center [176, 440] width 307 height 35
click at [101, 457] on textarea "TBA323560831268" at bounding box center [176, 440] width 307 height 35
click at [133, 457] on textarea "TBA323560831268" at bounding box center [176, 440] width 307 height 35
type textarea "TBA323560831268 tba323562365427"
click at [1211, 128] on button "Save and generate label" at bounding box center [1229, 124] width 124 height 28
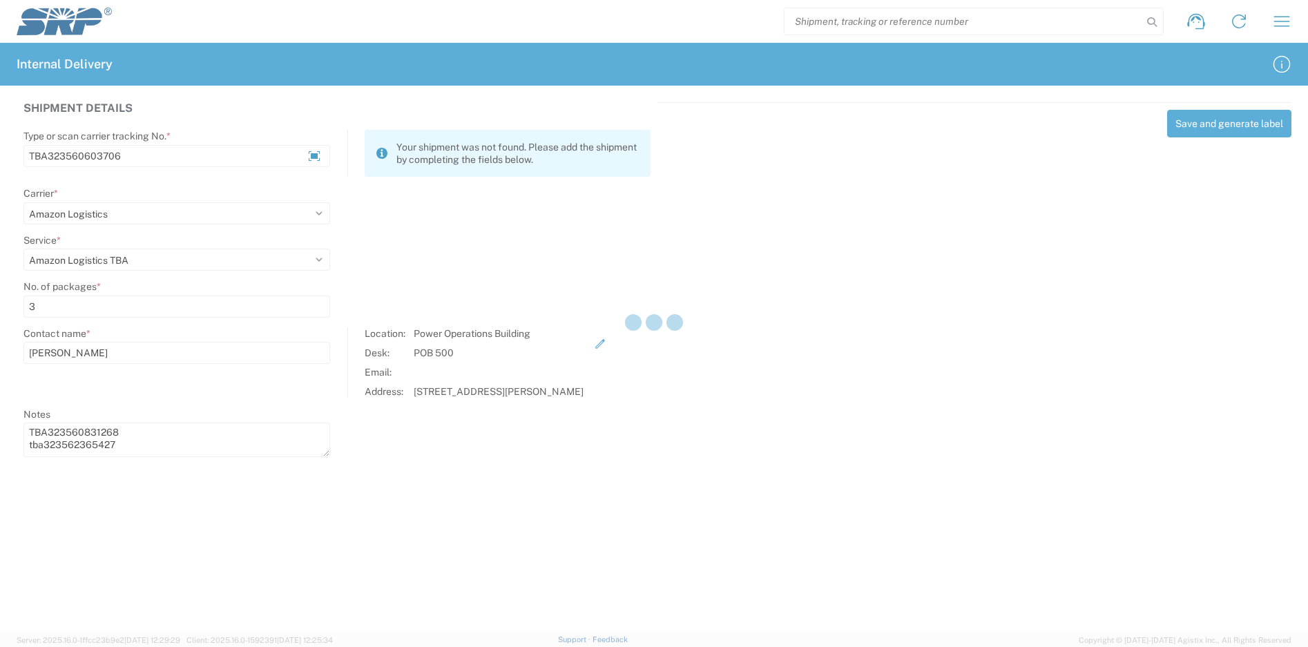
select select
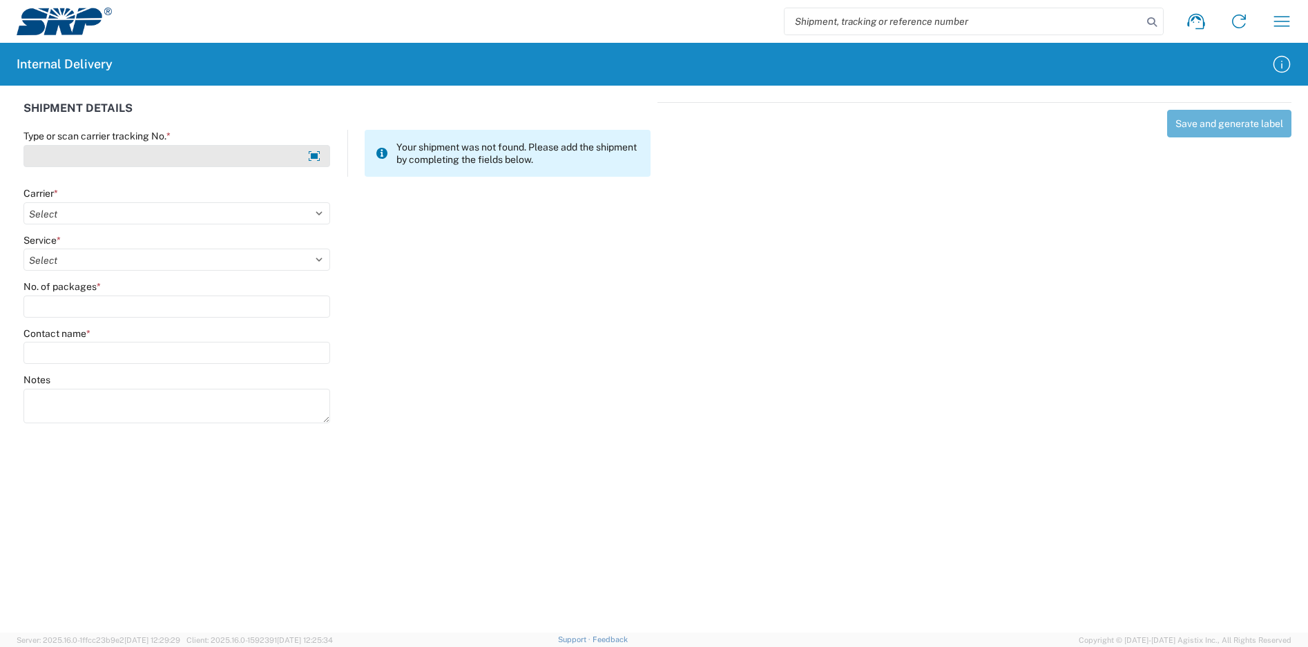
click at [153, 154] on input "Type or scan carrier tracking No. *" at bounding box center [176, 156] width 307 height 22
click at [203, 155] on input "Type or scan carrier tracking No. *" at bounding box center [176, 156] width 307 height 22
type input "420852889361289718952485136861"
click at [93, 211] on select "Select Amazon Logistics ATI Trucking BC Dimerco Logistics Empire Southwest FedE…" at bounding box center [176, 213] width 307 height 22
select select "137"
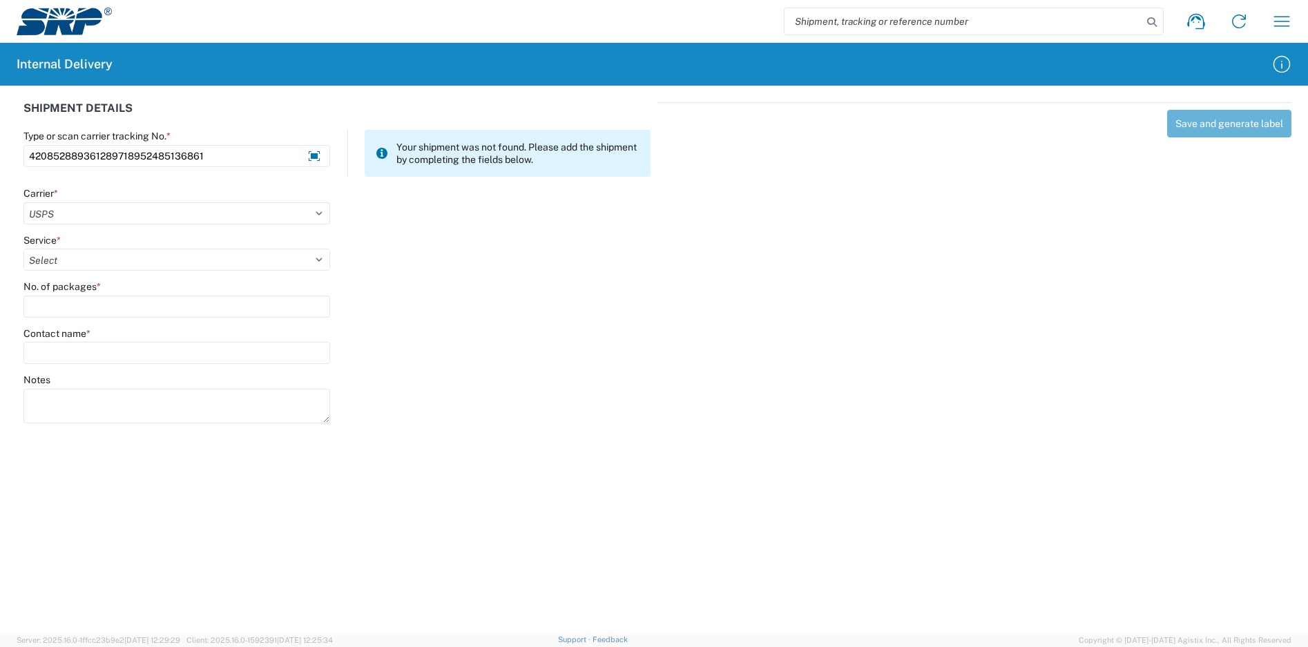
click at [23, 202] on select "Select Amazon Logistics ATI Trucking BC Dimerco Logistics Empire Southwest FedE…" at bounding box center [176, 213] width 307 height 22
click at [69, 257] on select "Select" at bounding box center [176, 260] width 307 height 22
select select "17817"
click at [23, 249] on select "Select 3 - 5 Day Bound Printed Matter Express Mail Flat-Rate Envelope Express M…" at bounding box center [176, 260] width 307 height 22
click at [95, 298] on input "No. of packages *" at bounding box center [176, 307] width 307 height 22
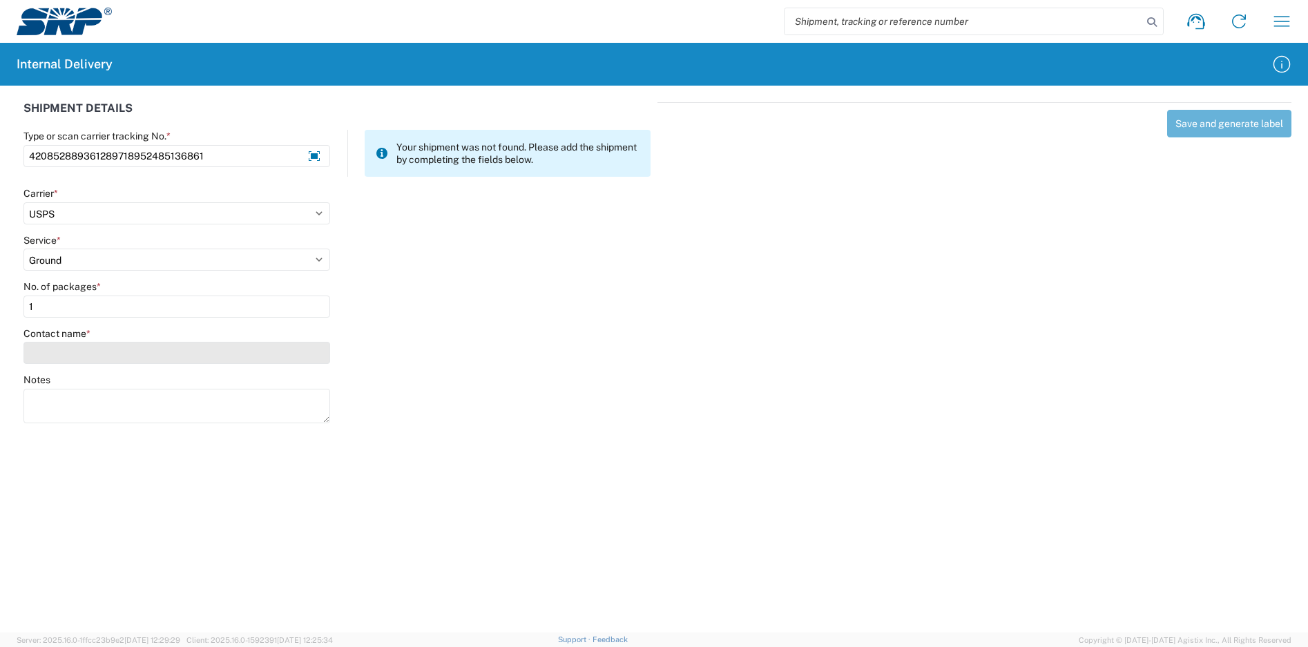
type input "1"
click at [124, 362] on input "Contact name *" at bounding box center [176, 353] width 307 height 22
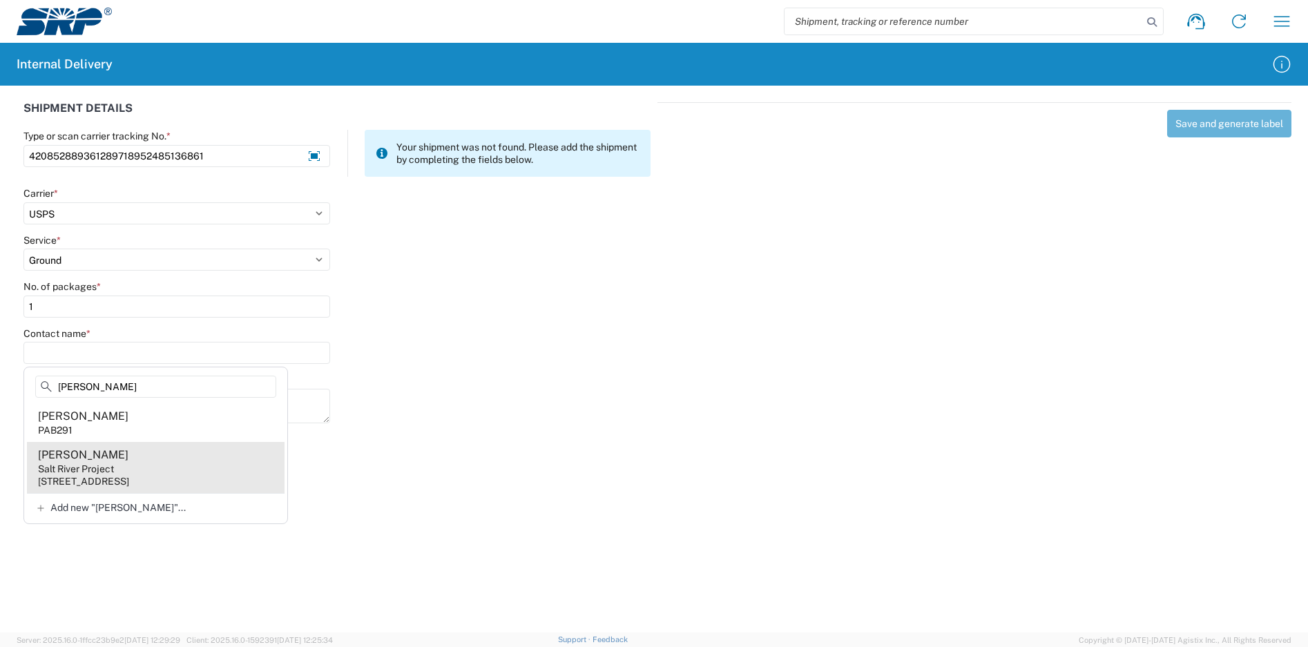
type input "[PERSON_NAME]"
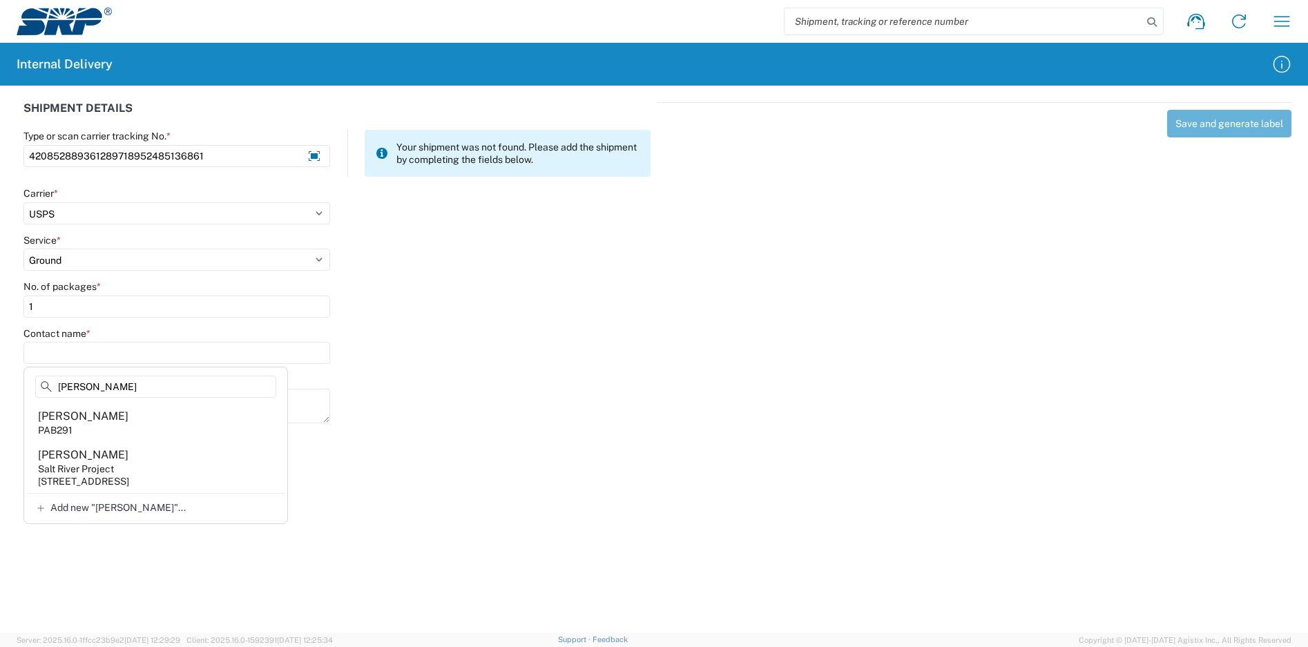
click at [177, 471] on agx-address-suggestion-item "Analy [PERSON_NAME] Salt River Project [STREET_ADDRESS]" at bounding box center [156, 467] width 258 height 51
type input "[PERSON_NAME]"
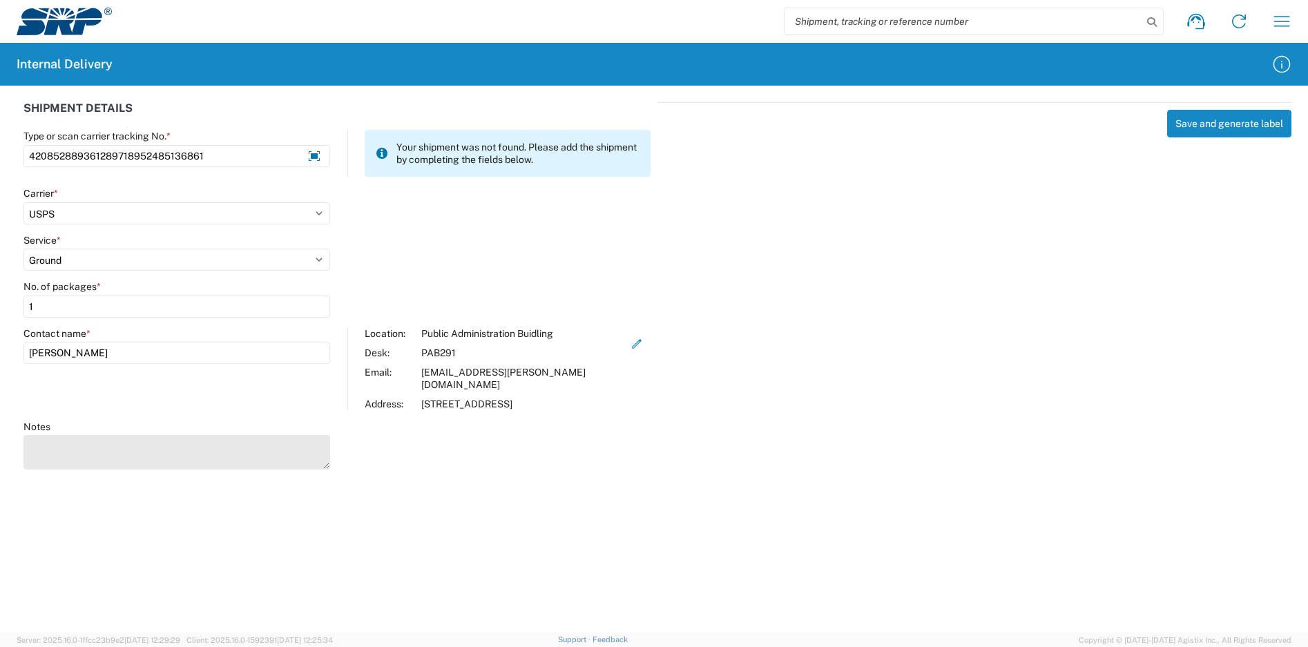
click at [133, 435] on textarea "Notes" at bounding box center [176, 452] width 307 height 35
type textarea "TBA323534685196"
click at [1219, 128] on button "Save and generate label" at bounding box center [1229, 124] width 124 height 28
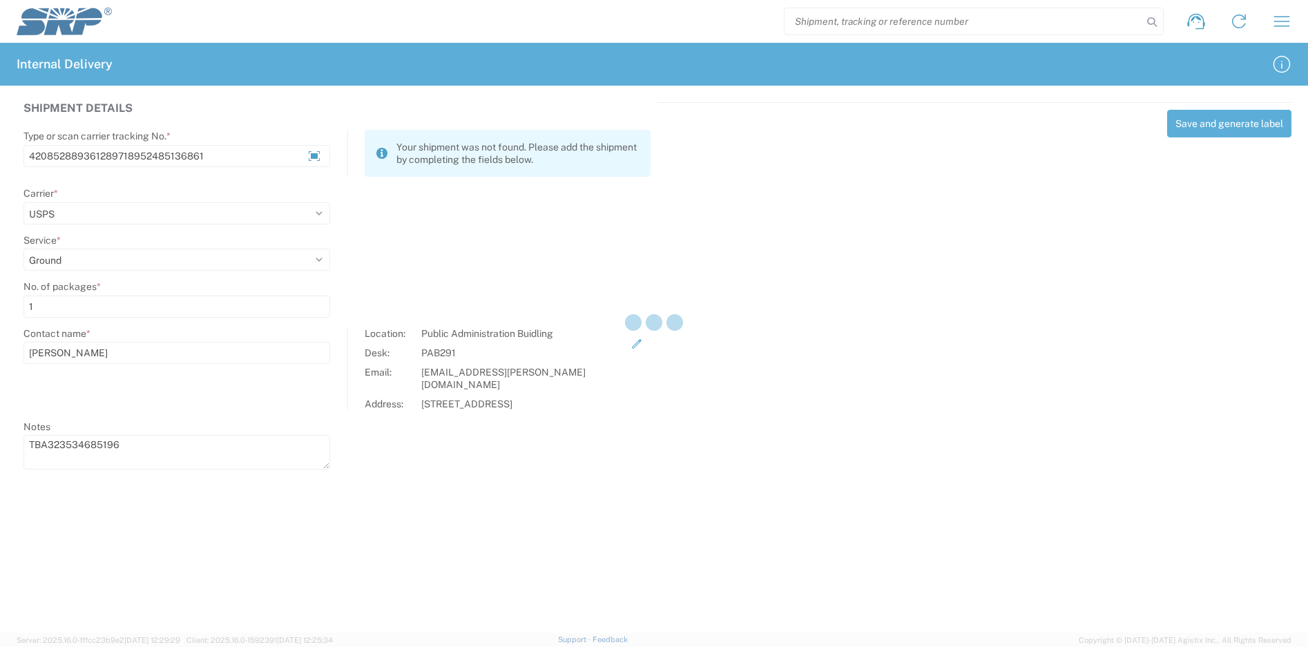
select select
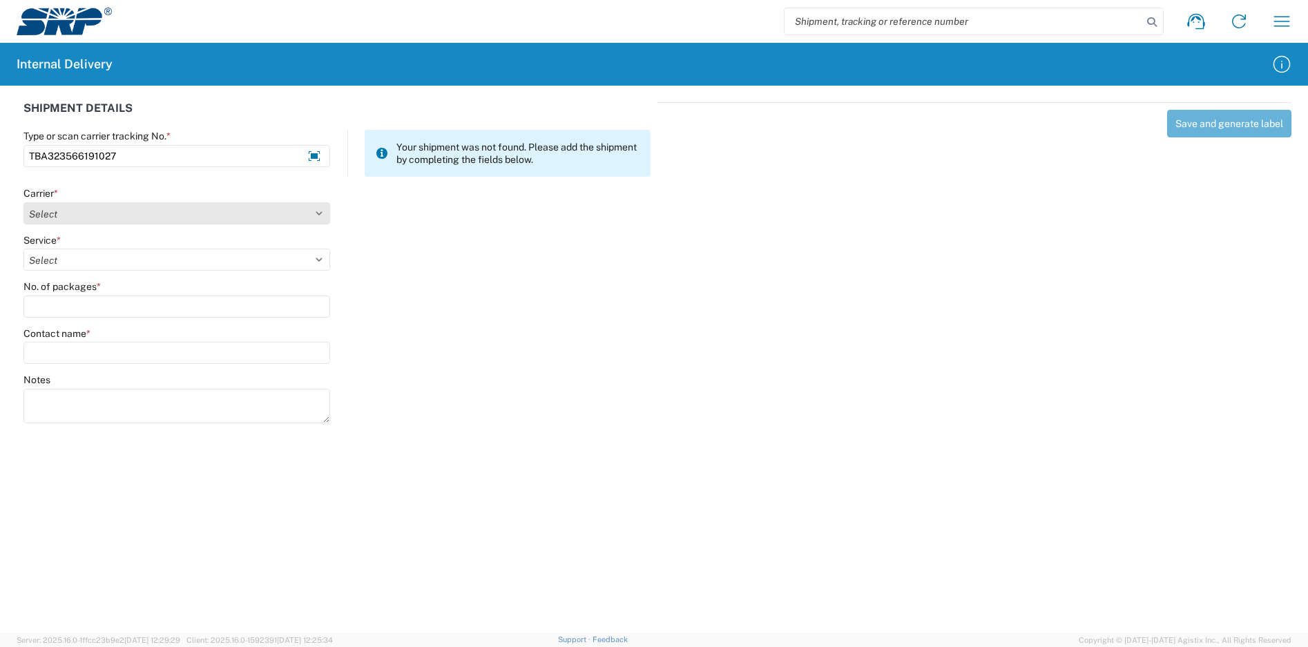
type input "TBA323566191027"
click at [98, 209] on select "Select Amazon Logistics ATI Trucking BC Dimerco Logistics Empire Southwest FedE…" at bounding box center [176, 213] width 307 height 22
select select "8933"
click at [23, 202] on select "Select Amazon Logistics ATI Trucking BC Dimerco Logistics Empire Southwest FedE…" at bounding box center [176, 213] width 307 height 22
click at [88, 265] on select "Select Amazon Logistics TBA Rail TL Standard 3 - 5 Day" at bounding box center [176, 260] width 307 height 22
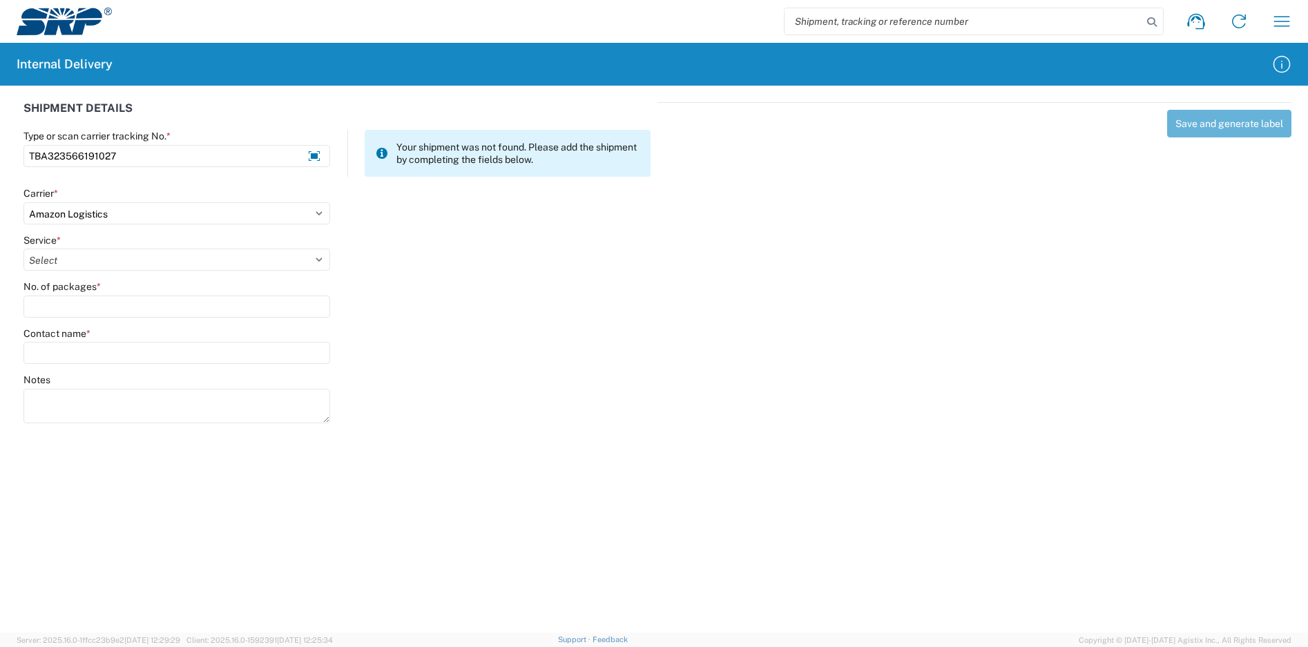
select select "24525"
click at [23, 249] on select "Select Amazon Logistics TBA Rail TL Standard 3 - 5 Day" at bounding box center [176, 260] width 307 height 22
click at [99, 308] on input "No. of packages *" at bounding box center [176, 307] width 307 height 22
type input "1"
click at [122, 356] on input "Contact name *" at bounding box center [176, 353] width 307 height 22
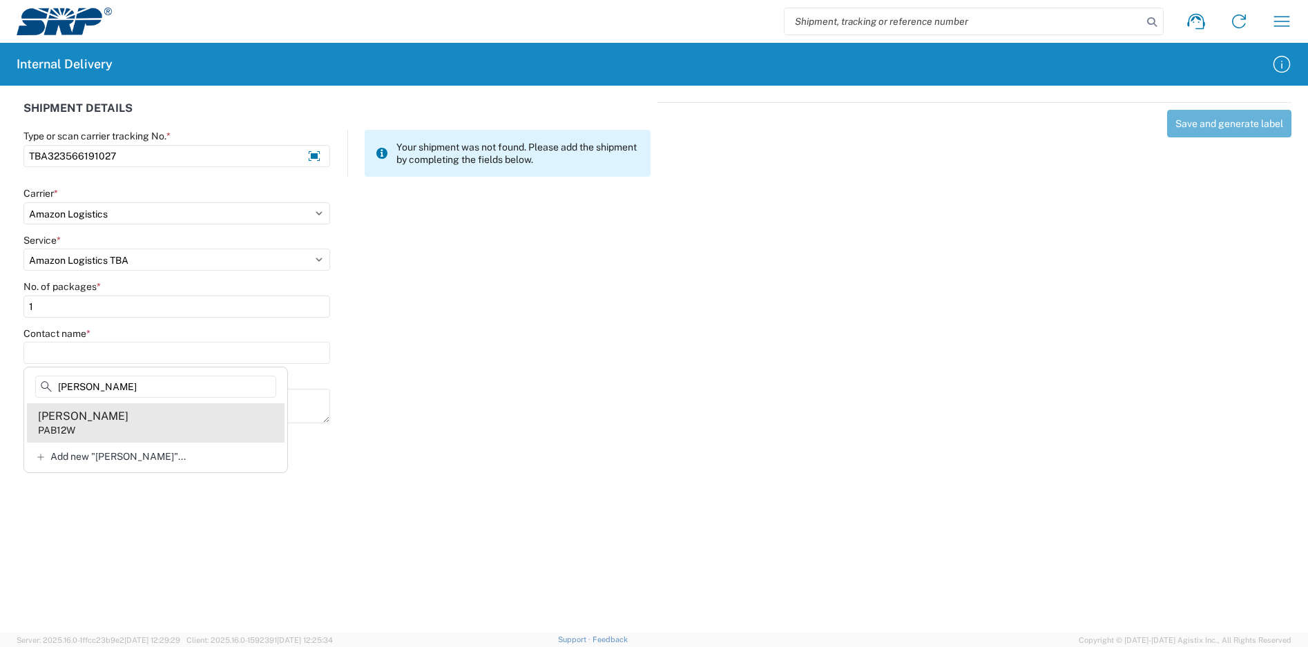
type input "[PERSON_NAME]"
click at [119, 414] on agx-address-suggestion-item "[PERSON_NAME] PAB12W" at bounding box center [156, 422] width 258 height 39
type input "[PERSON_NAME]"
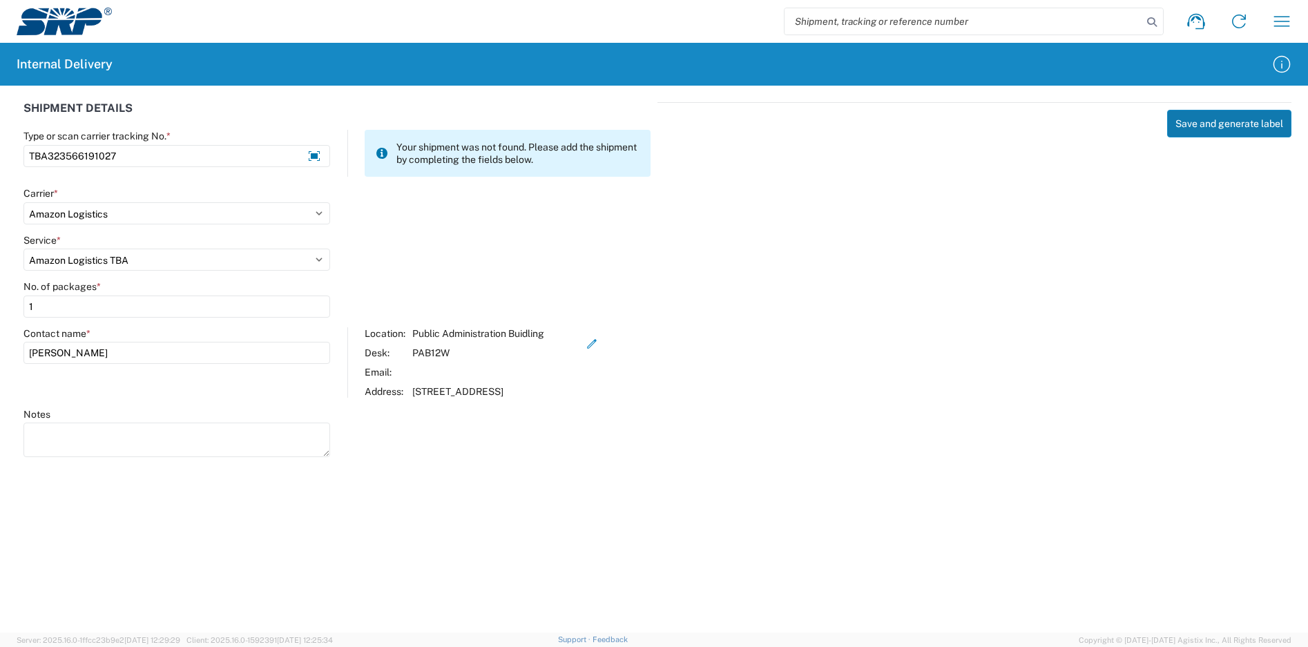
click at [1239, 122] on button "Save and generate label" at bounding box center [1229, 124] width 124 height 28
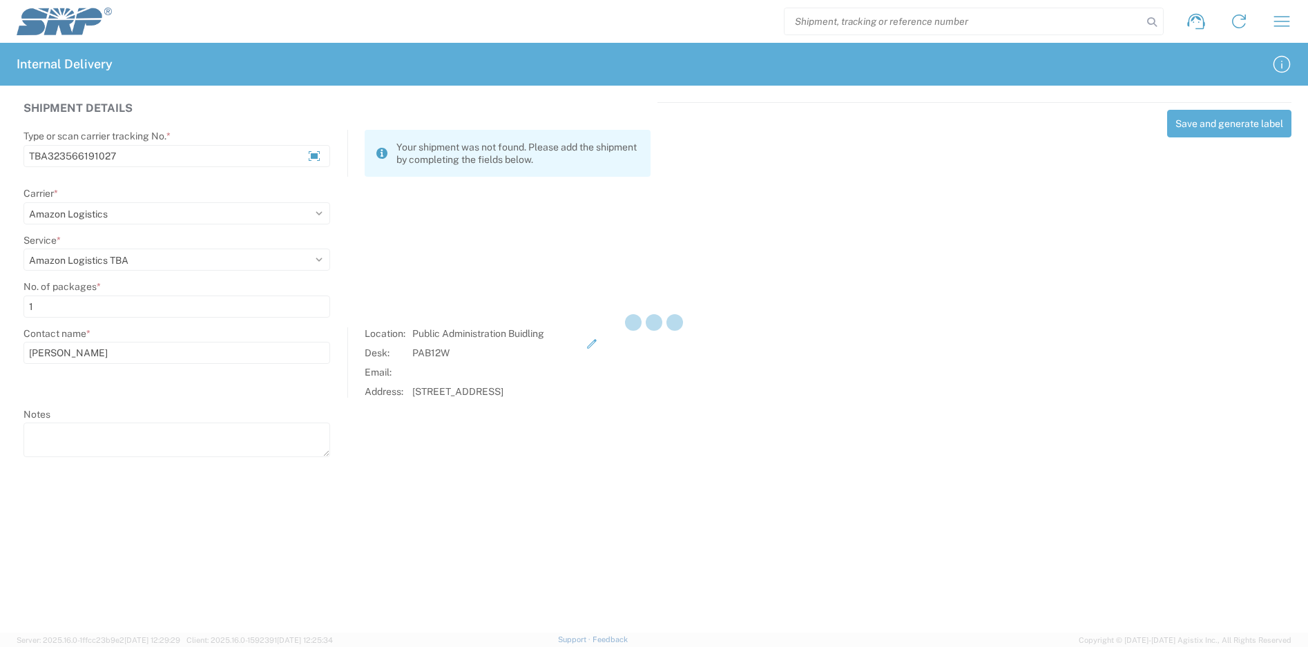
select select
